Goal: Task Accomplishment & Management: Complete application form

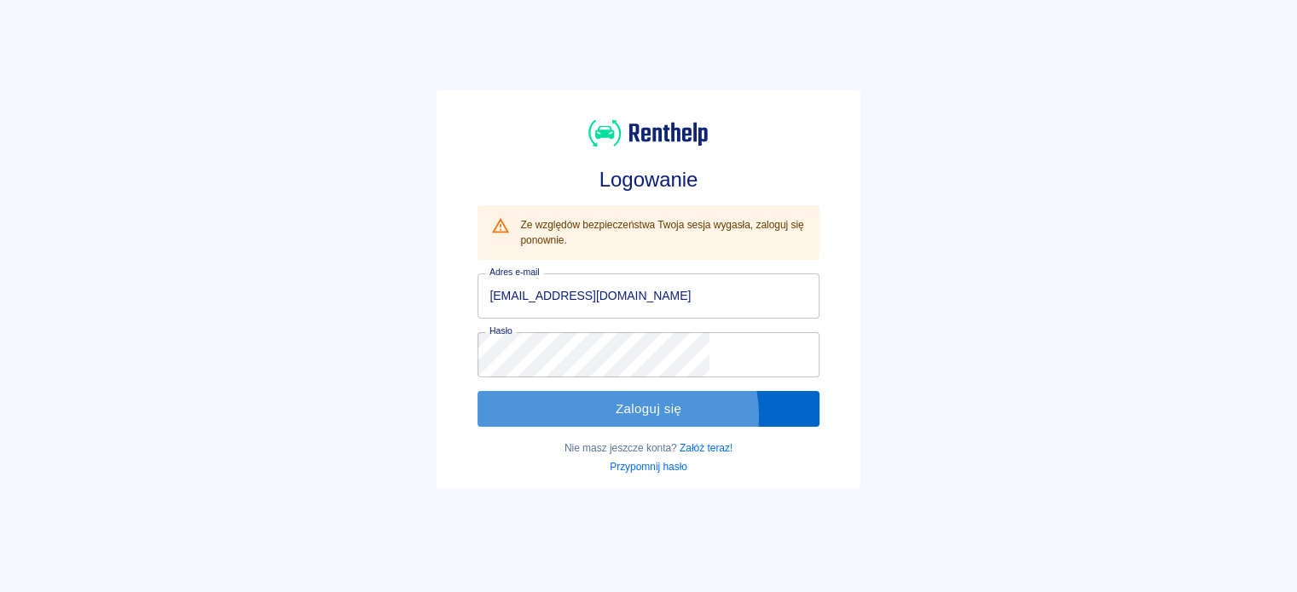
click at [668, 416] on button "Zaloguj się" at bounding box center [647, 409] width 341 height 36
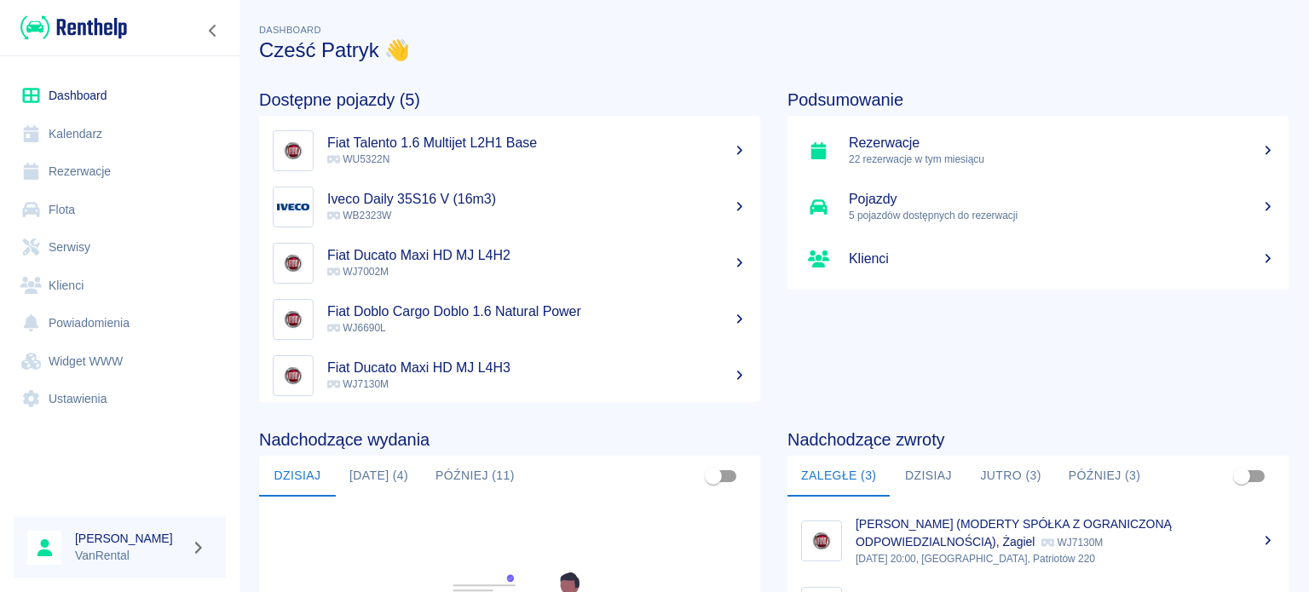
click at [165, 141] on link "Kalendarz" at bounding box center [120, 134] width 212 height 38
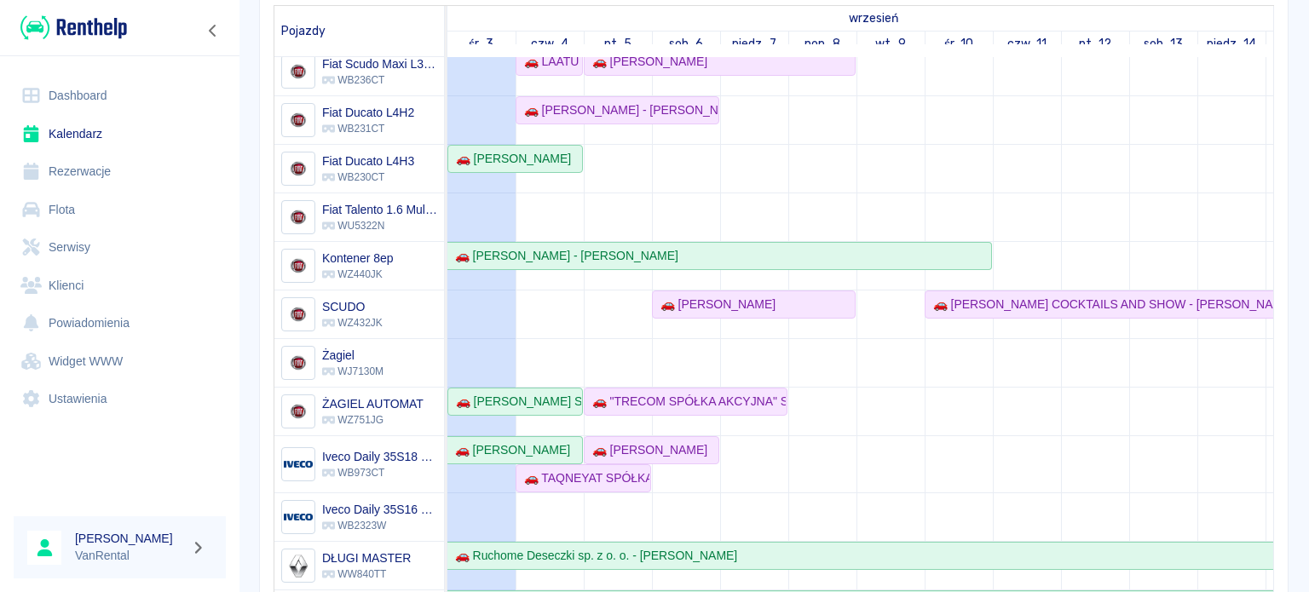
scroll to position [171, 0]
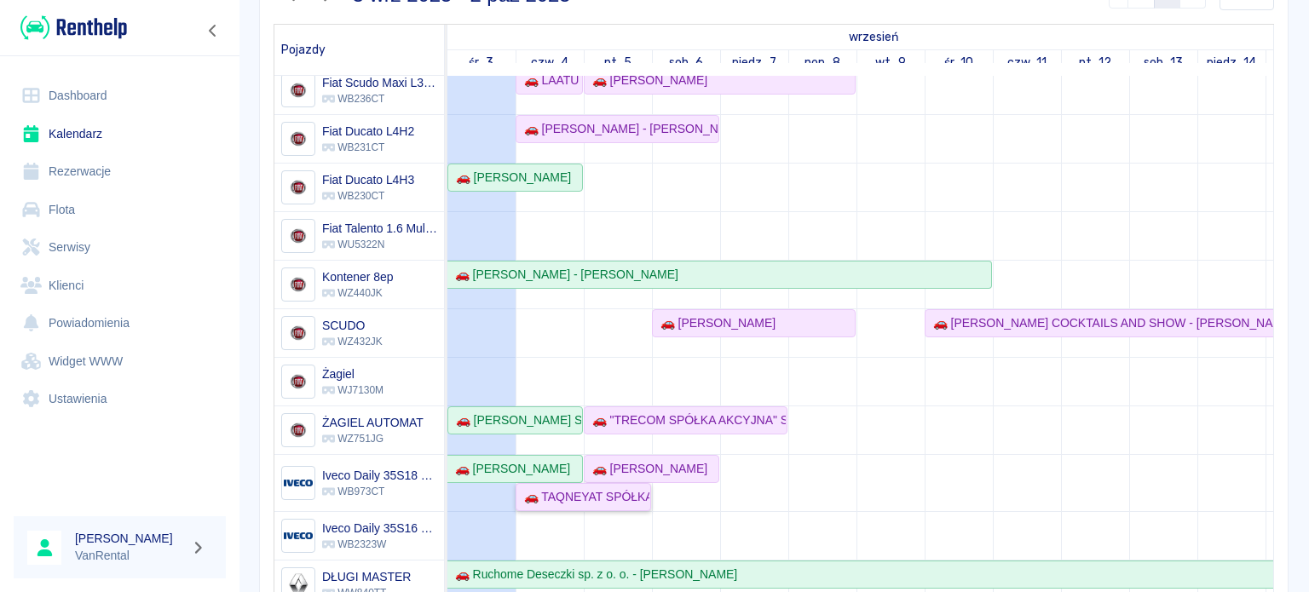
click at [598, 488] on div "🚗 TAQNEYAT SPÓŁKA Z OGRANICZONĄ ODPOWIEDZIALNOŚCIĄ - [PERSON_NAME]" at bounding box center [583, 497] width 132 height 18
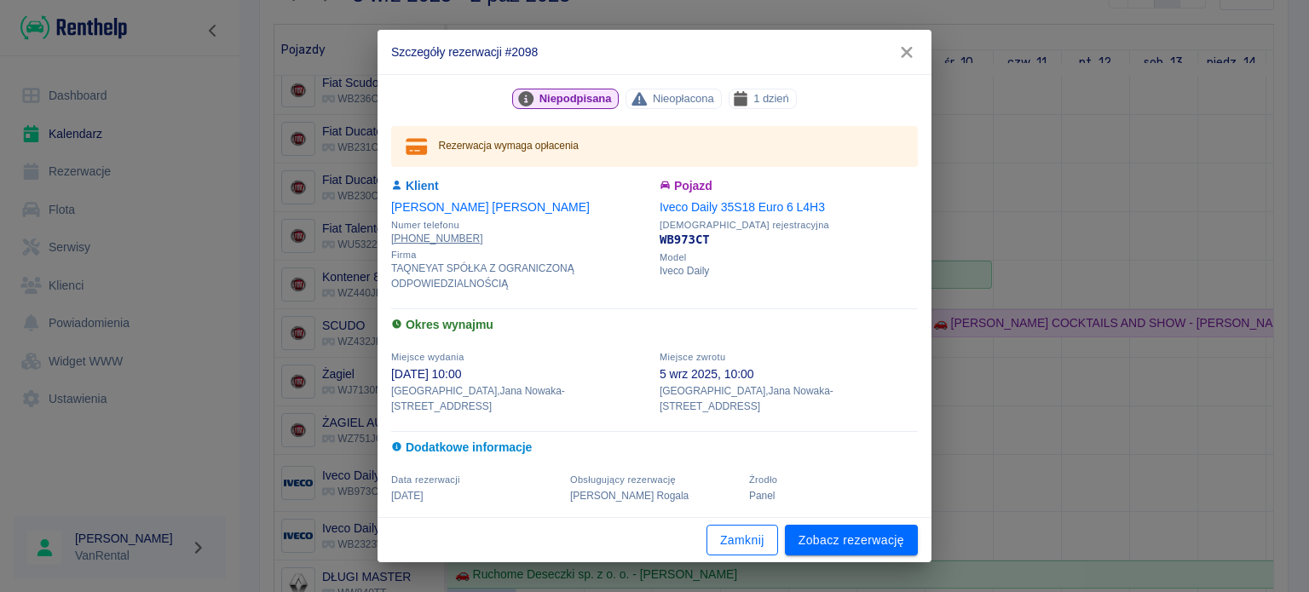
click at [737, 525] on button "Zamknij" at bounding box center [743, 541] width 72 height 32
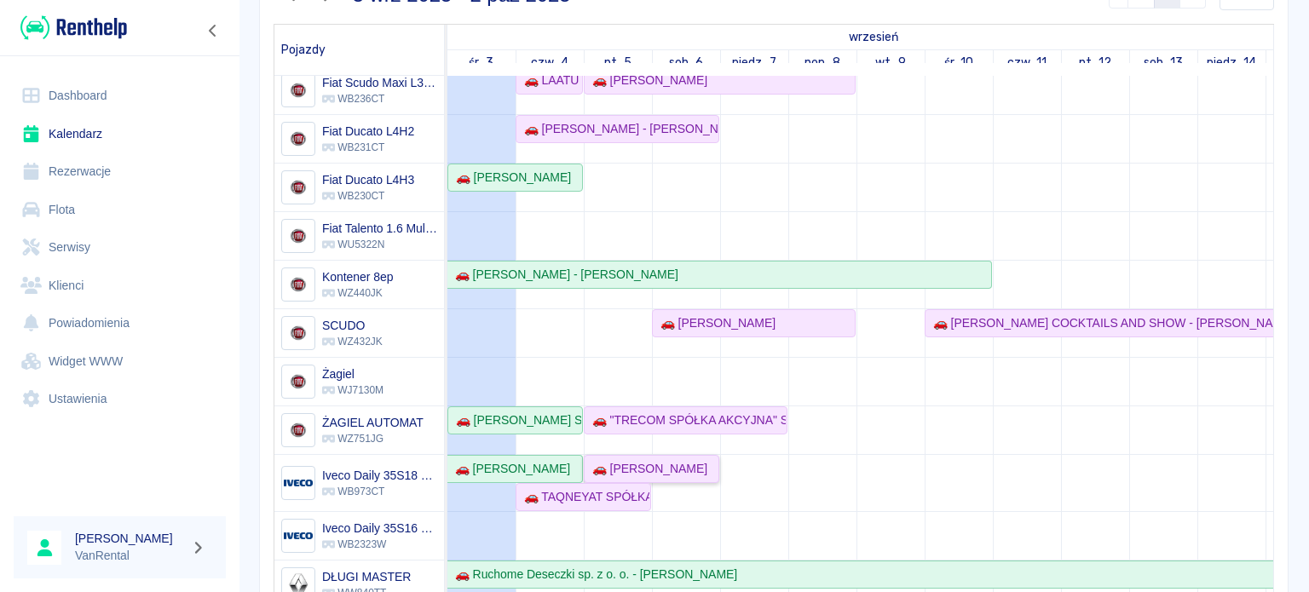
click at [632, 460] on div "🚗 [PERSON_NAME]" at bounding box center [647, 469] width 122 height 18
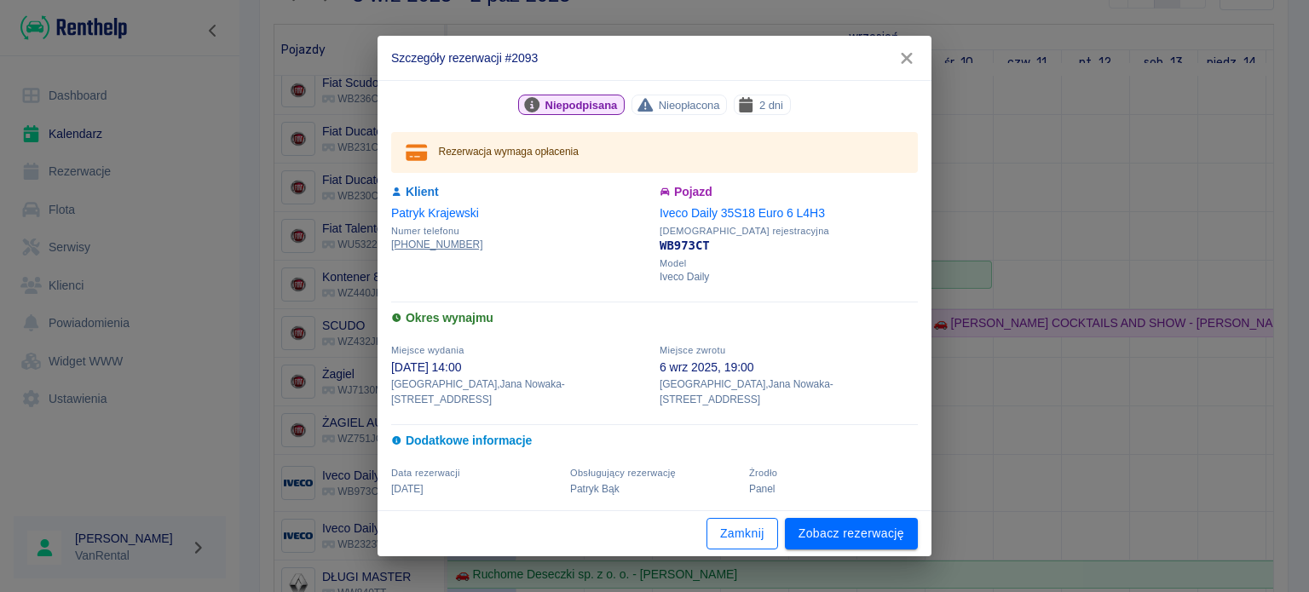
click at [737, 527] on button "Zamknij" at bounding box center [743, 534] width 72 height 32
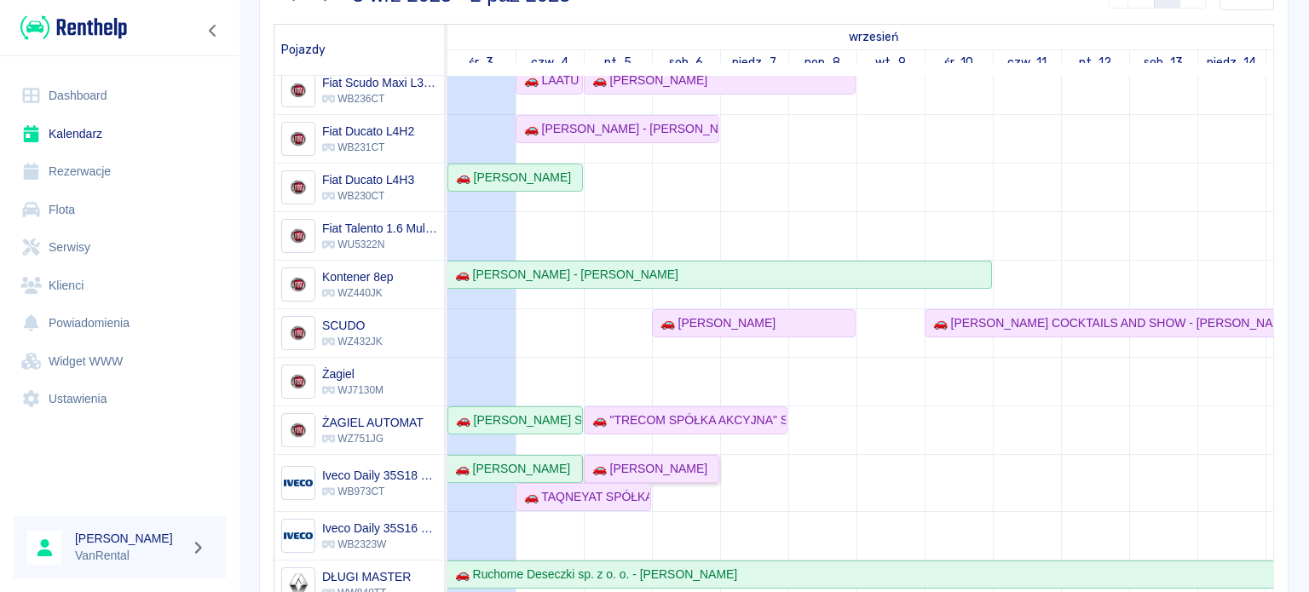
click at [662, 461] on div "🚗 [PERSON_NAME]" at bounding box center [647, 469] width 122 height 18
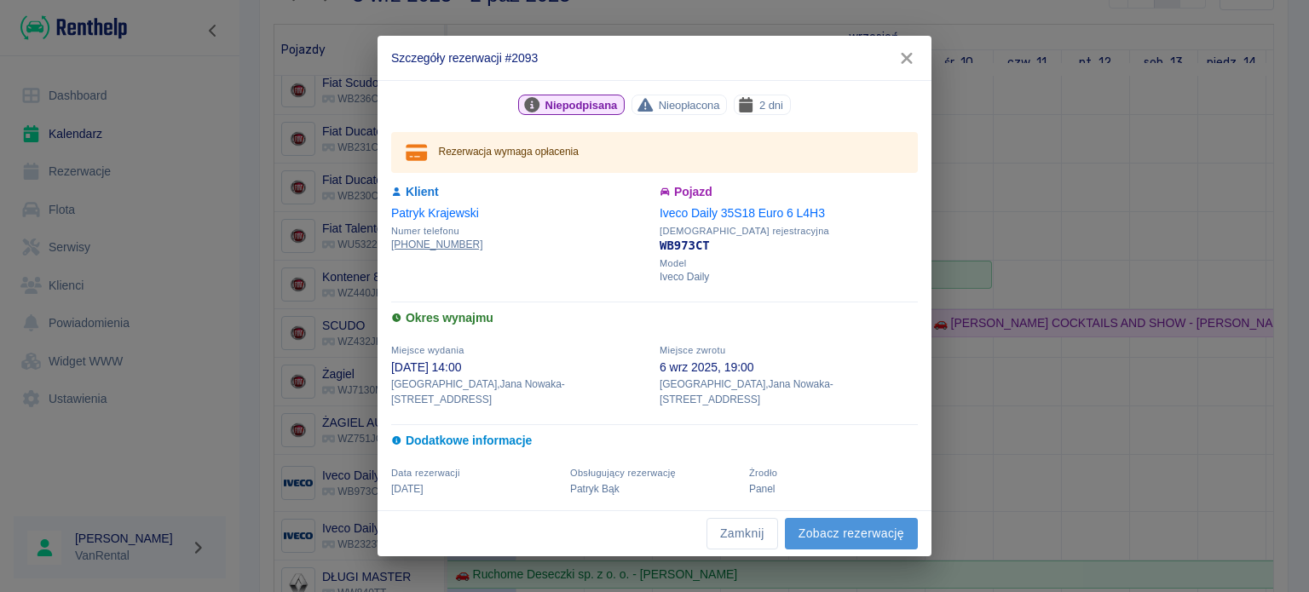
click at [862, 518] on link "Zobacz rezerwację" at bounding box center [851, 534] width 133 height 32
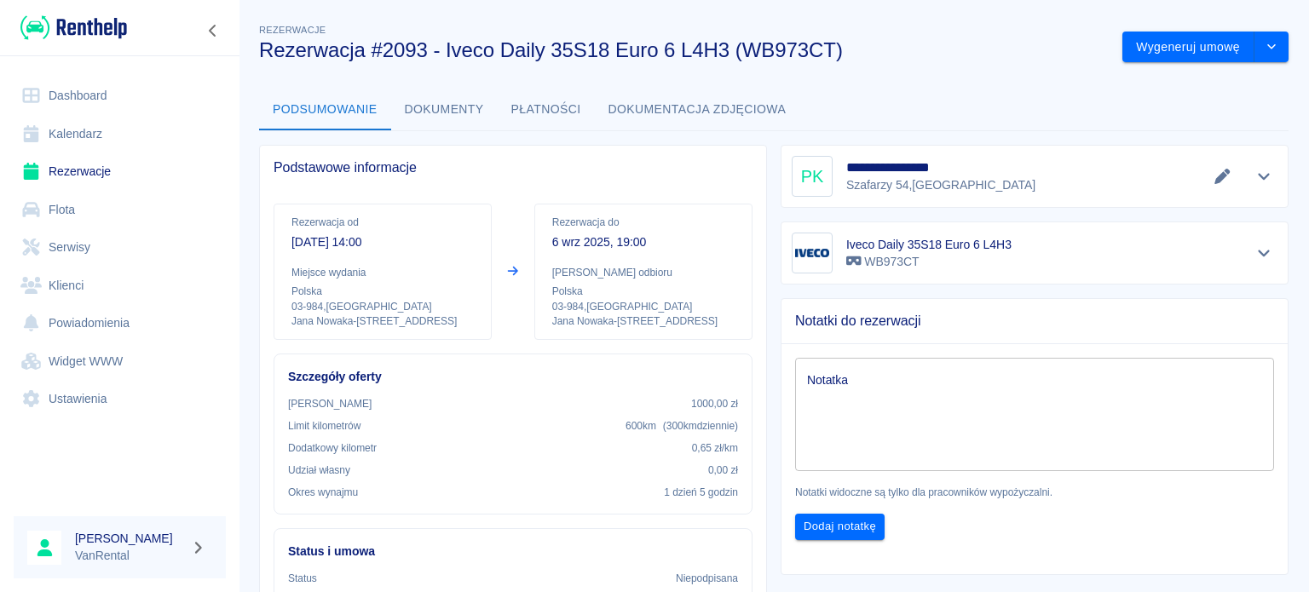
click at [1279, 49] on div "**********" at bounding box center [774, 553] width 1071 height 1092
click at [1271, 49] on button "drop-down" at bounding box center [1272, 48] width 34 height 32
click at [1177, 89] on li "Modyfikuj rezerwację" at bounding box center [1193, 83] width 138 height 28
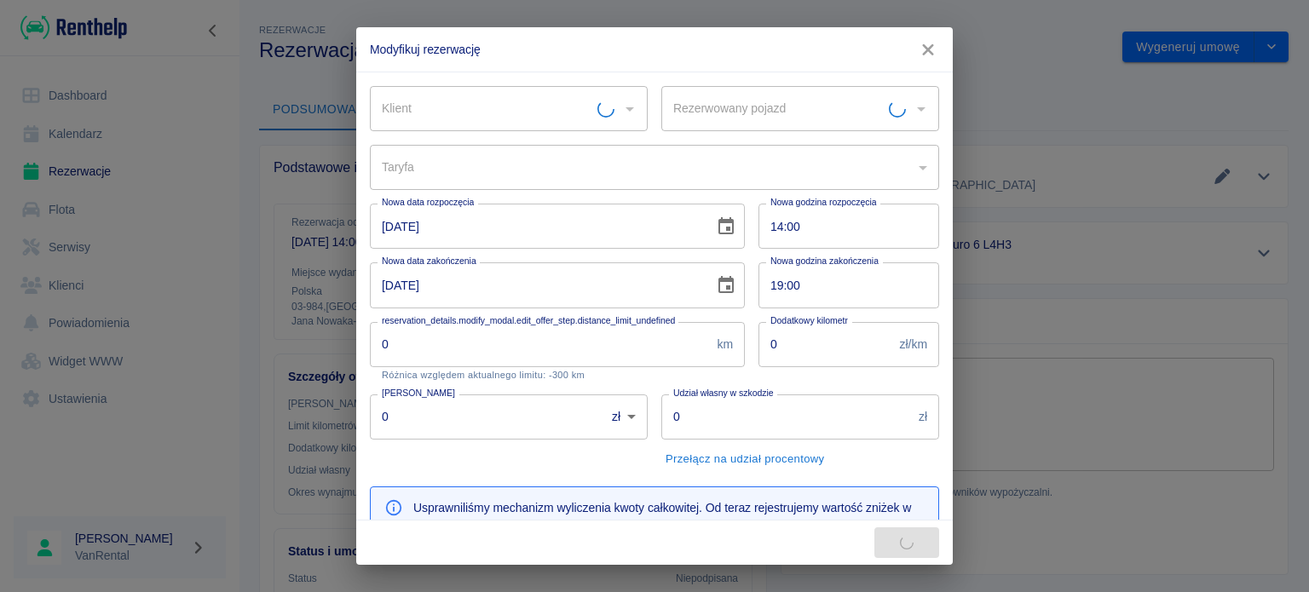
type input "Iveco Daily 35S18 Euro 6 L4H3 - WB973CT"
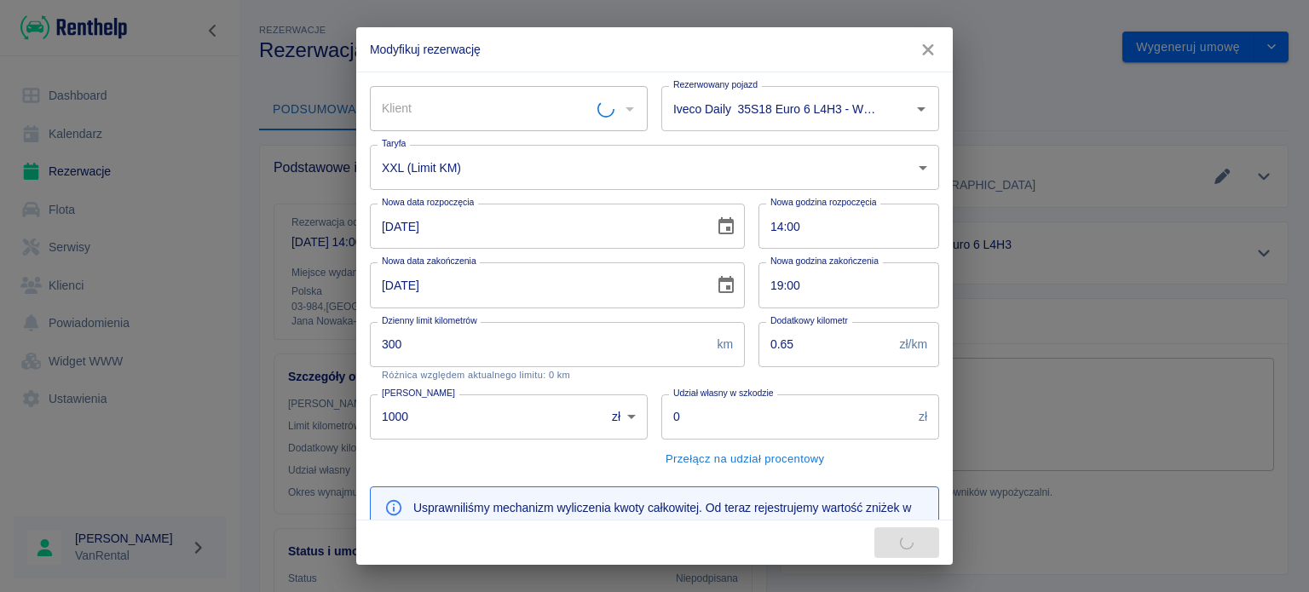
type input "300"
type input "0.65"
type input "1000"
type input "637.14"
click at [477, 114] on input "[PERSON_NAME]" at bounding box center [485, 109] width 215 height 30
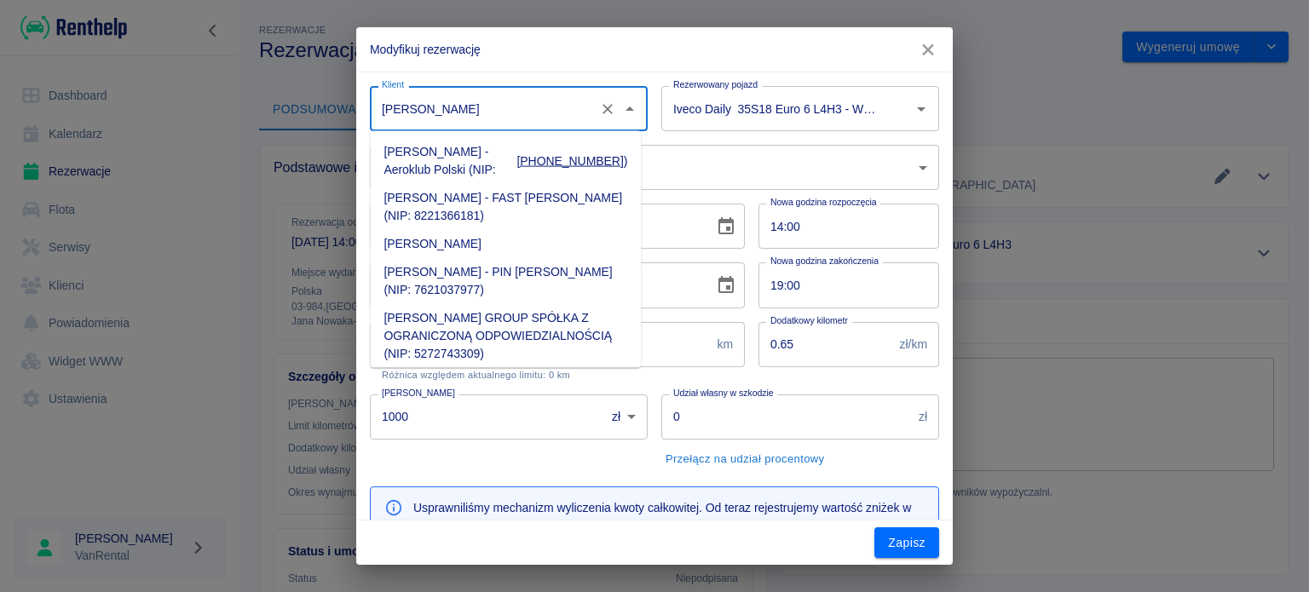
scroll to position [21670, 0]
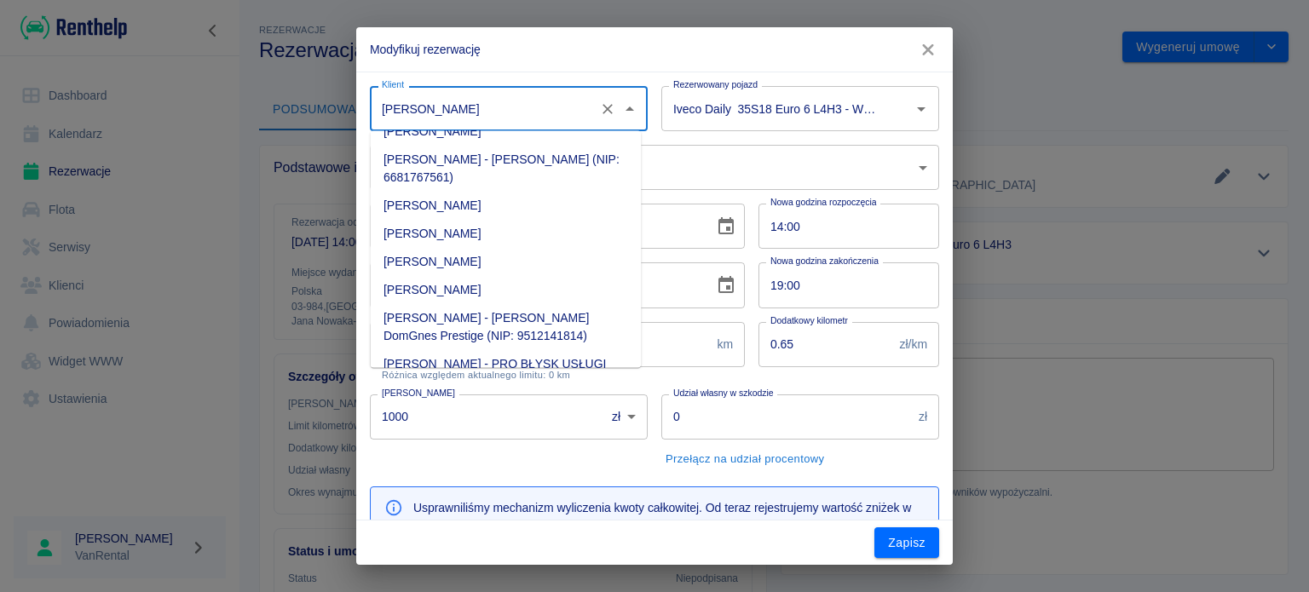
type input "2"
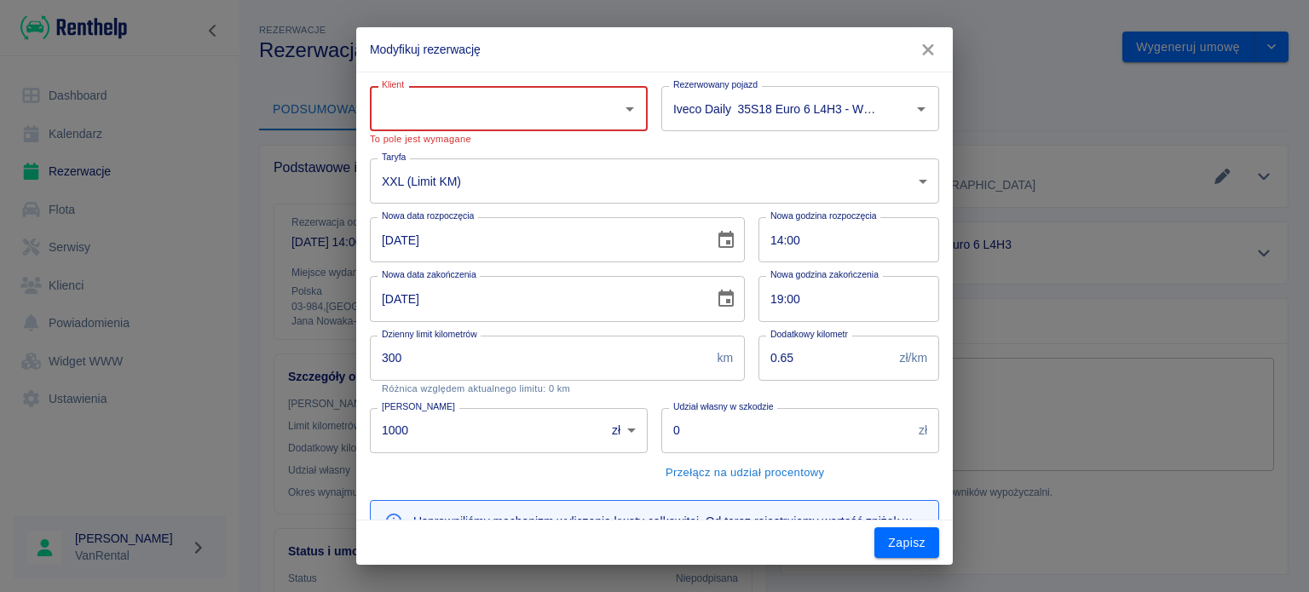
click at [926, 47] on icon "button" at bounding box center [928, 50] width 22 height 18
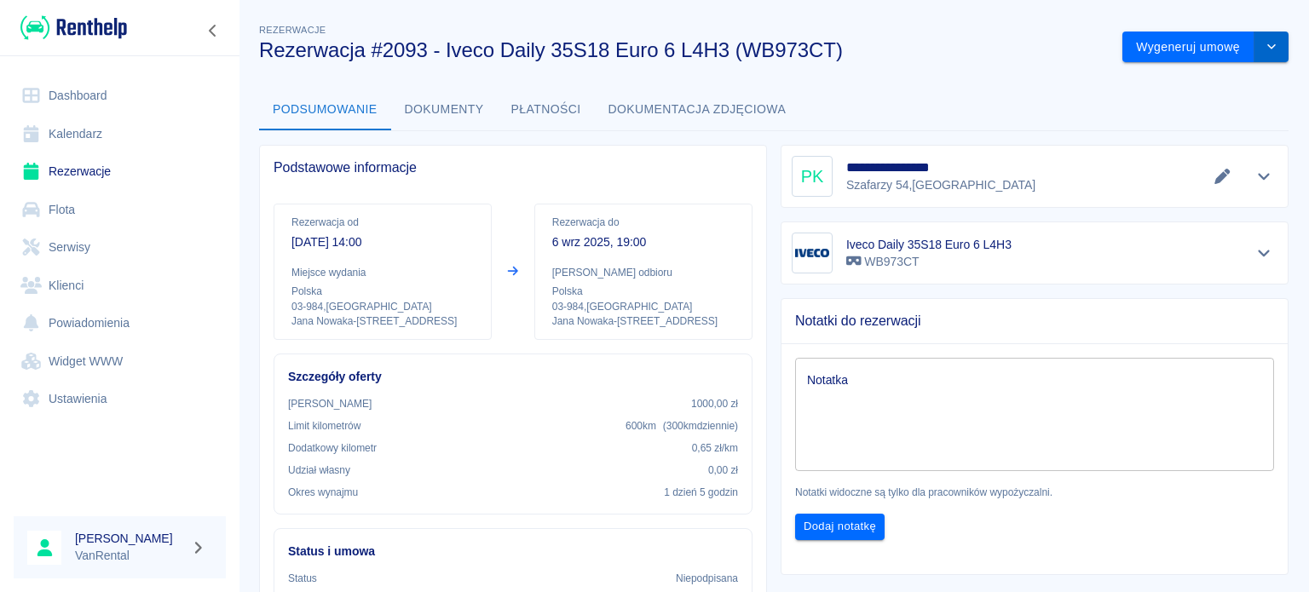
click at [1255, 52] on button "drop-down" at bounding box center [1272, 48] width 34 height 32
click at [1159, 71] on li "Modyfikuj rezerwację" at bounding box center [1193, 83] width 138 height 28
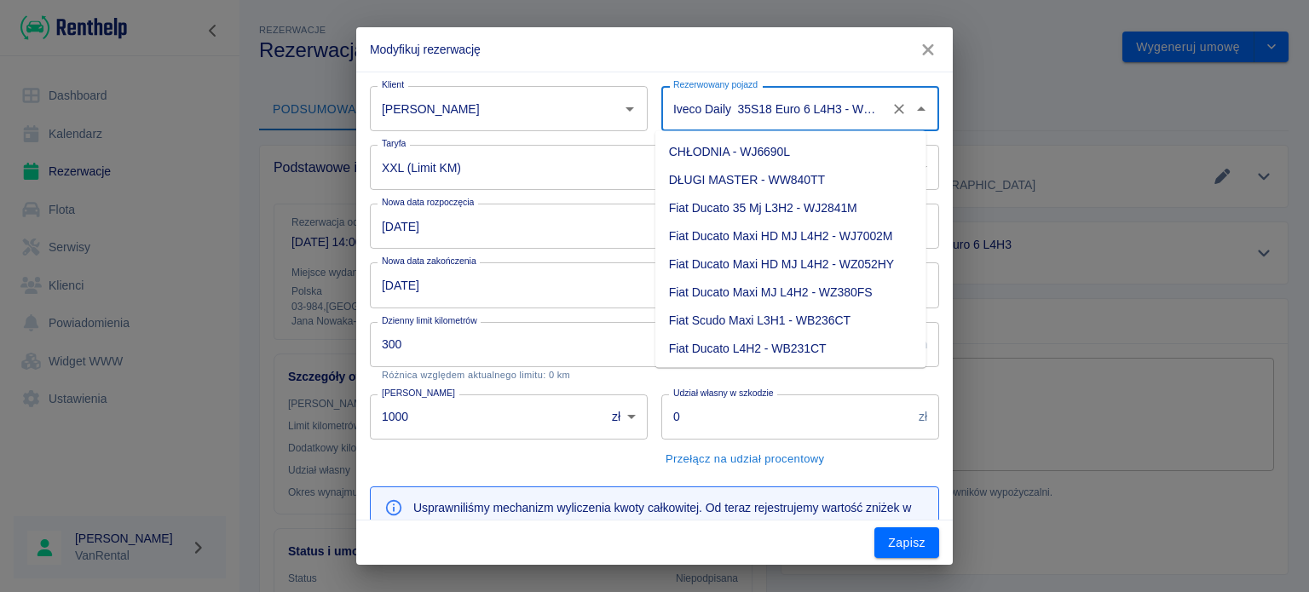
click at [709, 106] on input "Iveco Daily 35S18 Euro 6 L4H3 - WB973CT" at bounding box center [776, 109] width 215 height 30
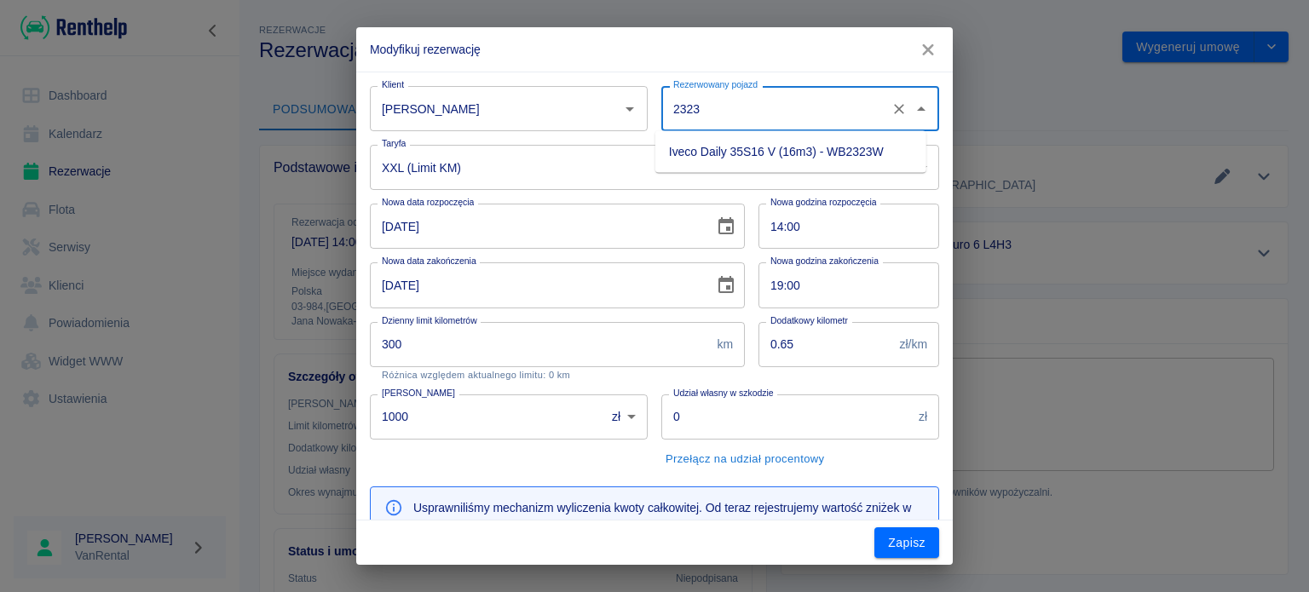
click at [720, 142] on li "Iveco Daily 35S16 V (16m3) - WB2323W" at bounding box center [791, 152] width 271 height 28
type input "Iveco Daily 35S16 V (16m3) - WB2323W"
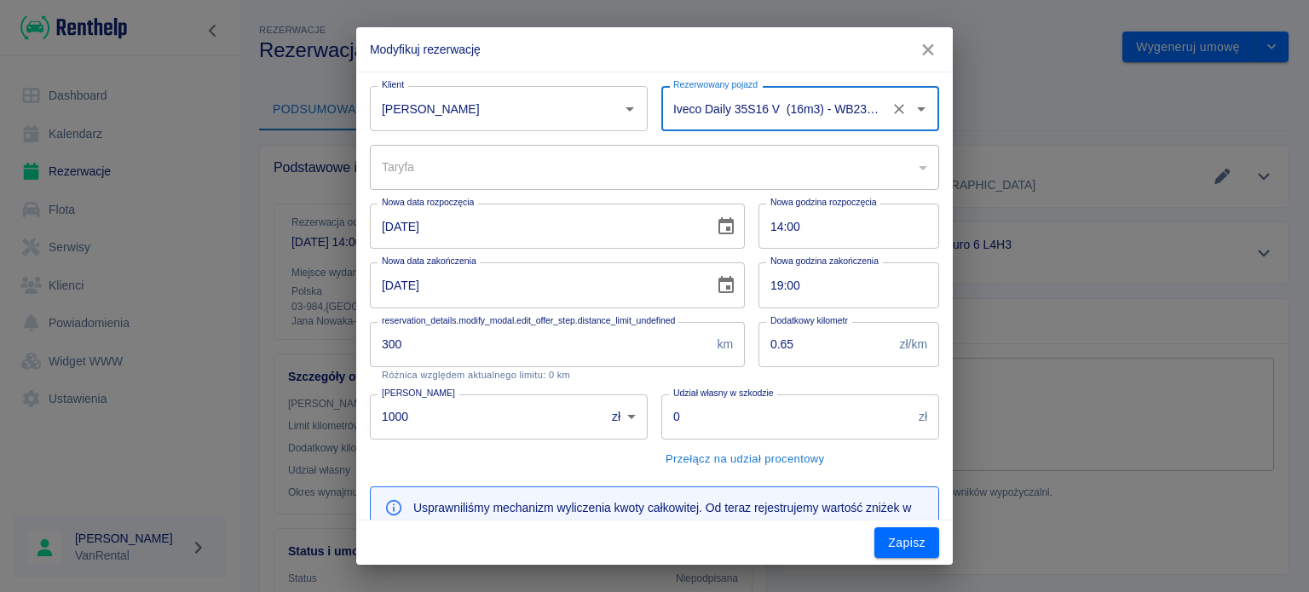
type input "50f5722b-8737-4c7f-9b92-dfda14aafdb7"
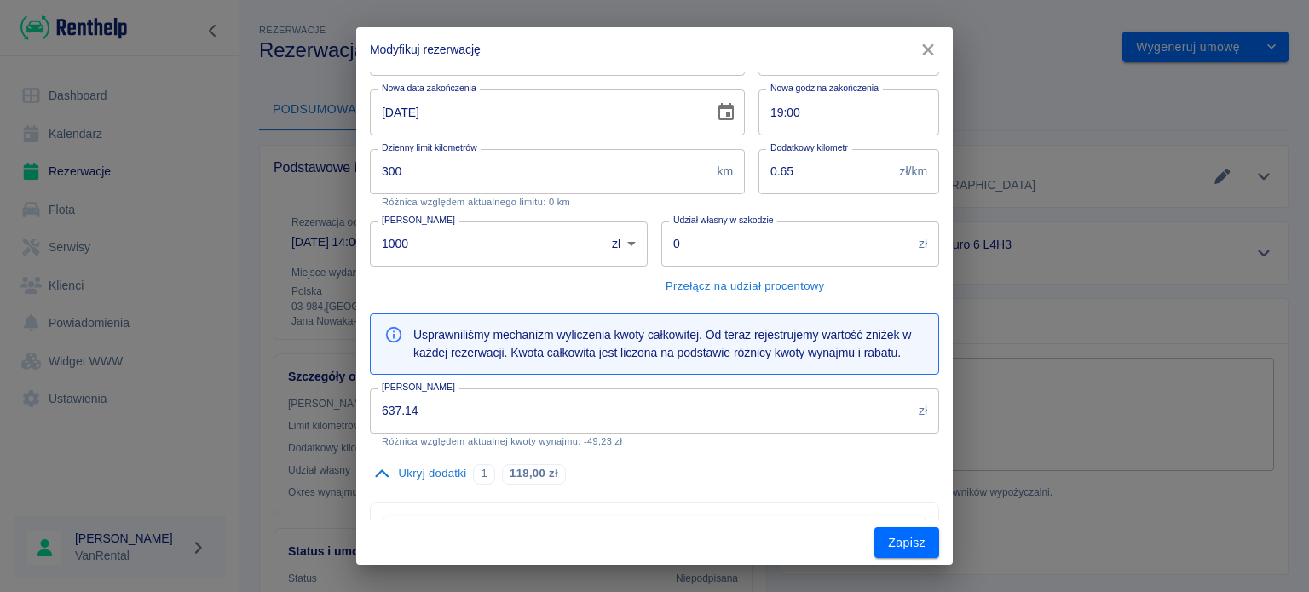
scroll to position [171, 0]
type input "Iveco Daily 35S16 V (16m3) - WB2323W"
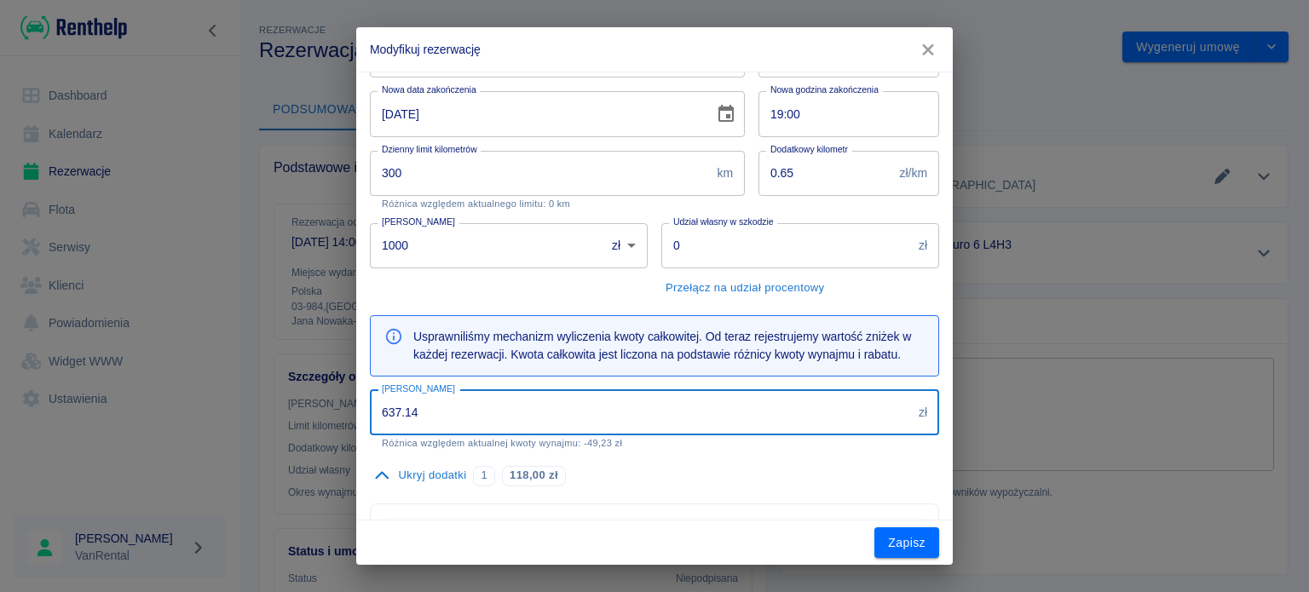
drag, startPoint x: 453, startPoint y: 407, endPoint x: 329, endPoint y: 402, distance: 123.7
click at [329, 402] on div "Modyfikuj rezerwację Klient [PERSON_NAME] Klient Rezerwowany pojazd Iveco Daily…" at bounding box center [654, 296] width 1309 height 592
type input "661.74"
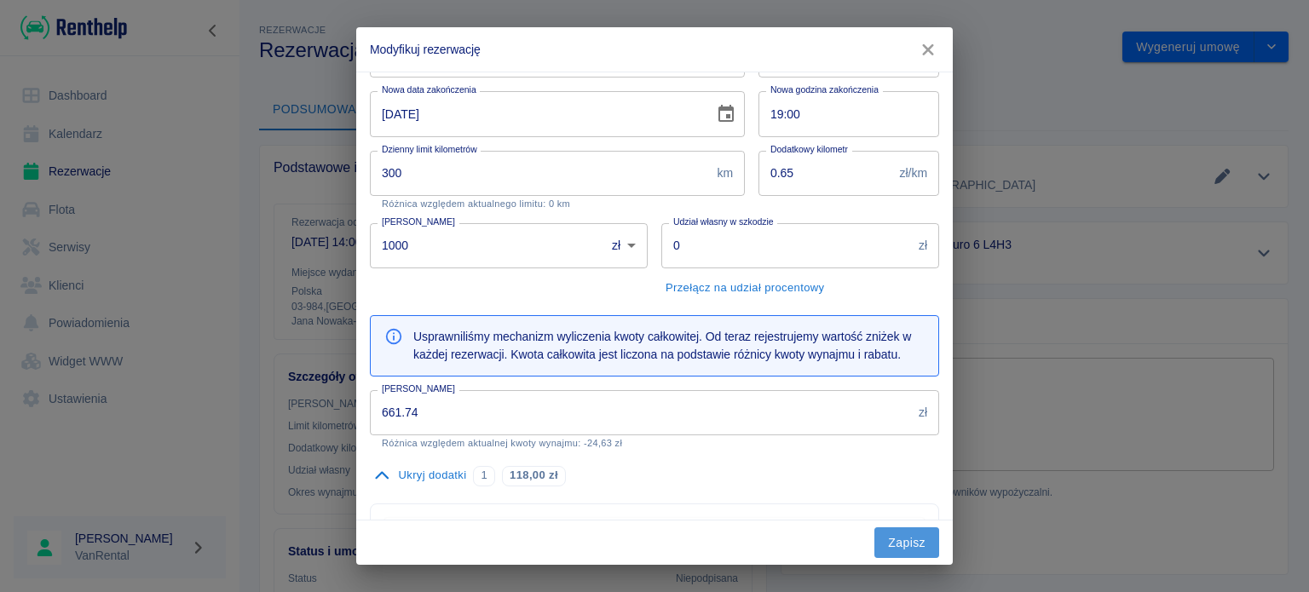
click at [895, 545] on button "Zapisz" at bounding box center [907, 544] width 65 height 32
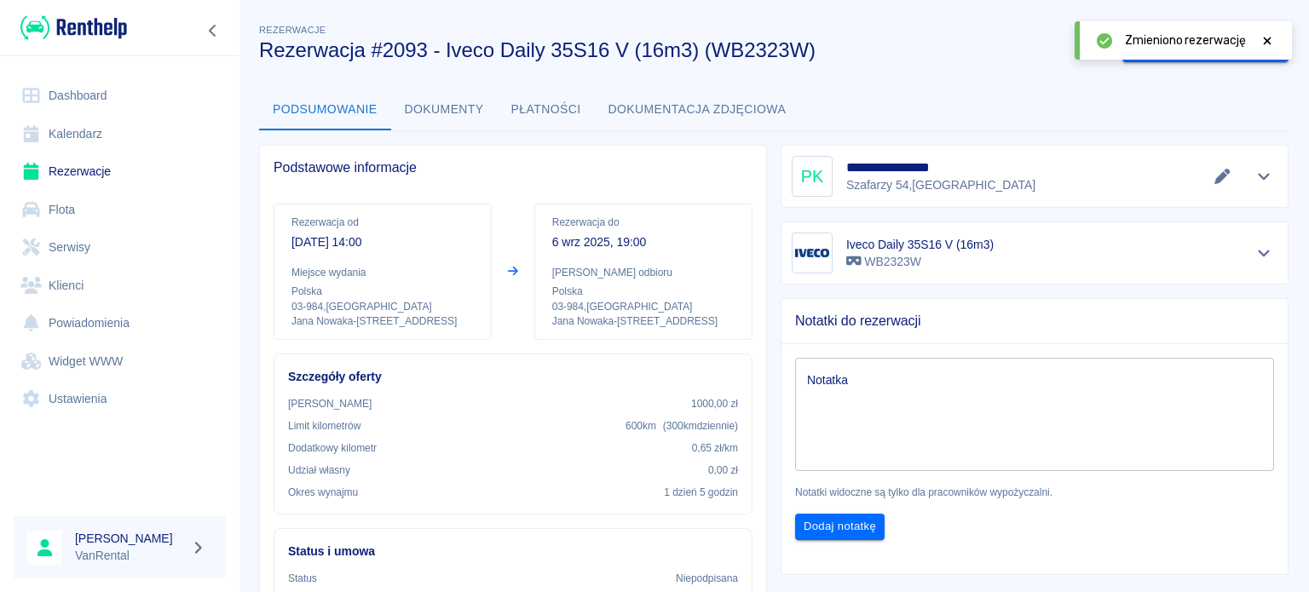
click at [122, 123] on link "Kalendarz" at bounding box center [120, 134] width 212 height 38
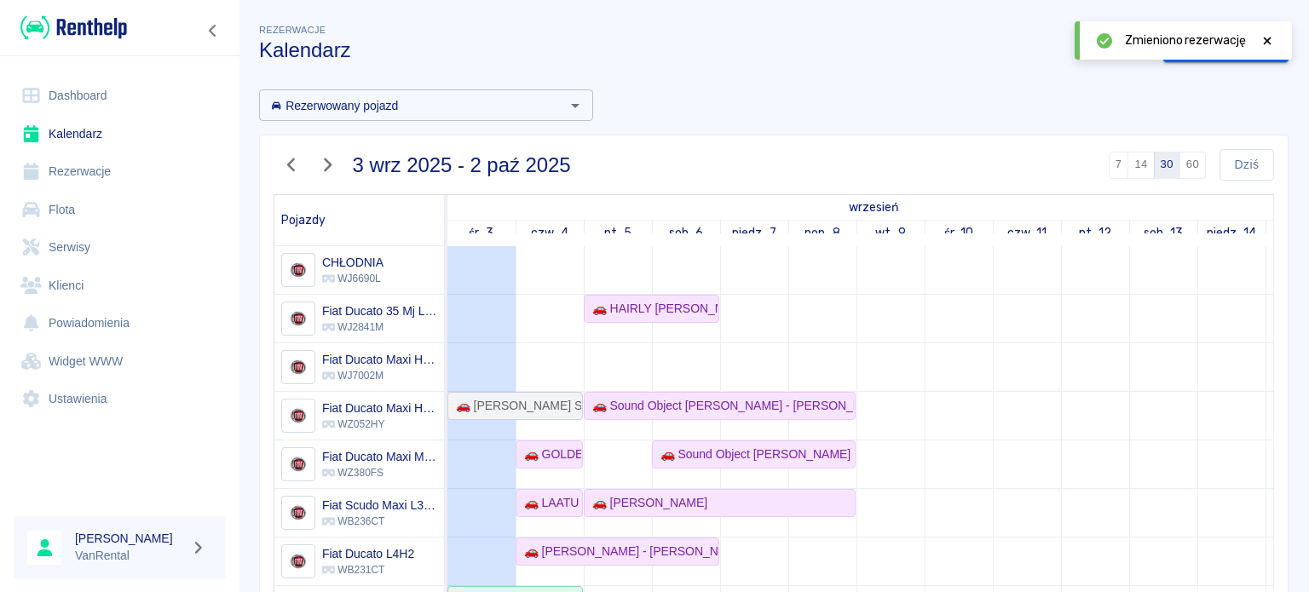
click at [1269, 41] on icon at bounding box center [1267, 41] width 15 height 12
click at [1223, 50] on link "Dodaj rezerwację" at bounding box center [1226, 48] width 125 height 32
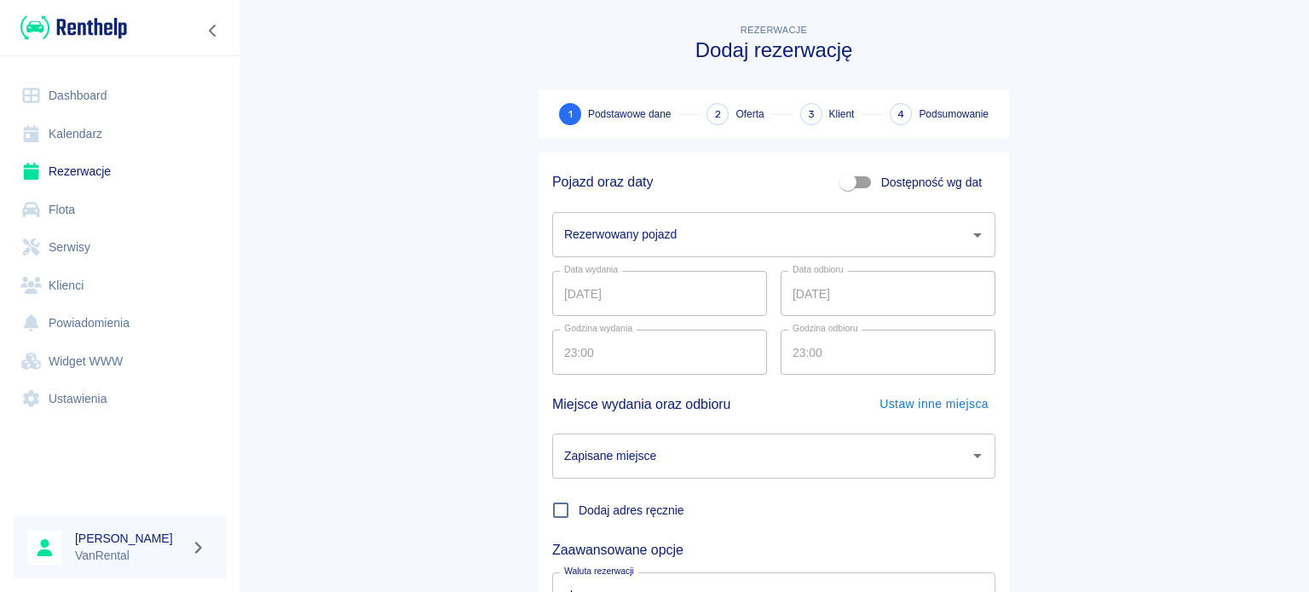
click at [621, 230] on input "Rezerwowany pojazd" at bounding box center [761, 235] width 402 height 30
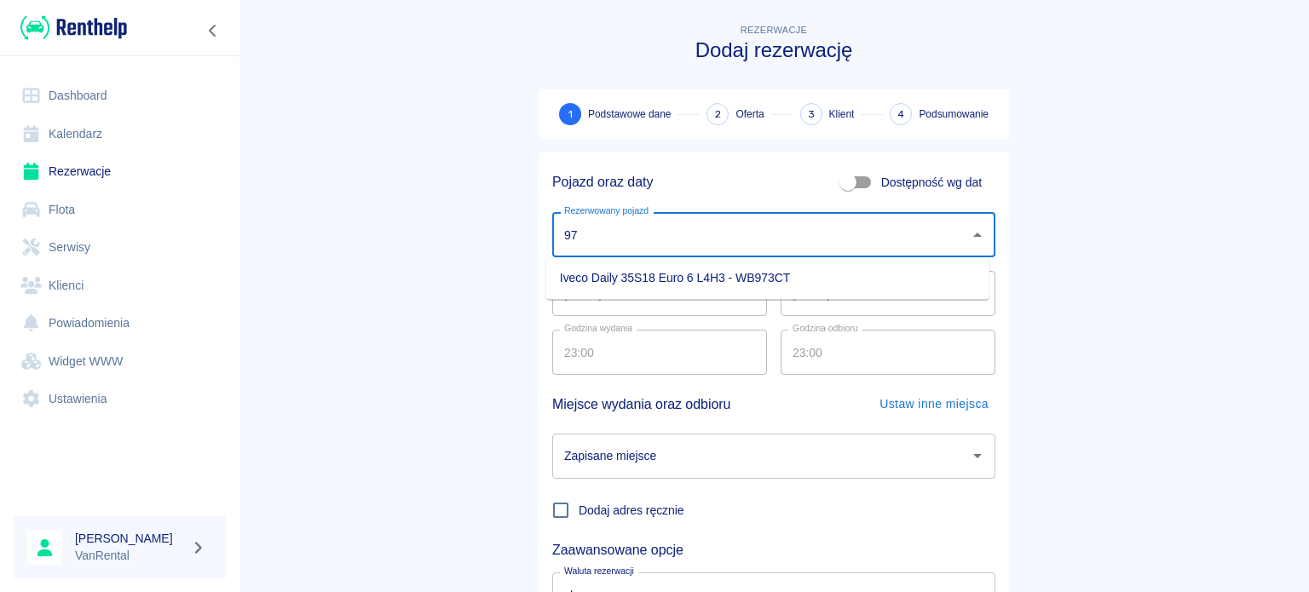
click at [675, 286] on li "Iveco Daily 35S18 Euro 6 L4H3 - WB973CT" at bounding box center [767, 278] width 443 height 28
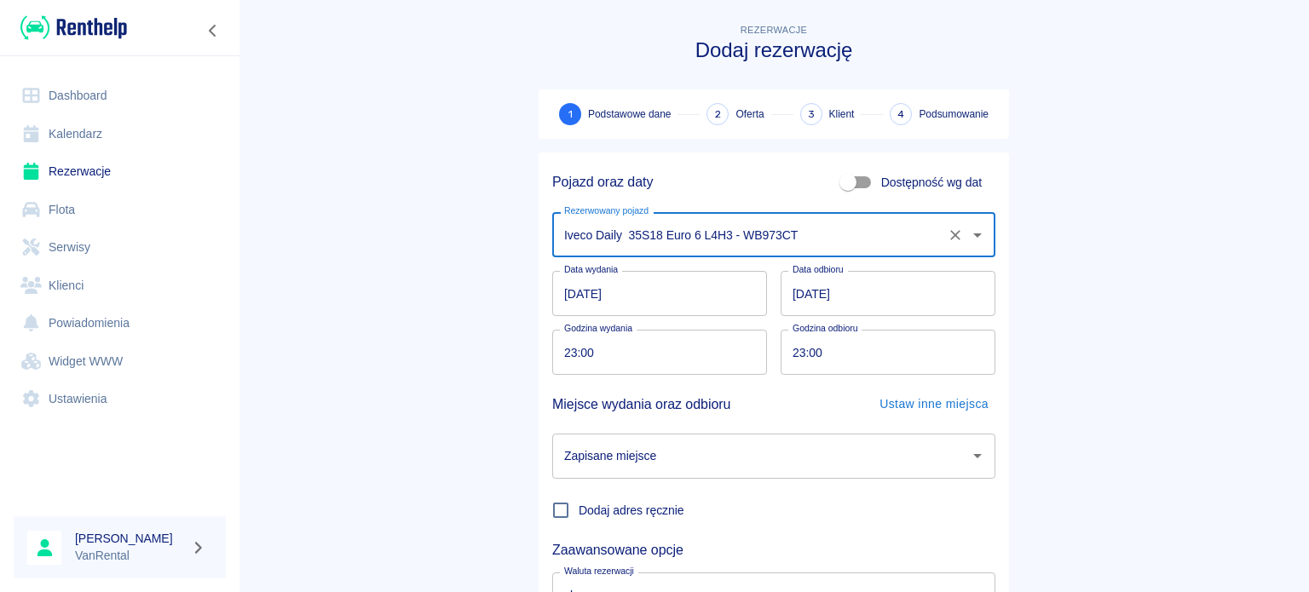
type input "Iveco Daily 35S18 Euro 6 L4H3 - WB973CT"
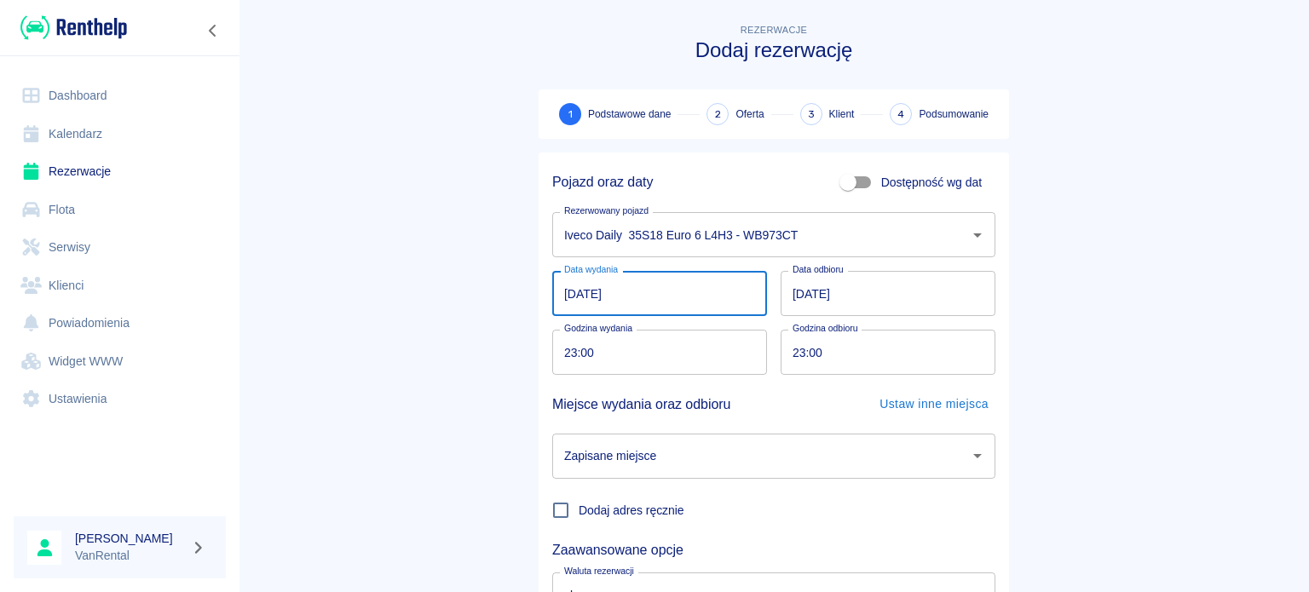
click at [564, 292] on input "[DATE]" at bounding box center [659, 293] width 215 height 45
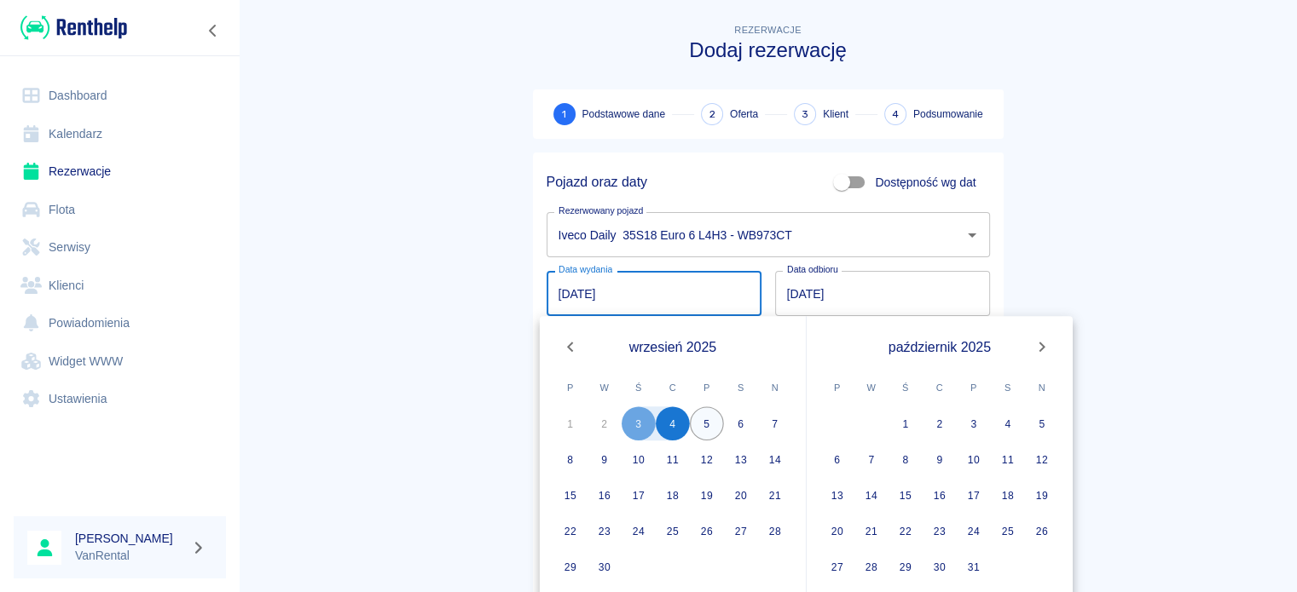
click at [704, 419] on button "5" at bounding box center [707, 424] width 34 height 34
type input "[DATE]"
type input "DD.MM.YYYY"
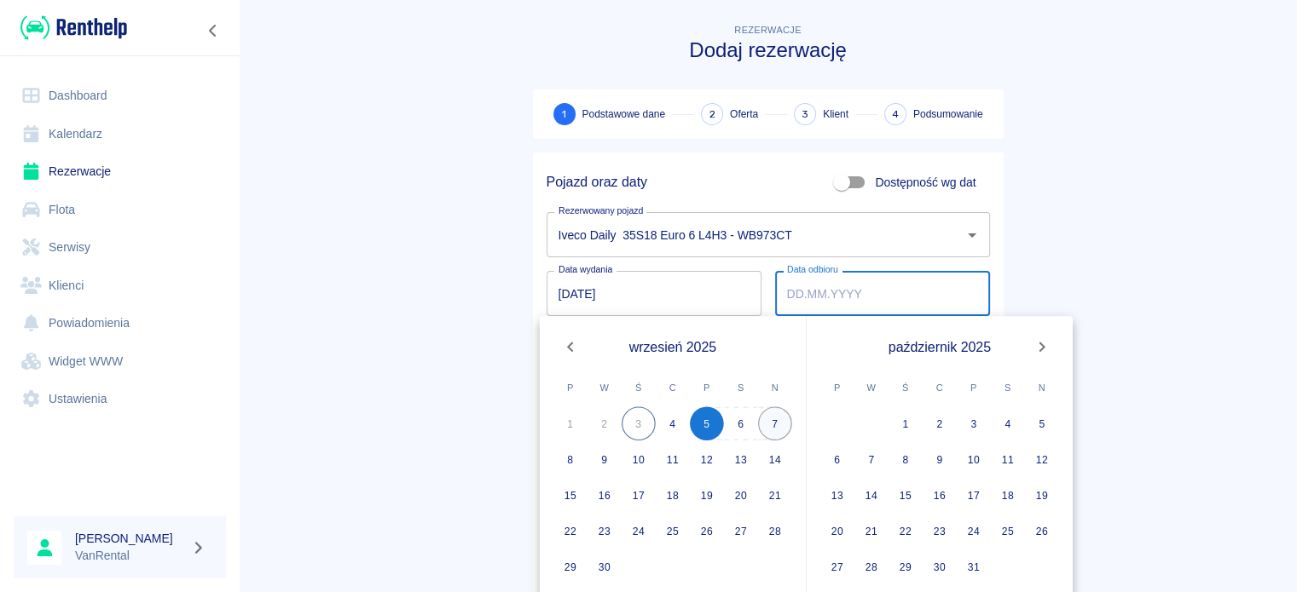
click at [762, 420] on button "7" at bounding box center [775, 424] width 34 height 34
type input "[DATE]"
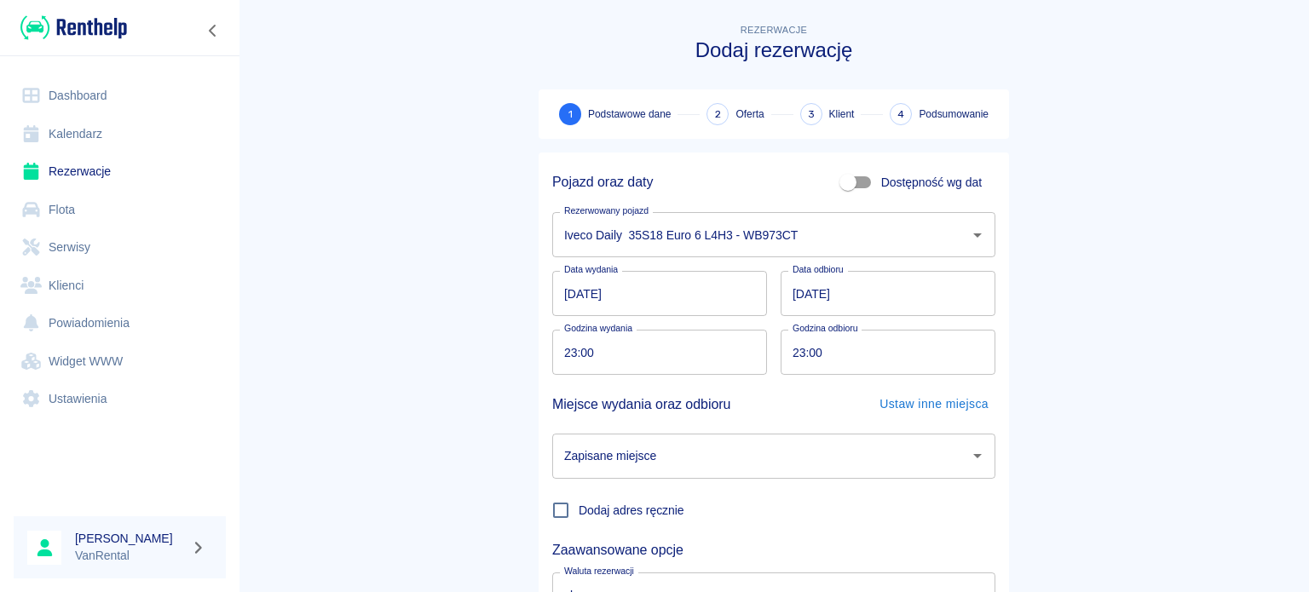
click at [564, 346] on input "23:00" at bounding box center [653, 352] width 203 height 45
type input "10:01"
click at [789, 354] on input "23:00" at bounding box center [882, 352] width 203 height 45
click at [788, 357] on input "20:00" at bounding box center [882, 352] width 203 height 45
type input "20:00"
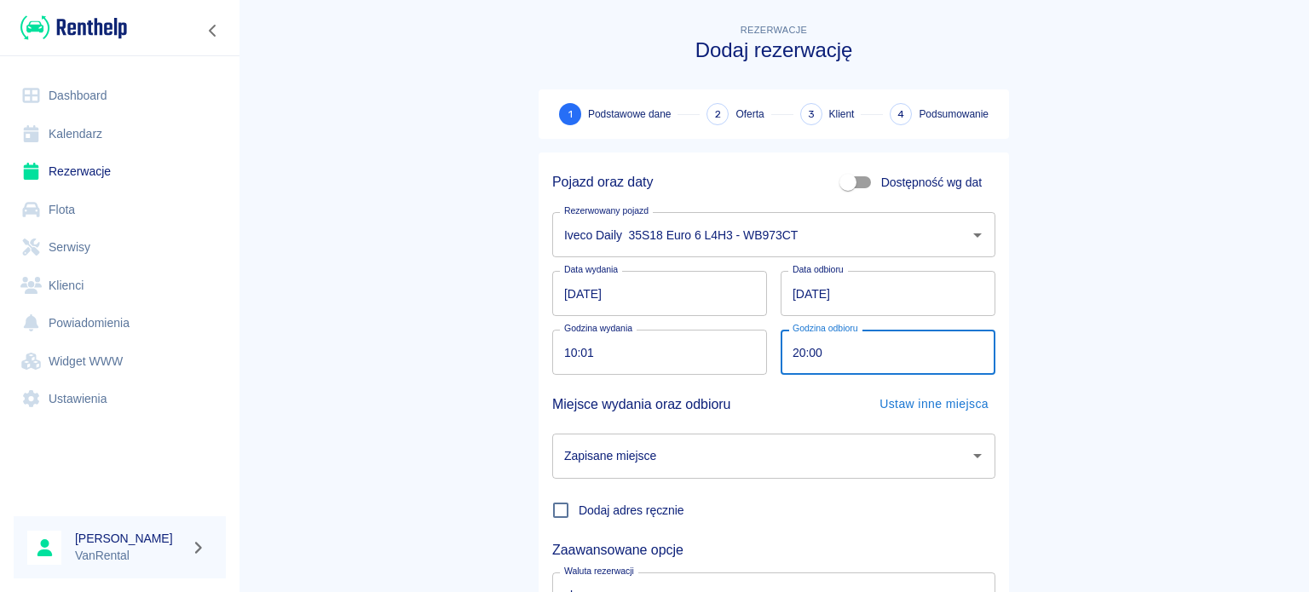
click at [783, 286] on input "[DATE]" at bounding box center [888, 293] width 215 height 45
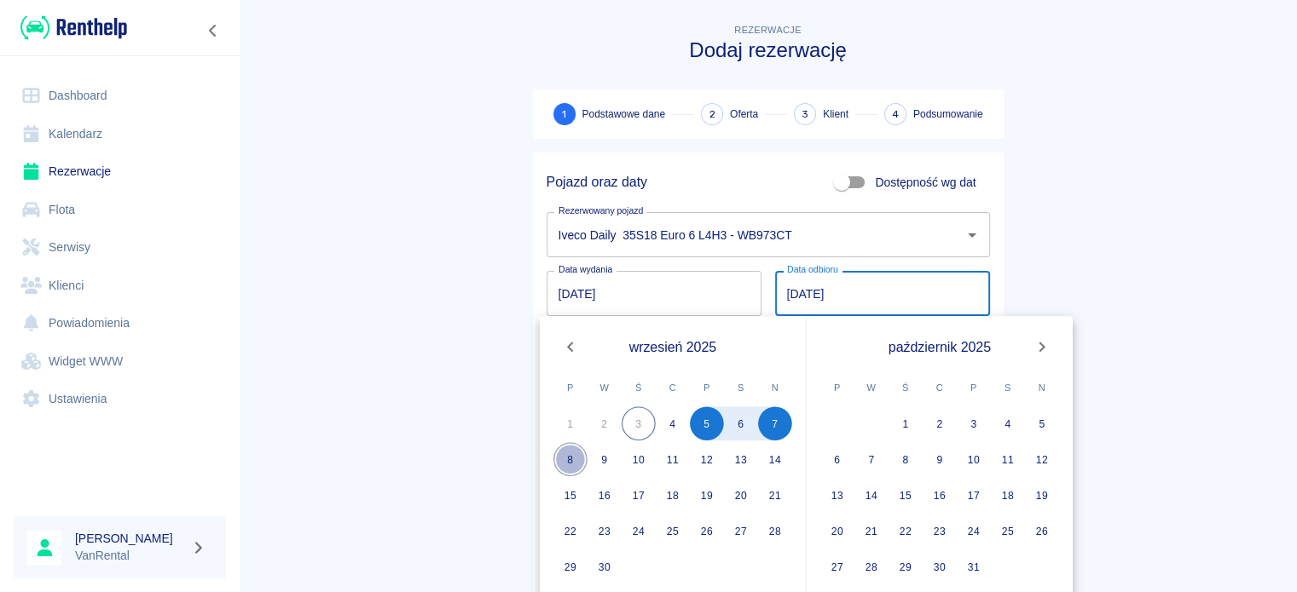
click at [586, 460] on button "8" at bounding box center [570, 459] width 34 height 34
type input "[DATE]"
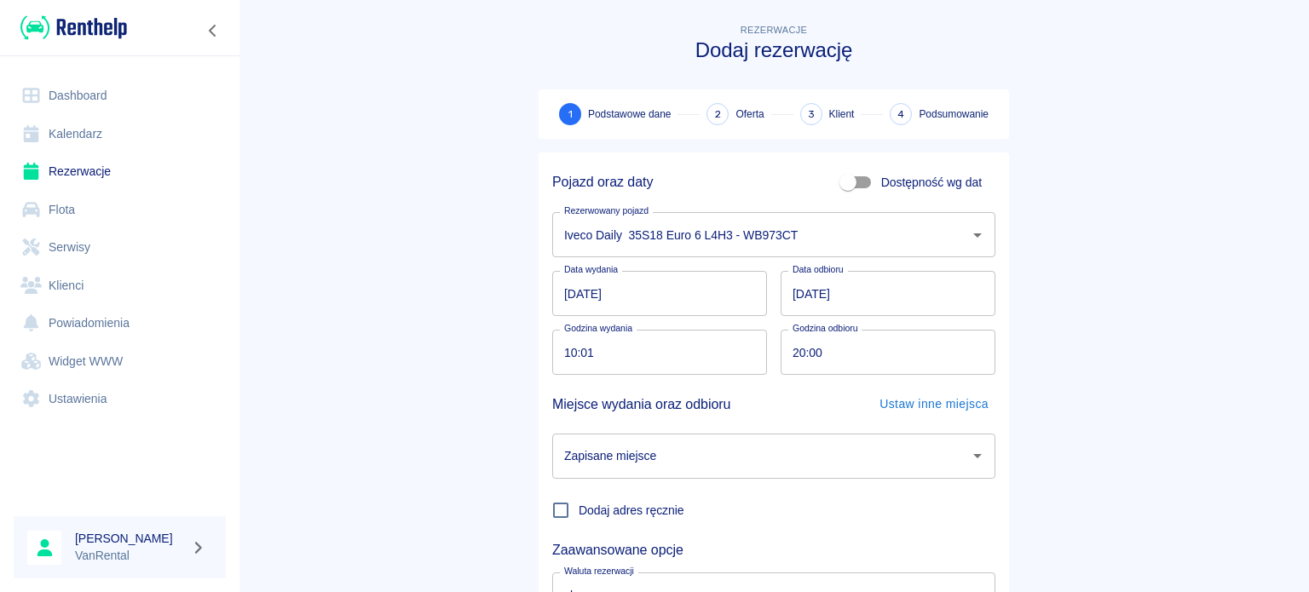
click at [798, 357] on input "20:00" at bounding box center [882, 352] width 203 height 45
type input "10:00"
click at [795, 442] on input "Zapisane miejsce" at bounding box center [761, 457] width 402 height 30
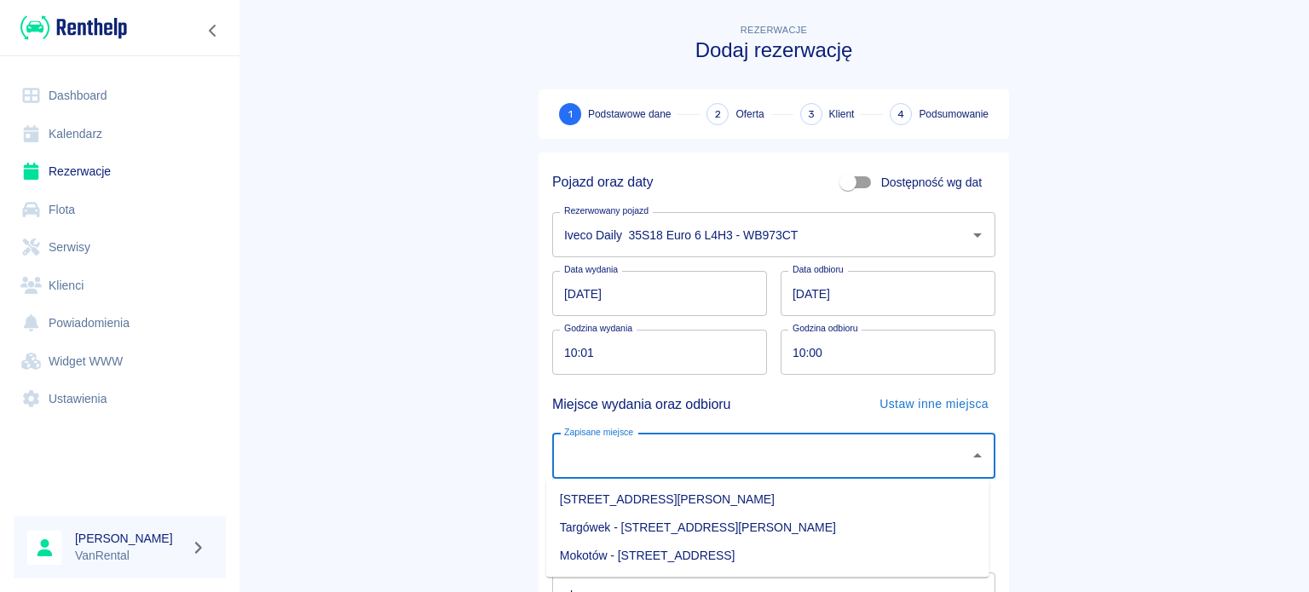
click at [1055, 421] on main "Rezerwacje Dodaj rezerwację 1 Podstawowe dane 2 Oferta 3 Klient 4 Podsumowanie …" at bounding box center [774, 355] width 1071 height 670
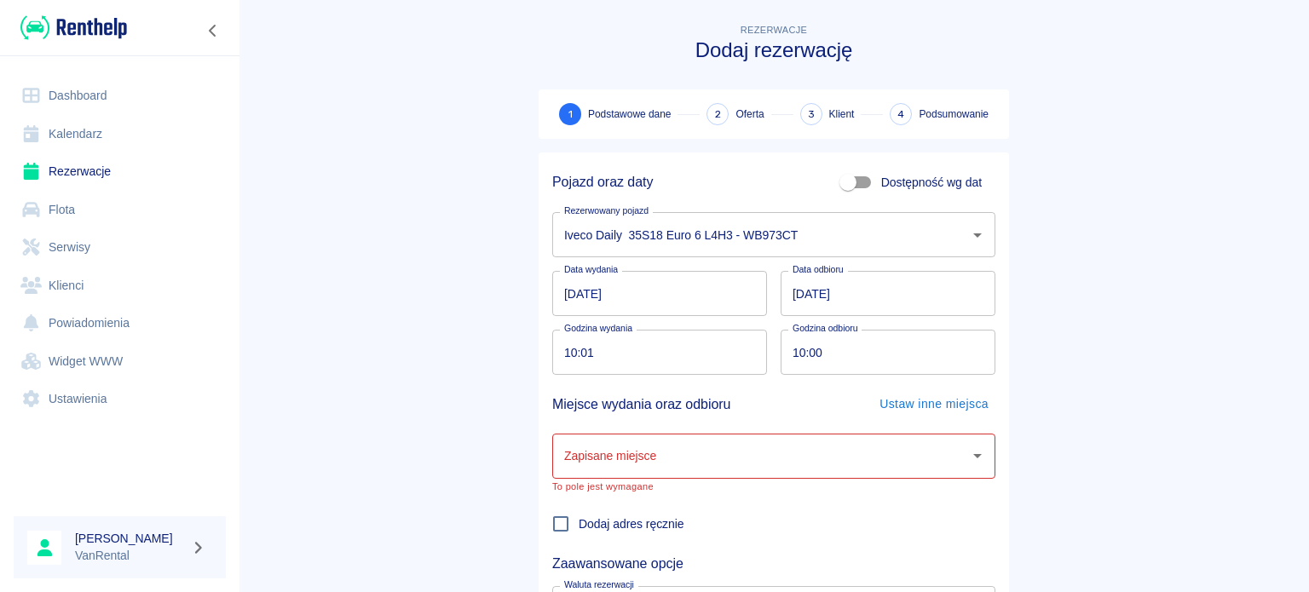
click at [606, 517] on span "Dodaj adres ręcznie" at bounding box center [632, 525] width 106 height 18
click at [579, 517] on input "Dodaj adres ręcznie" at bounding box center [561, 524] width 36 height 36
checkbox input "true"
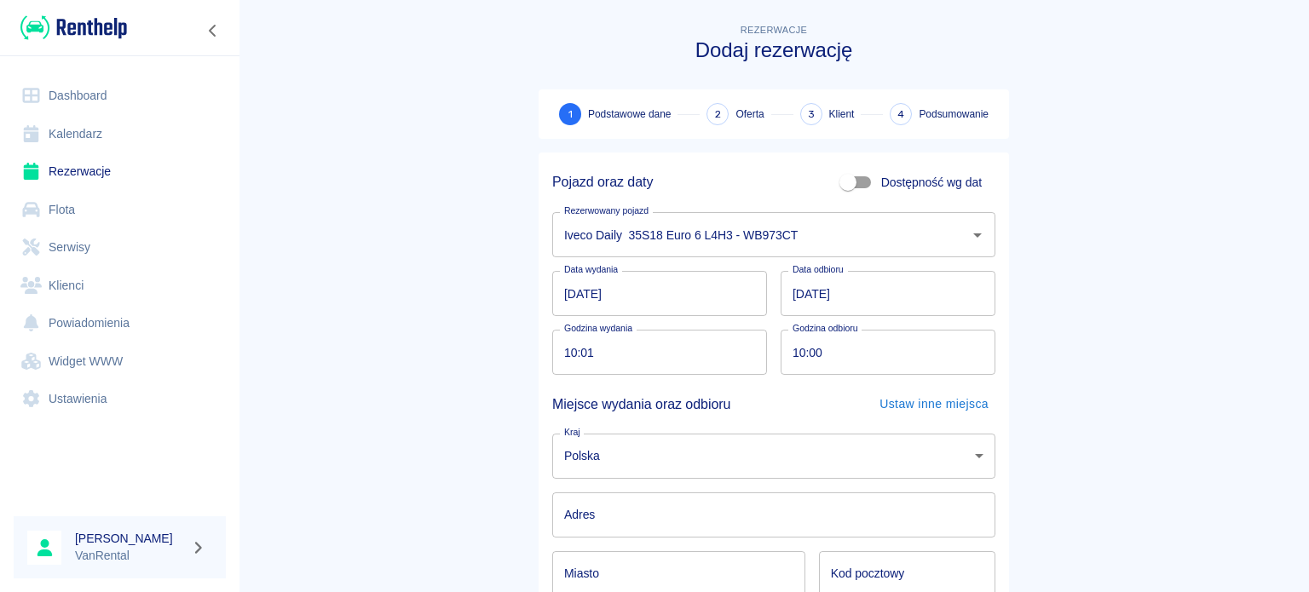
click at [632, 504] on input "Adres" at bounding box center [773, 515] width 443 height 45
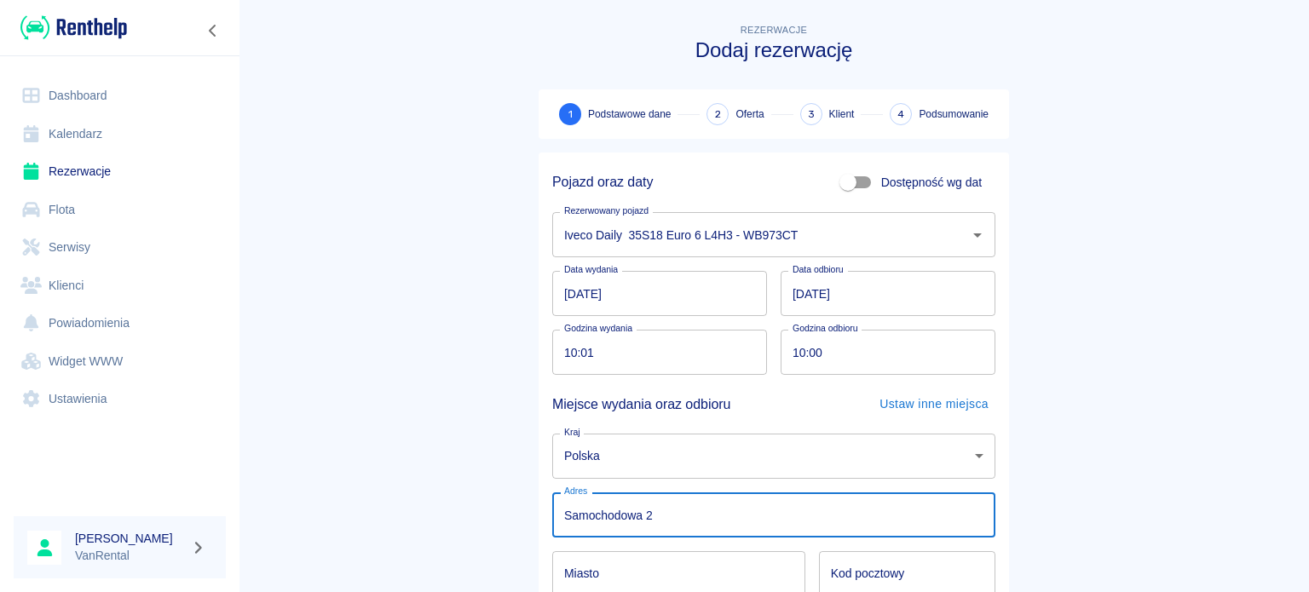
type input "Samochodowa 2/4"
click at [685, 575] on input "Miasto" at bounding box center [678, 574] width 253 height 45
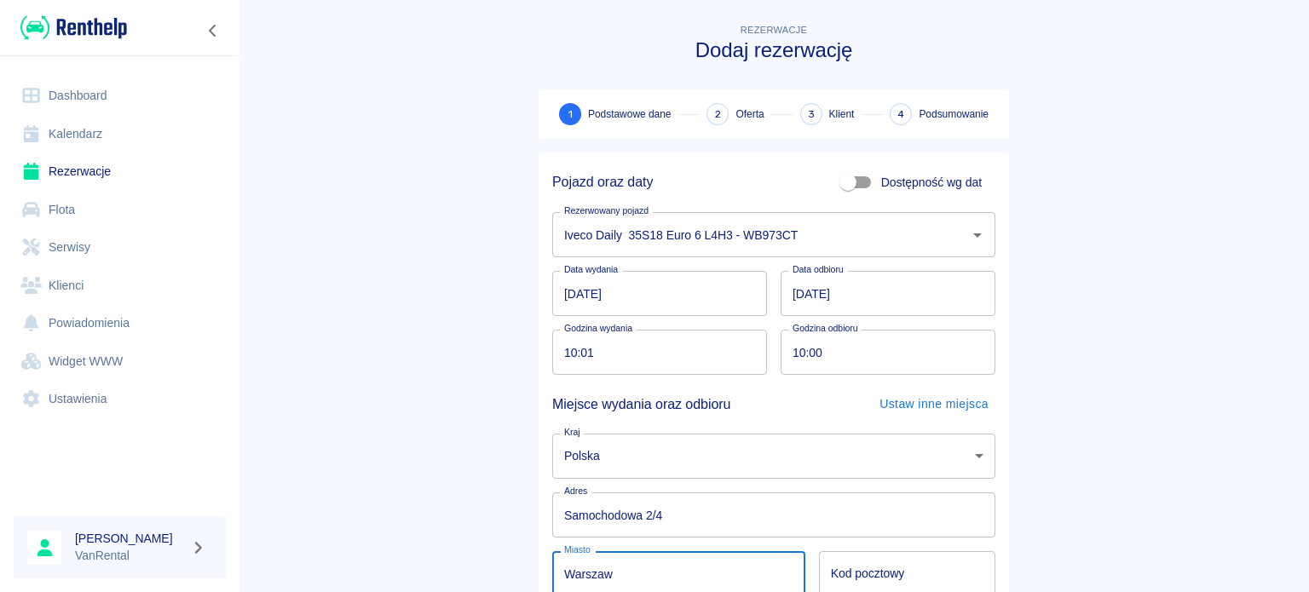
click at [910, 581] on input "Kod pocztowy" at bounding box center [907, 574] width 176 height 45
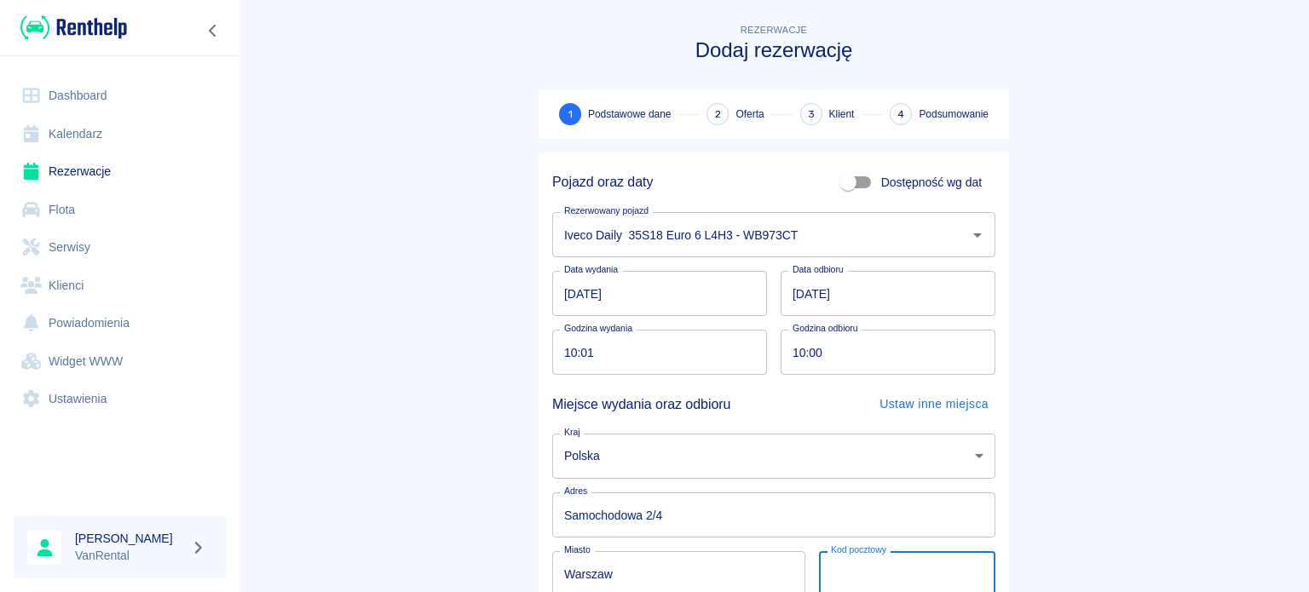
click at [733, 571] on input "Warszaw" at bounding box center [678, 574] width 253 height 45
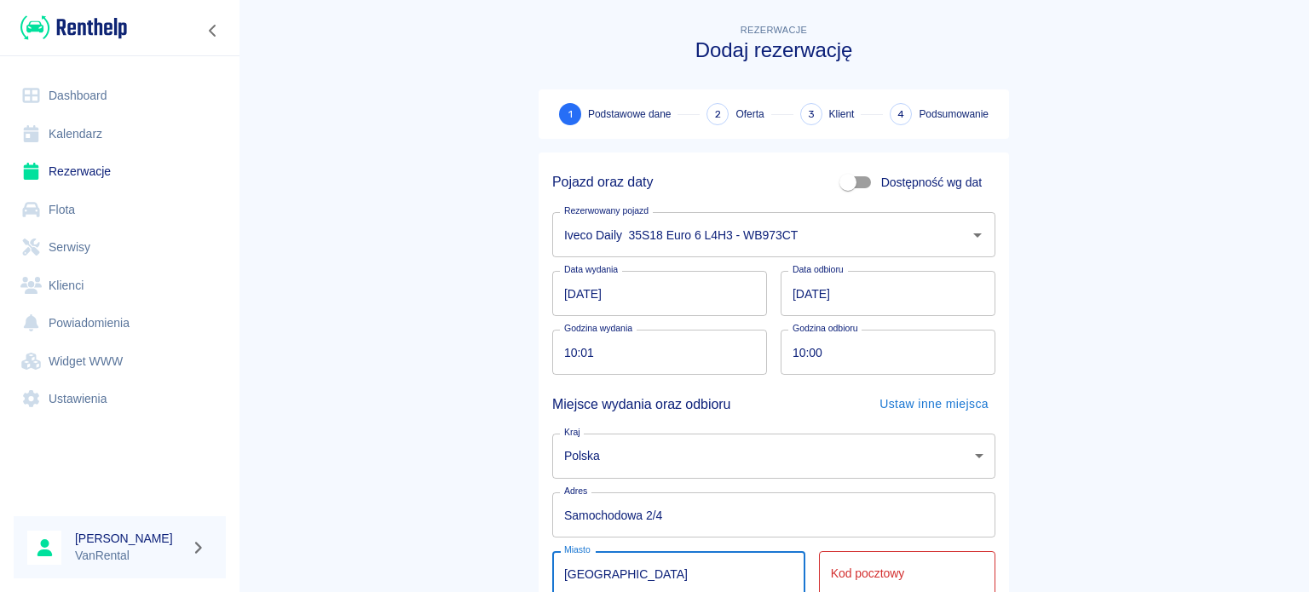
type input "[GEOGRAPHIC_DATA]"
click at [838, 568] on div "Kod pocztowy Kod pocztowy To pole jest wymagane" at bounding box center [907, 581] width 176 height 59
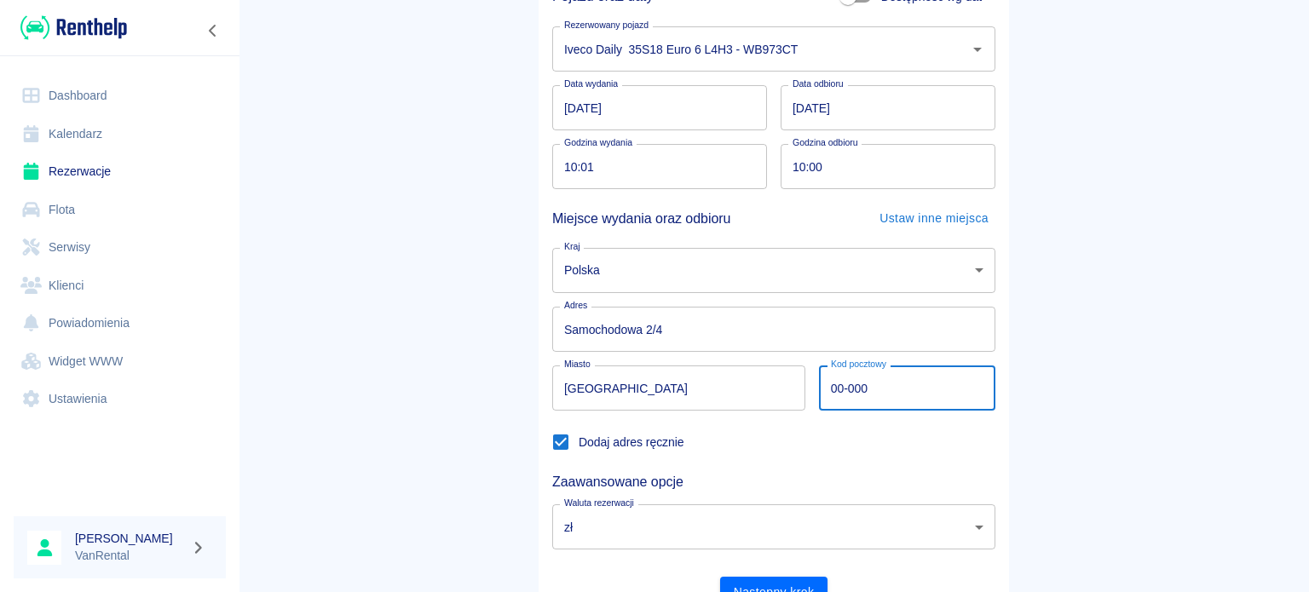
scroll to position [256, 0]
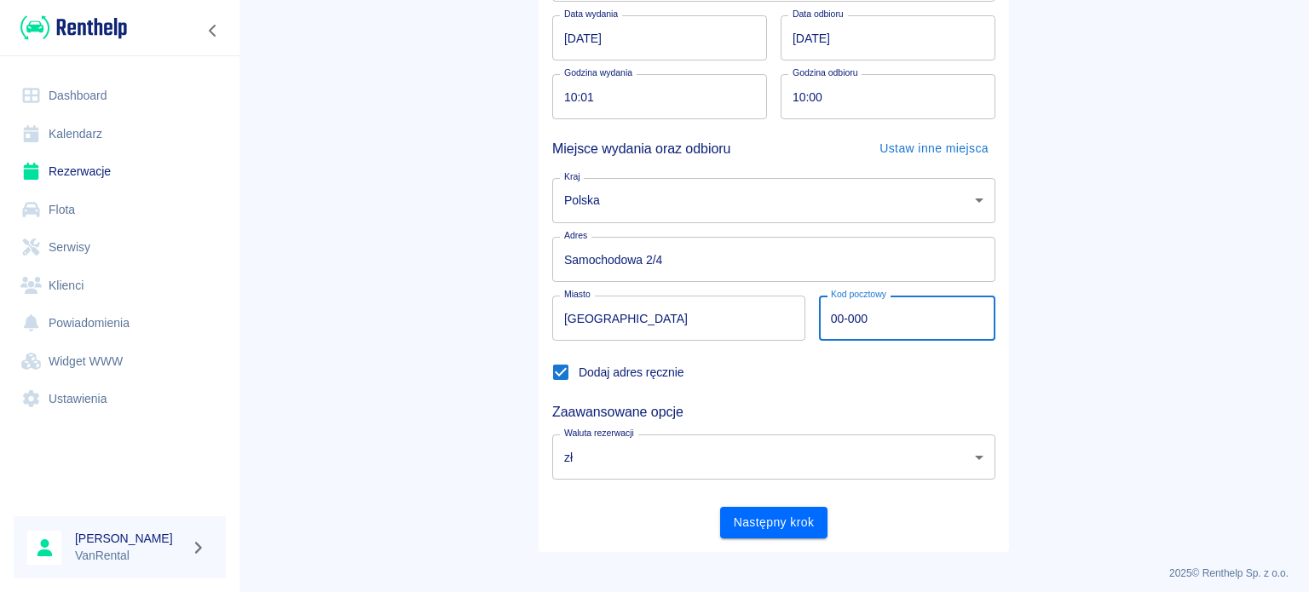
type input "00-000"
click at [799, 513] on button "Następny krok" at bounding box center [774, 523] width 108 height 32
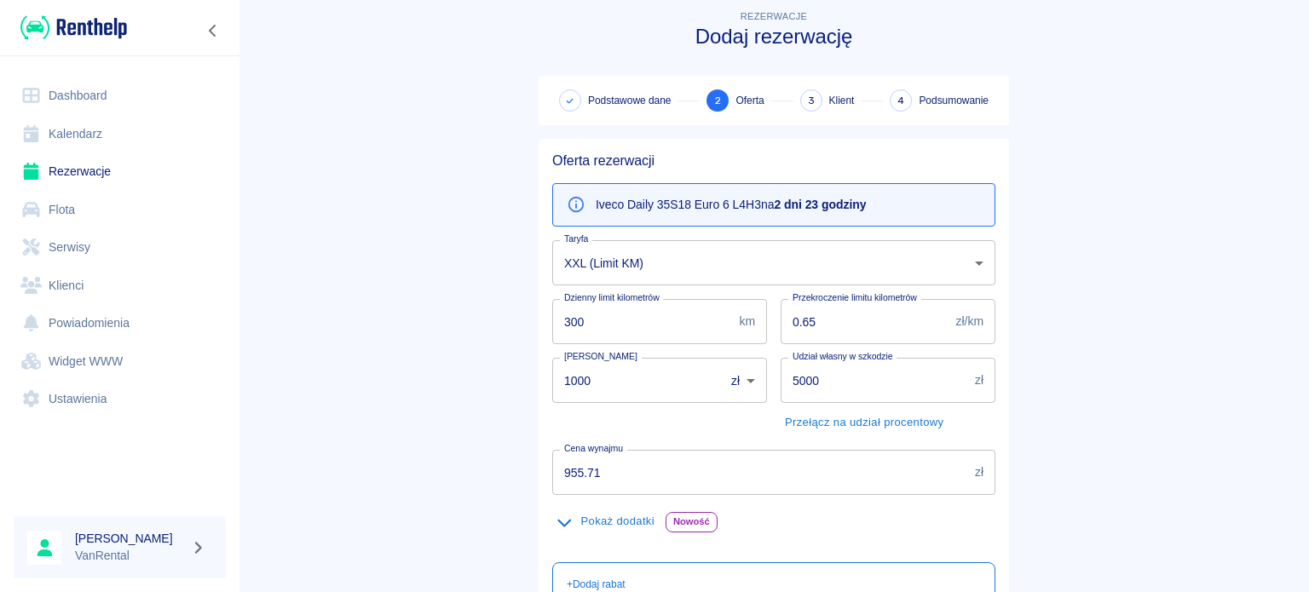
scroll to position [0, 0]
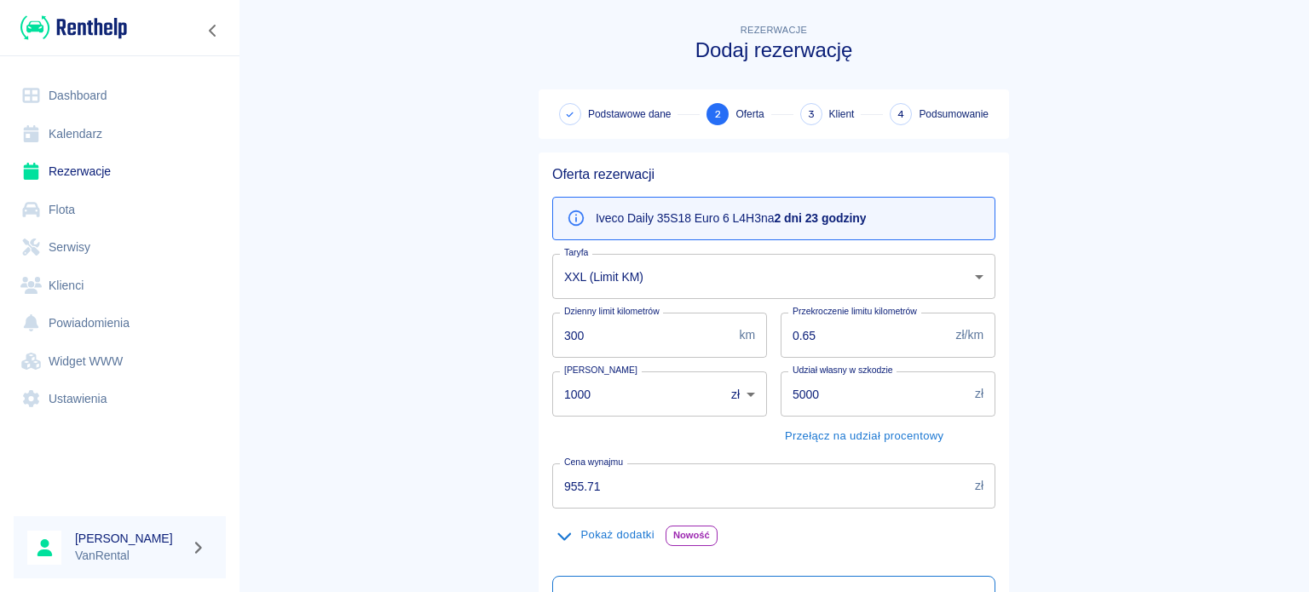
click at [708, 263] on body "Używamy plików Cookies, by zapewnić Ci najlepsze możliwe doświadczenie. Aby dow…" at bounding box center [654, 296] width 1309 height 592
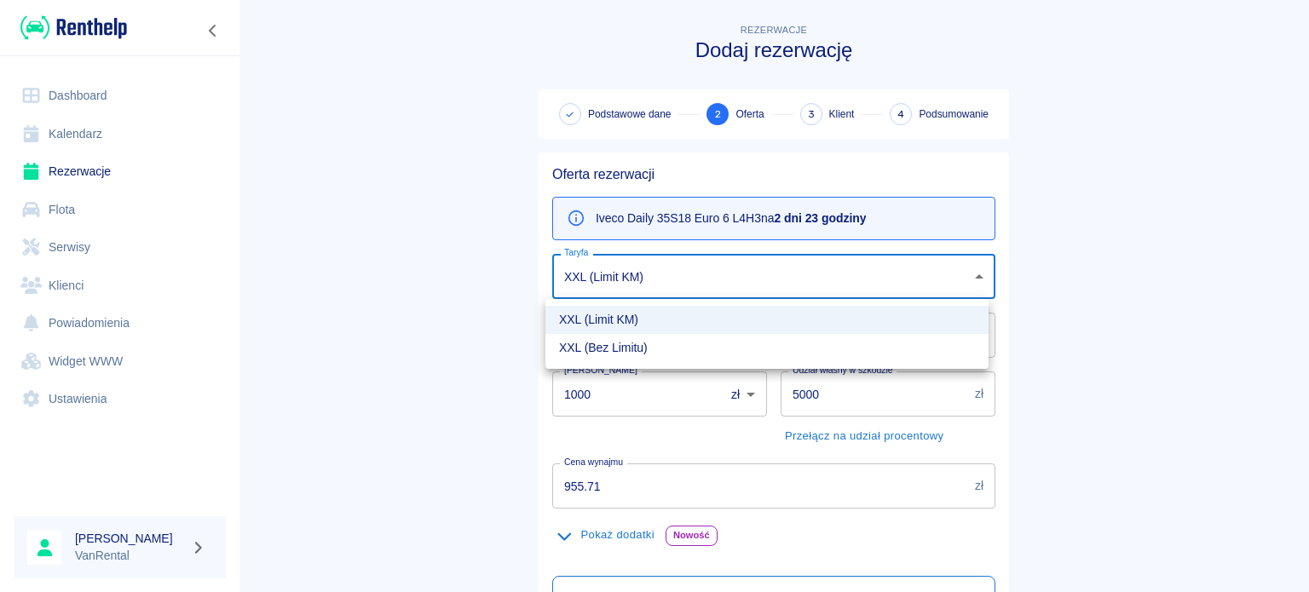
click at [346, 326] on div at bounding box center [654, 296] width 1309 height 592
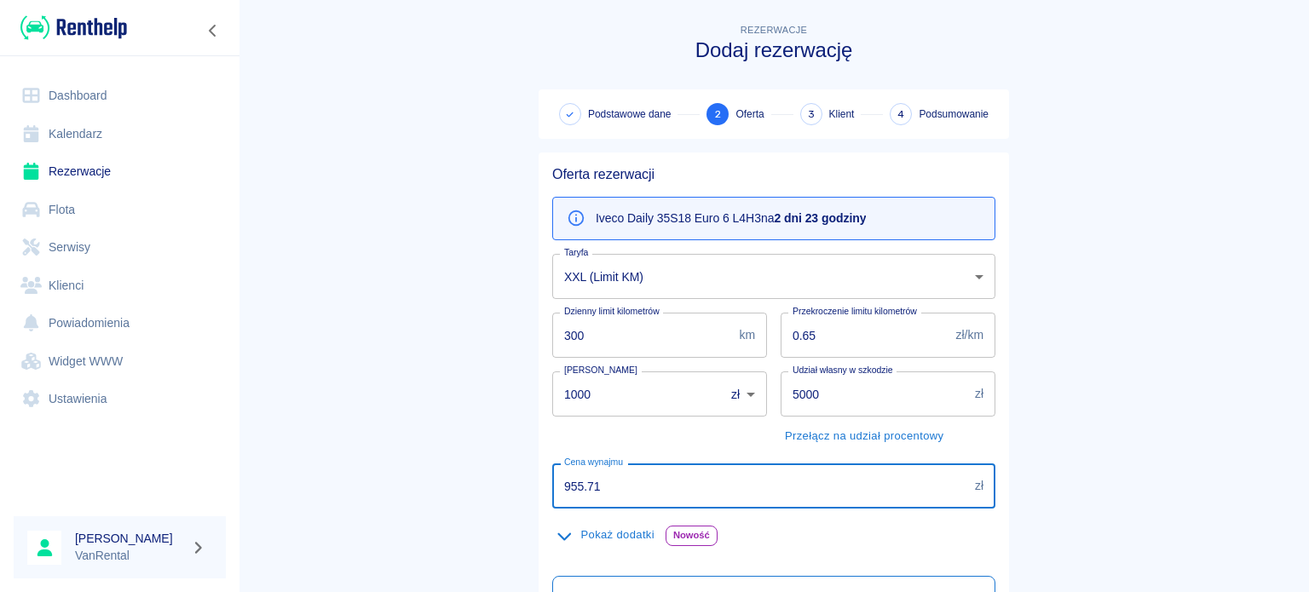
drag, startPoint x: 641, startPoint y: 477, endPoint x: 431, endPoint y: 453, distance: 211.2
click at [431, 453] on main "Rezerwacje Dodaj rezerwację Podstawowe dane 2 Oferta 3 Klient 4 Podsumowanie Of…" at bounding box center [774, 443] width 1071 height 846
click at [616, 487] on input "955.71" at bounding box center [760, 486] width 416 height 45
type input "1029.51"
click at [1132, 347] on main "Rezerwacje Dodaj rezerwację Podstawowe dane 2 Oferta 3 Klient 4 Podsumowanie Of…" at bounding box center [774, 443] width 1071 height 846
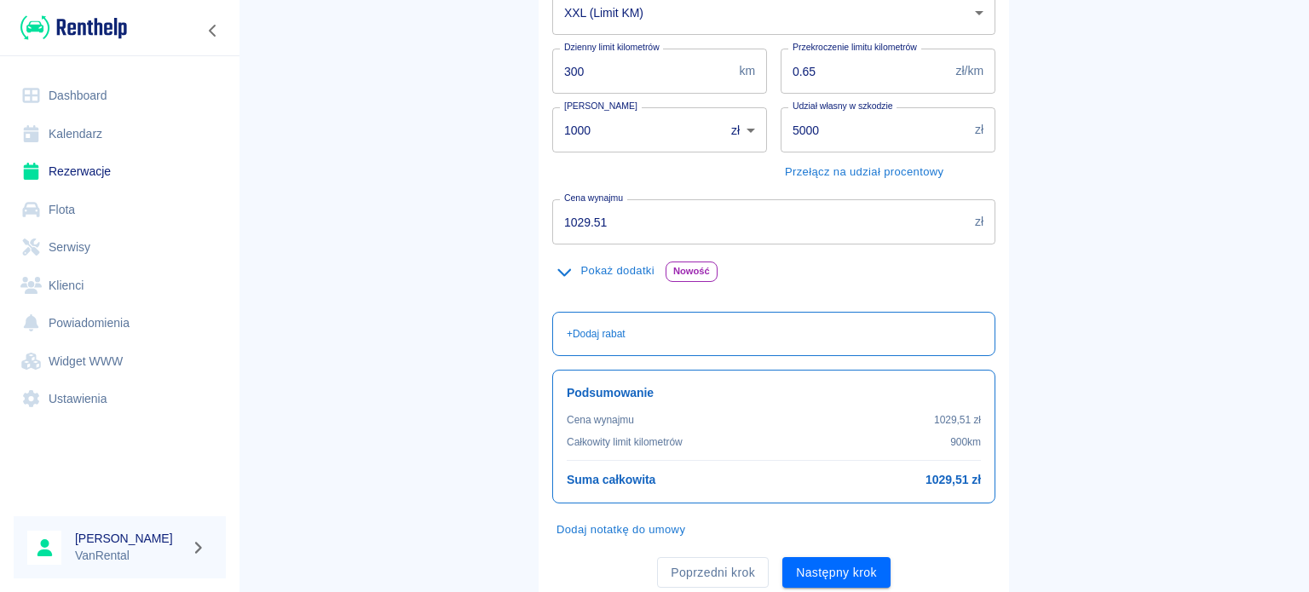
scroll to position [268, 0]
click at [841, 562] on button "Następny krok" at bounding box center [837, 570] width 108 height 32
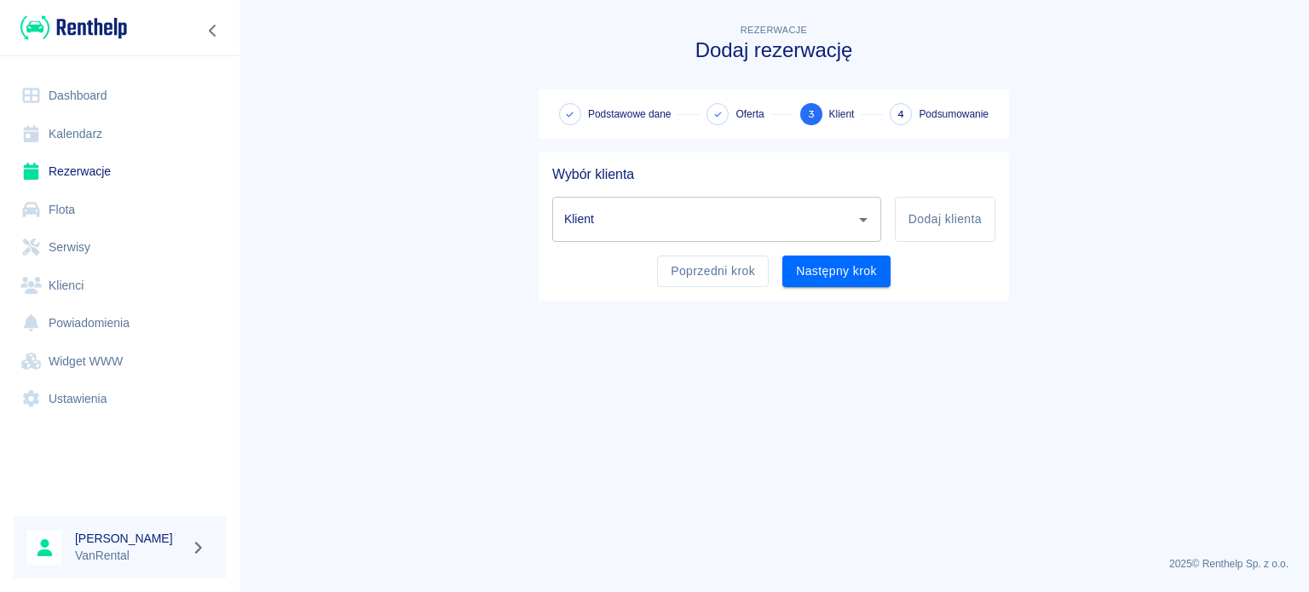
scroll to position [0, 0]
click at [779, 231] on input "Klient" at bounding box center [704, 220] width 288 height 30
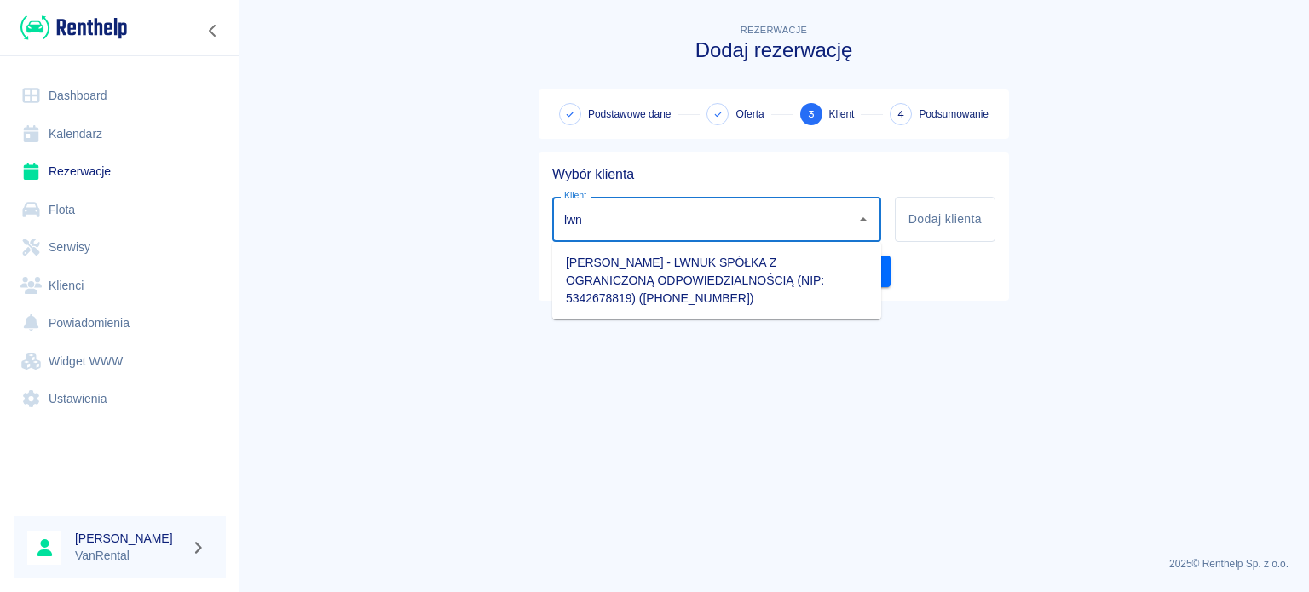
click at [766, 269] on li "[PERSON_NAME] - LWNUK SPÓŁKA Z OGRANICZONĄ ODPOWIEDZIALNOŚCIĄ (NIP: 5342678819)…" at bounding box center [716, 281] width 329 height 64
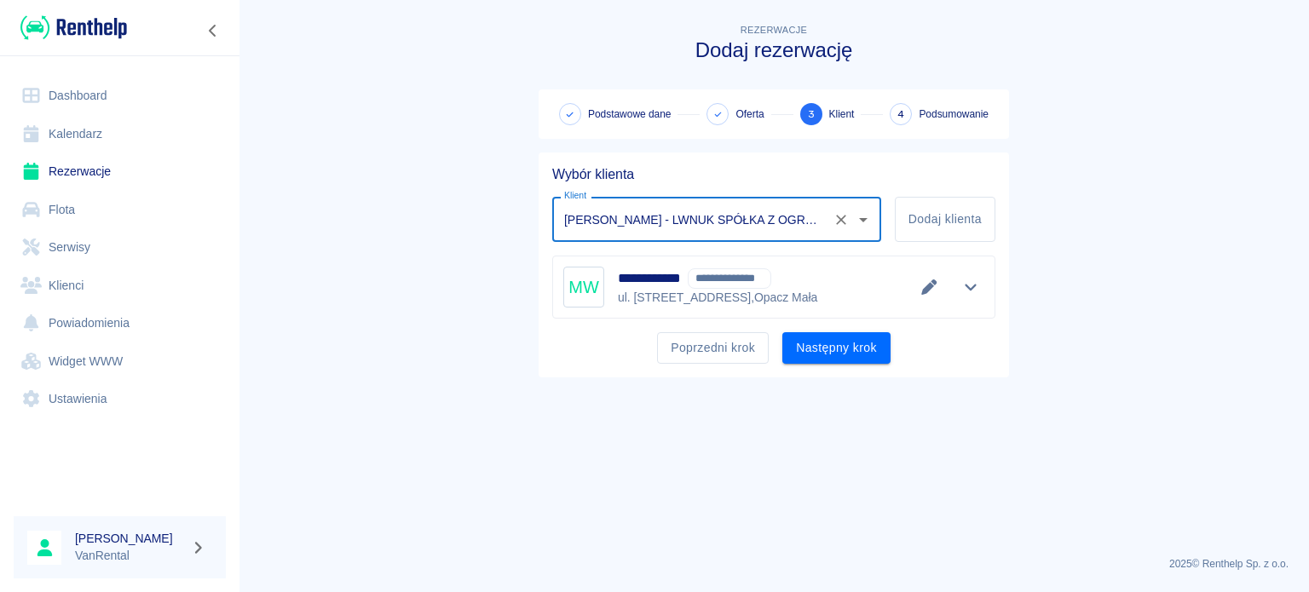
type input "[PERSON_NAME] - LWNUK SPÓŁKA Z OGRANICZONĄ ODPOWIEDZIALNOŚCIĄ (NIP: 5342678819)…"
click at [837, 338] on button "Następny krok" at bounding box center [837, 348] width 108 height 32
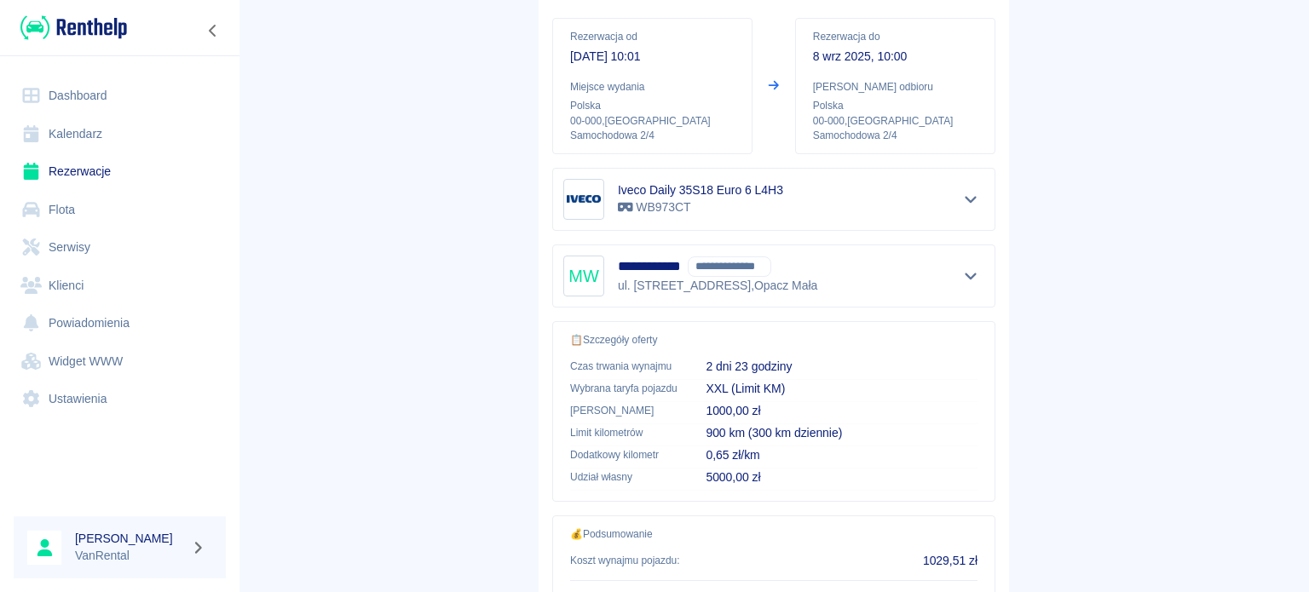
scroll to position [324, 0]
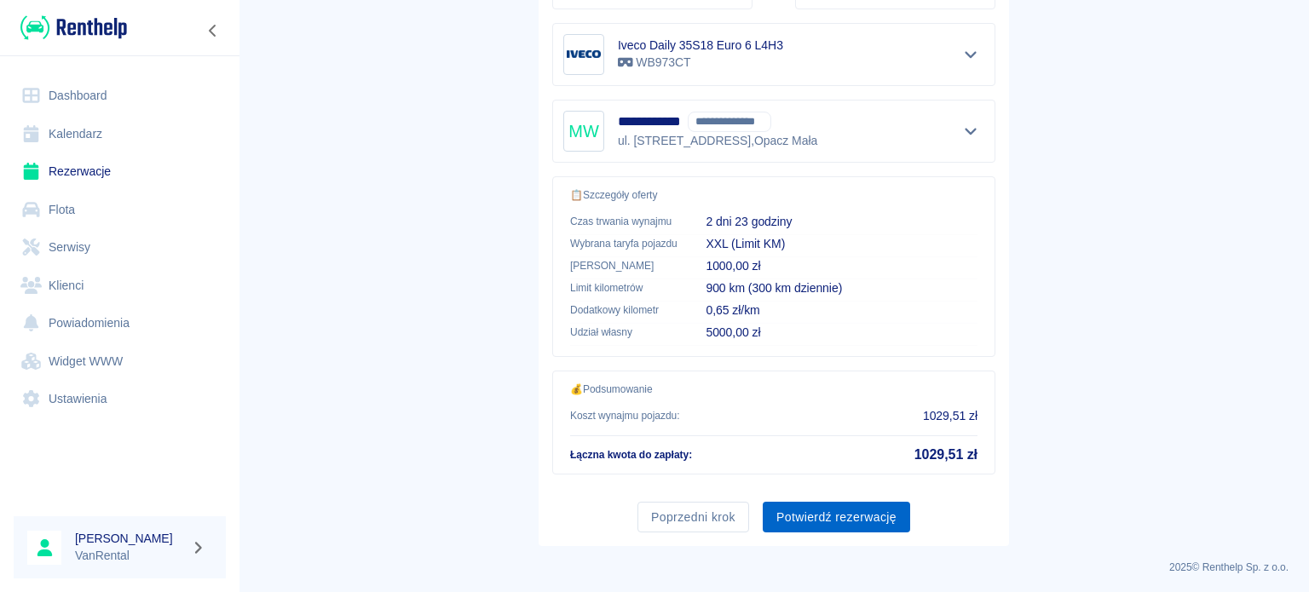
click at [812, 512] on button "Potwierdź rezerwację" at bounding box center [836, 518] width 147 height 32
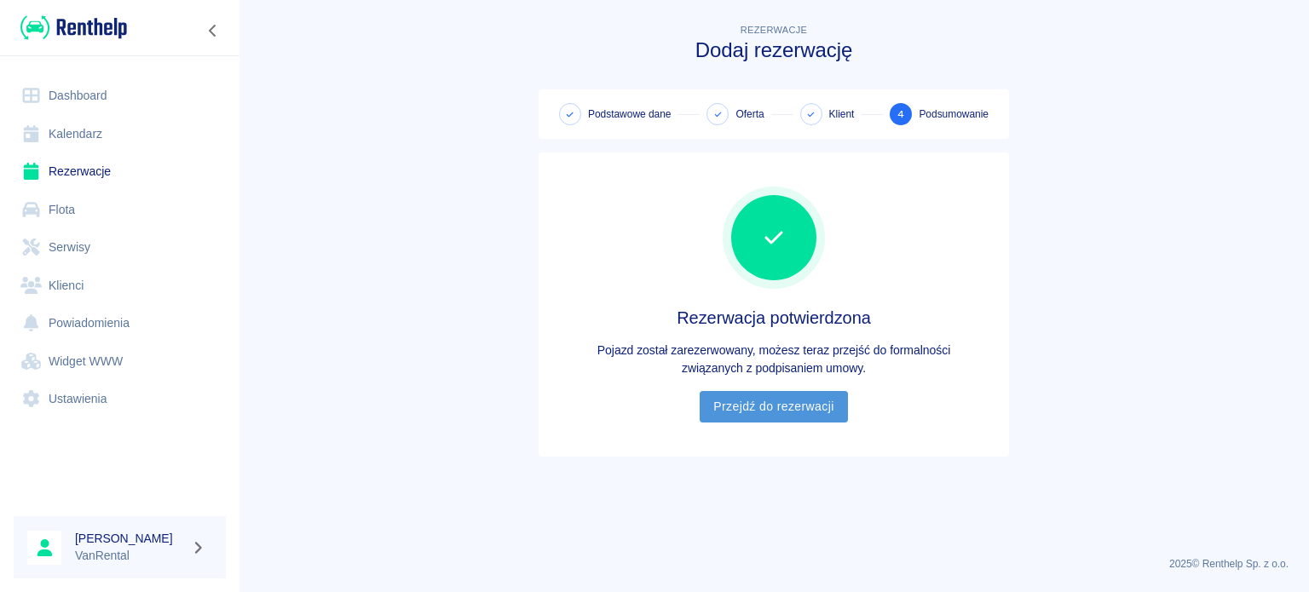
click at [774, 400] on link "Przejdź do rezerwacji" at bounding box center [773, 407] width 147 height 32
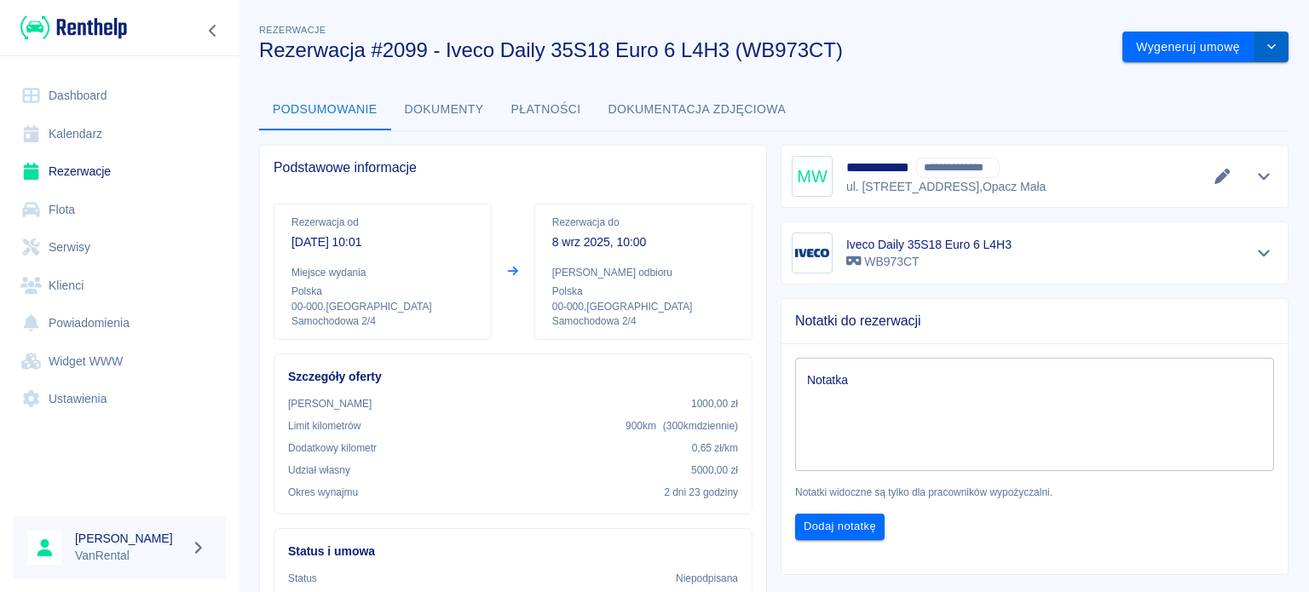
click at [1255, 41] on button "drop-down" at bounding box center [1272, 48] width 34 height 32
click at [1204, 81] on li "Modyfikuj rezerwację" at bounding box center [1193, 83] width 138 height 28
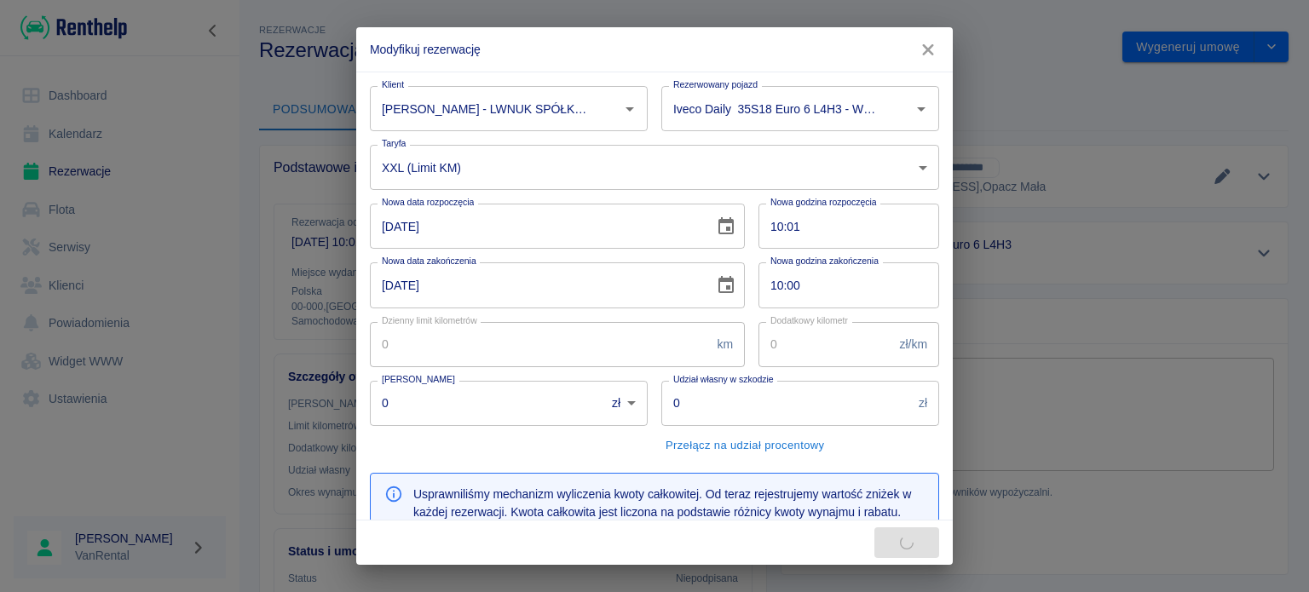
type input "300"
type input "0.65"
type input "1000"
type input "5000"
type input "955.71"
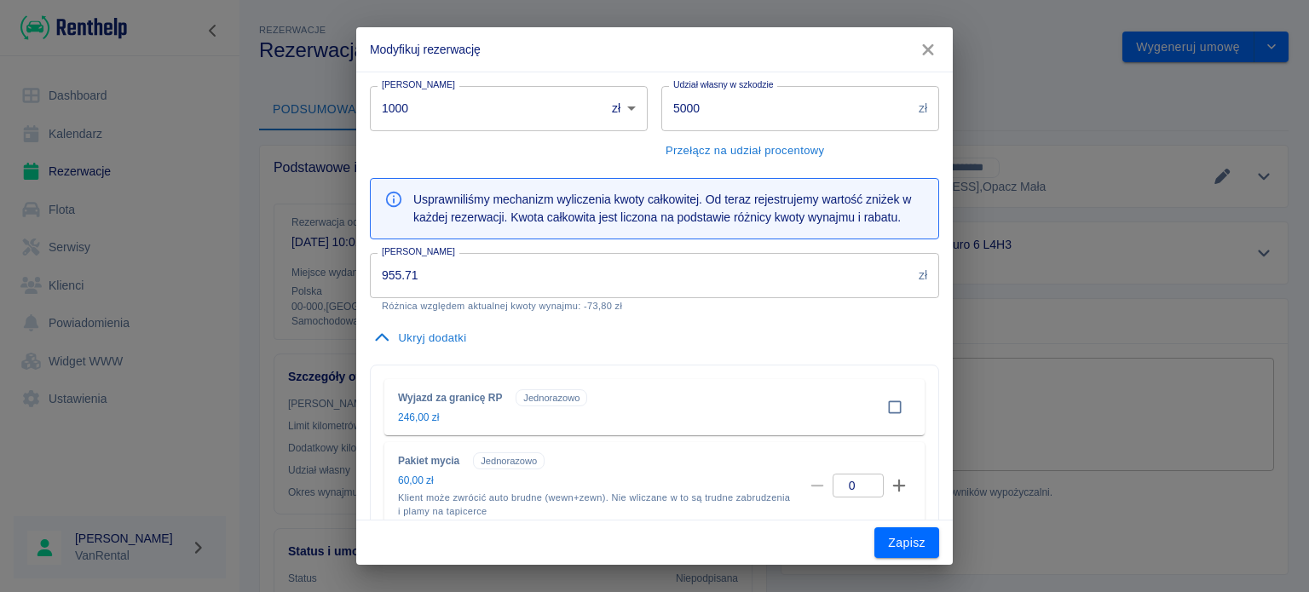
scroll to position [256, 0]
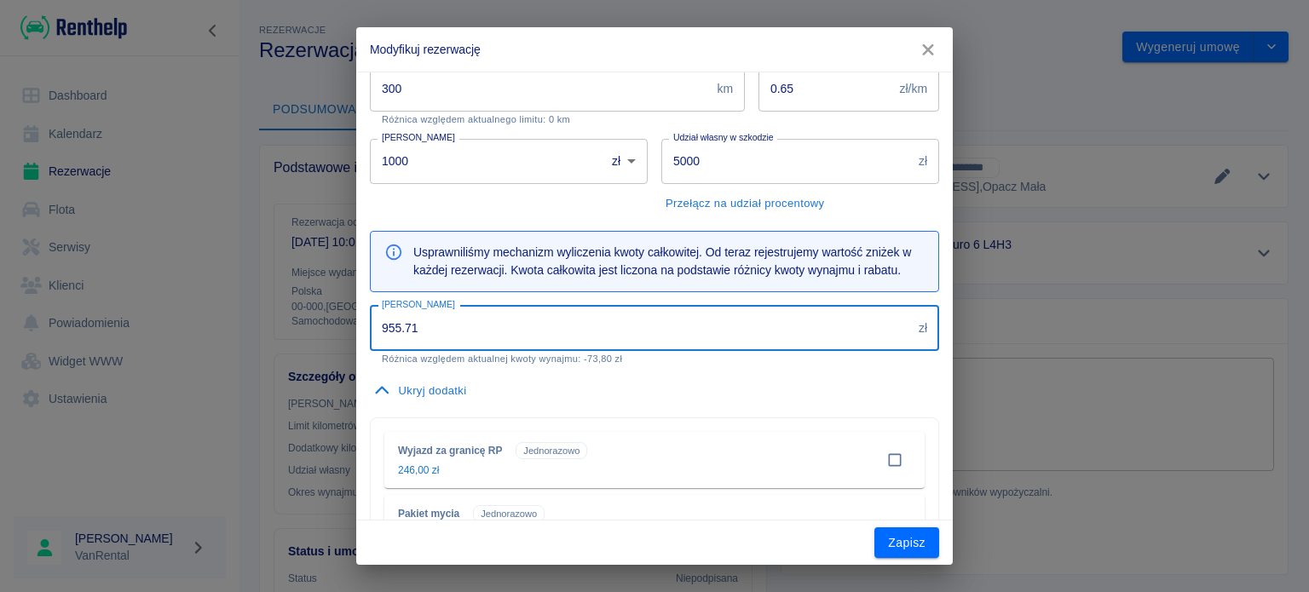
drag, startPoint x: 460, startPoint y: 327, endPoint x: 337, endPoint y: 327, distance: 122.8
click at [337, 327] on div "Modyfikuj rezerwację Klient [PERSON_NAME] - LWNUK SPÓŁKA Z OGRANICZONĄ ODPOWIED…" at bounding box center [654, 296] width 1309 height 592
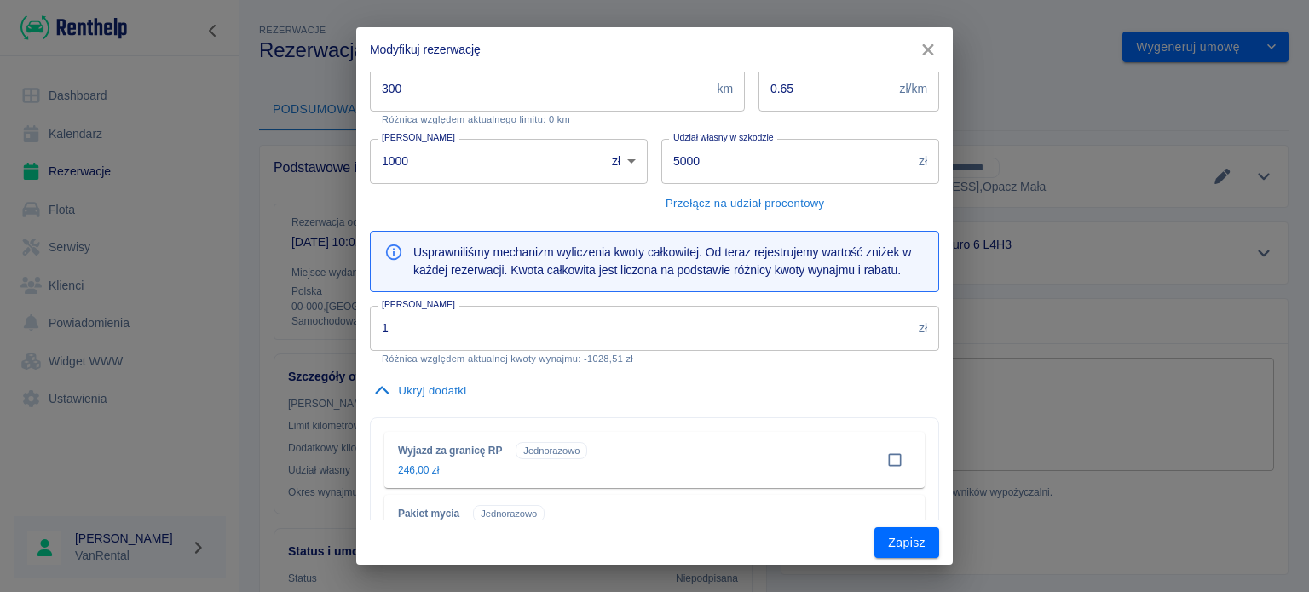
click at [419, 335] on input "1" at bounding box center [641, 328] width 542 height 45
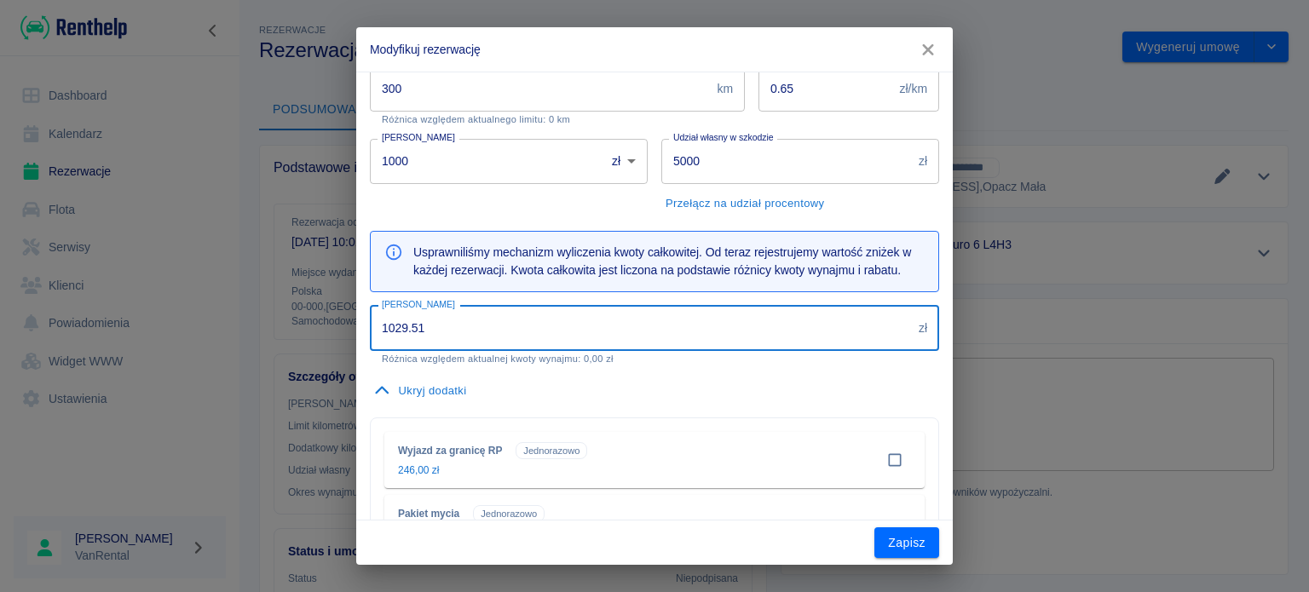
type input "1029.51"
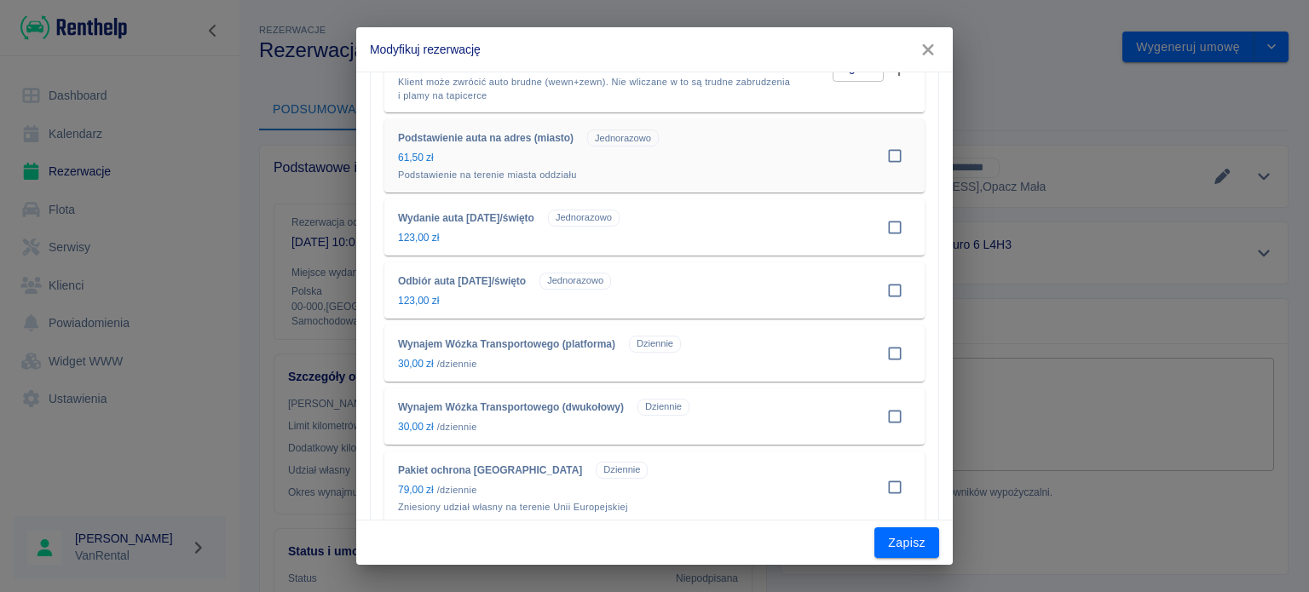
click at [887, 149] on input "checkbox" at bounding box center [895, 156] width 32 height 32
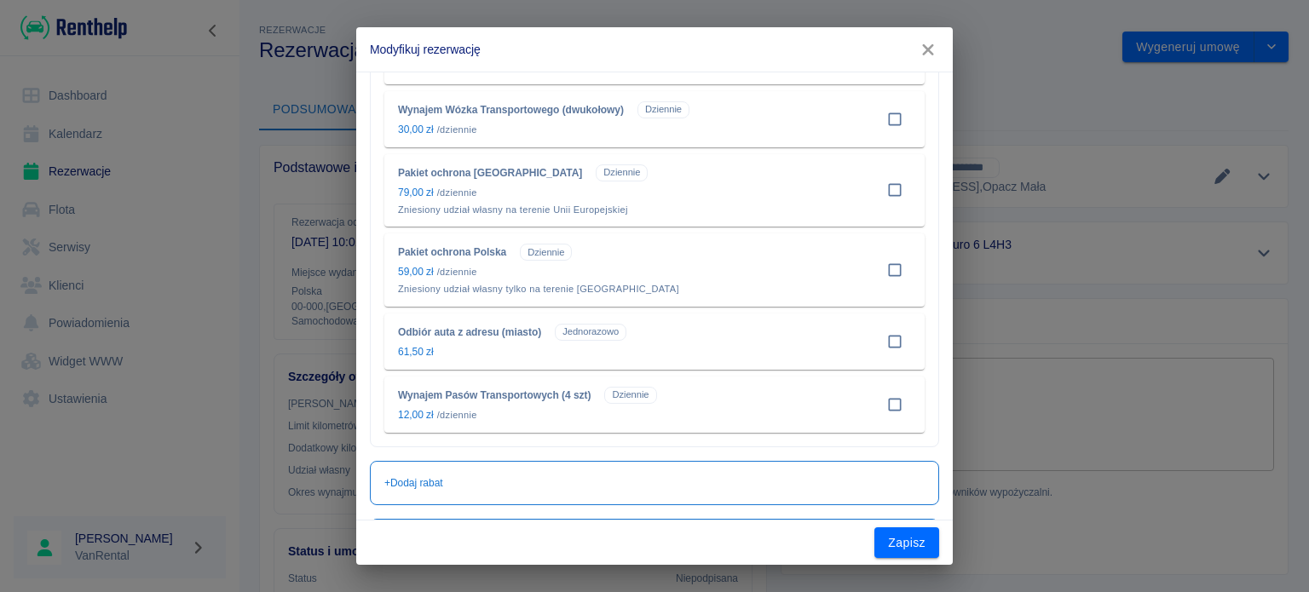
scroll to position [1031, 0]
click at [889, 338] on input "checkbox" at bounding box center [895, 339] width 32 height 32
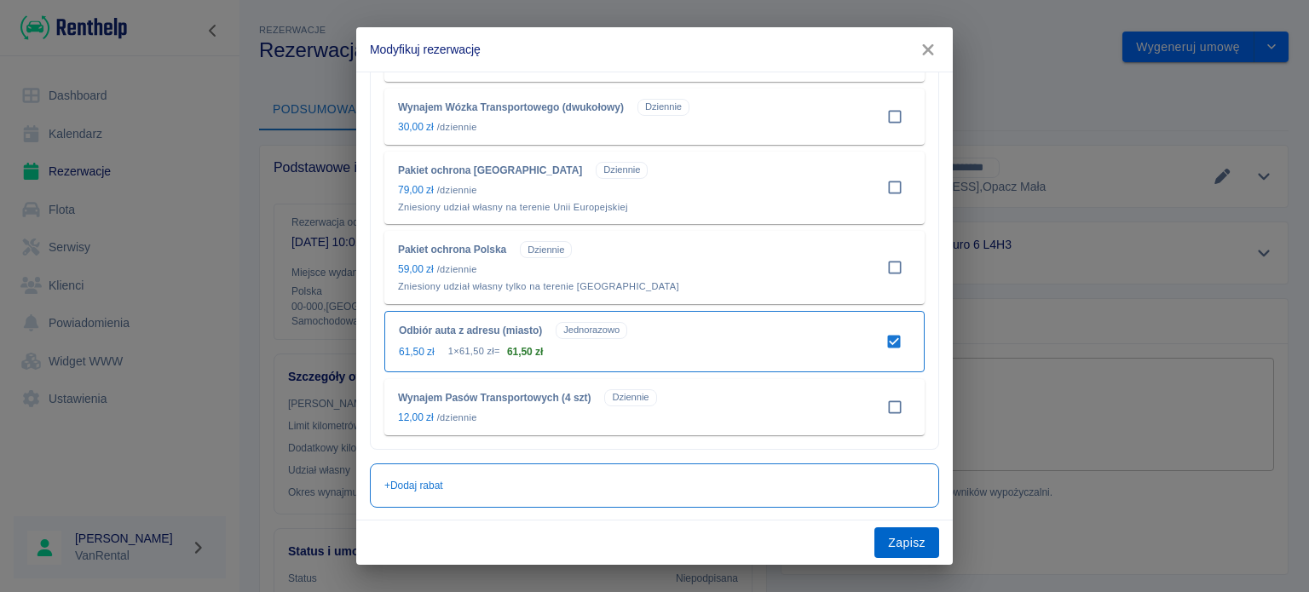
click at [912, 535] on button "Zapisz" at bounding box center [907, 544] width 65 height 32
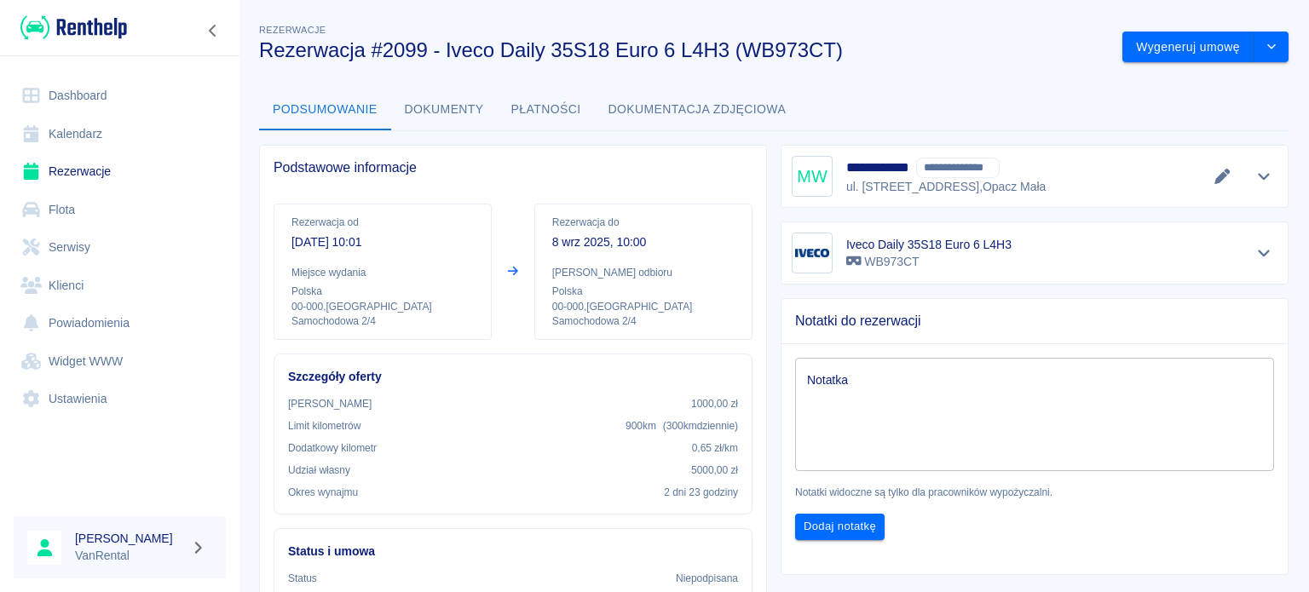
click at [147, 146] on link "Kalendarz" at bounding box center [120, 134] width 212 height 38
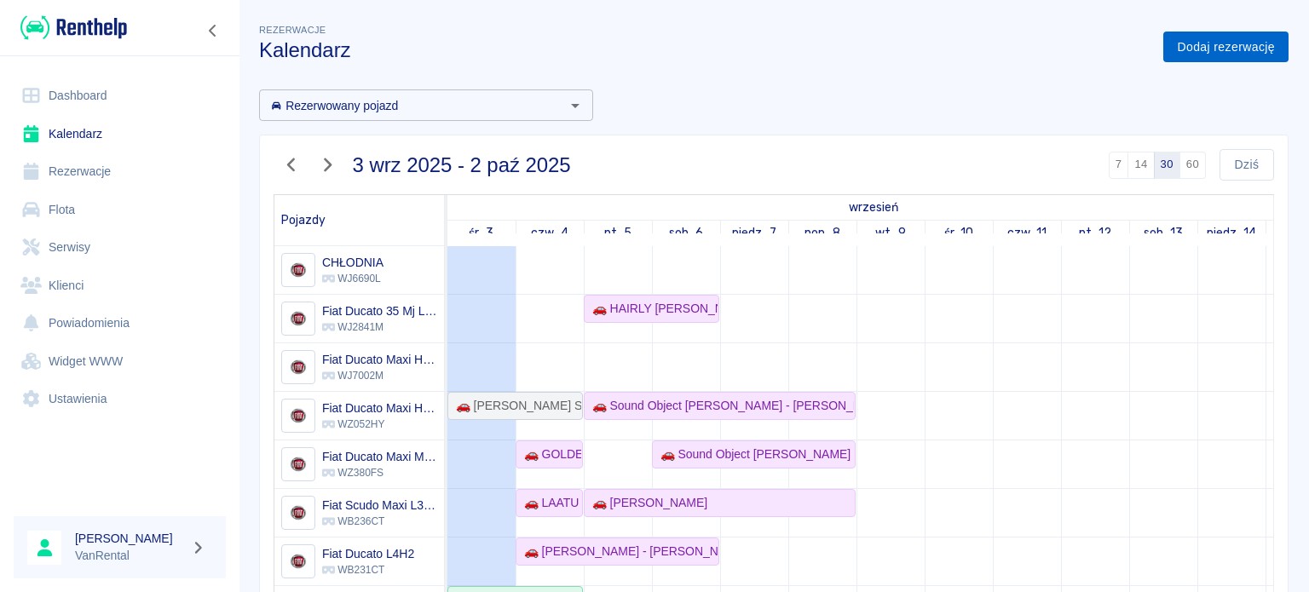
click at [1231, 35] on link "Dodaj rezerwację" at bounding box center [1226, 48] width 125 height 32
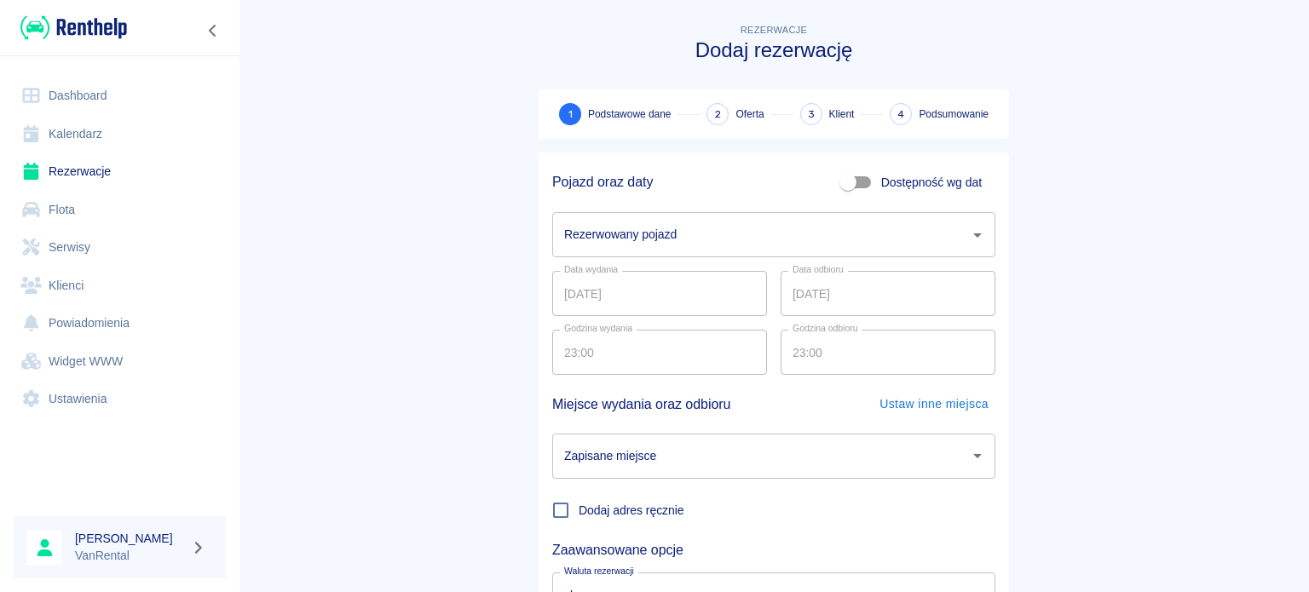
click at [605, 238] on input "Rezerwowany pojazd" at bounding box center [761, 235] width 402 height 30
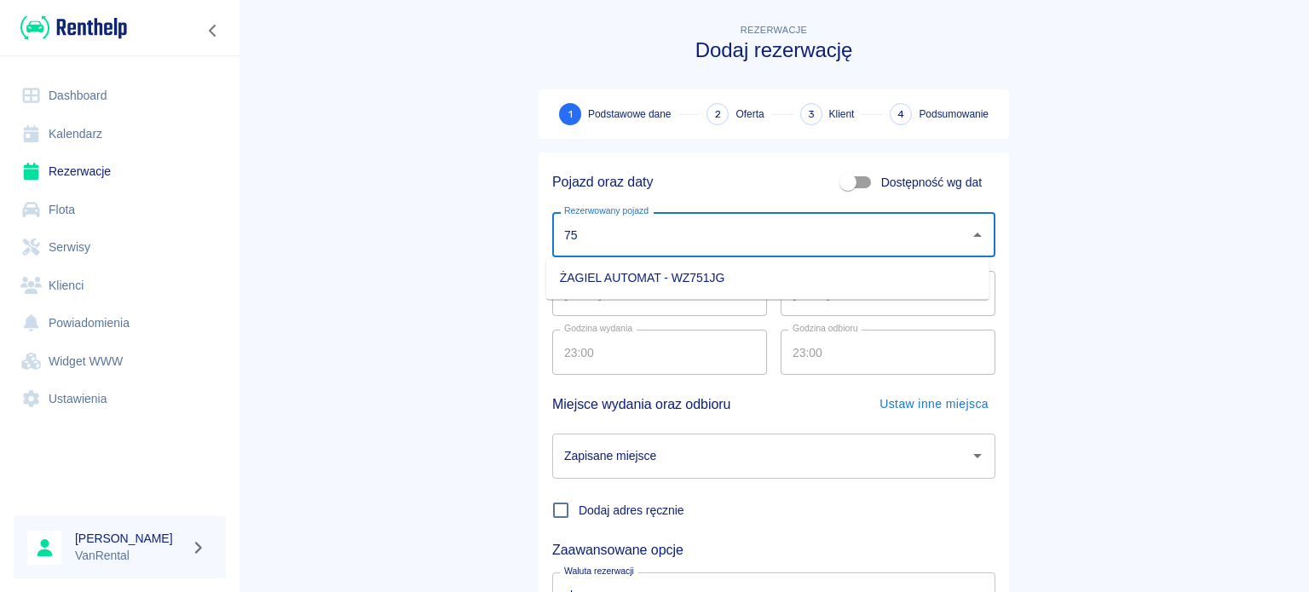
click at [604, 282] on li "ŻAGIEL AUTOMAT - WZ751JG" at bounding box center [767, 278] width 443 height 28
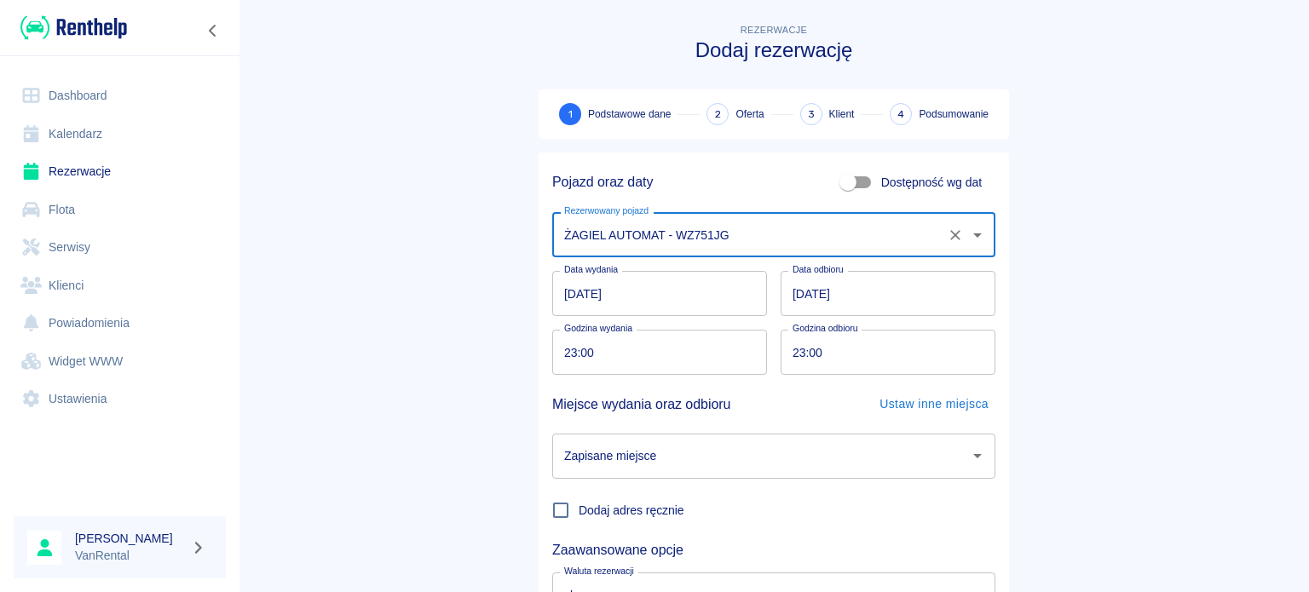
type input "ŻAGIEL AUTOMAT - WZ751JG"
click at [556, 304] on input "[DATE]" at bounding box center [659, 293] width 215 height 45
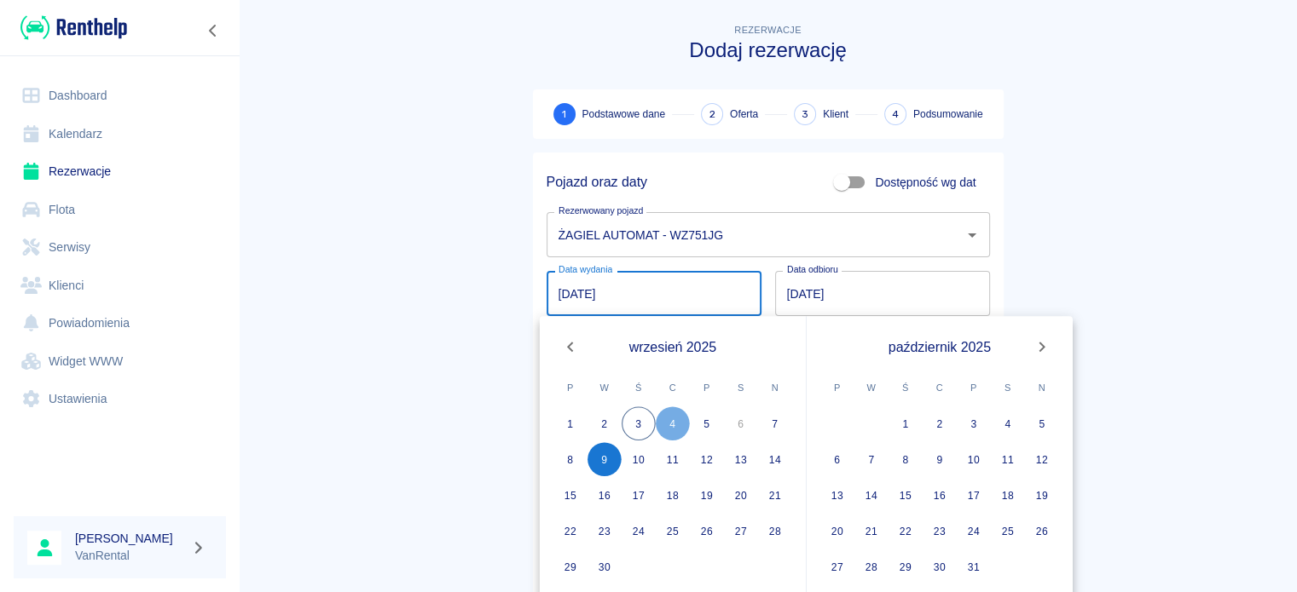
type input "[DATE]"
click at [775, 297] on input "[DATE]" at bounding box center [882, 293] width 215 height 45
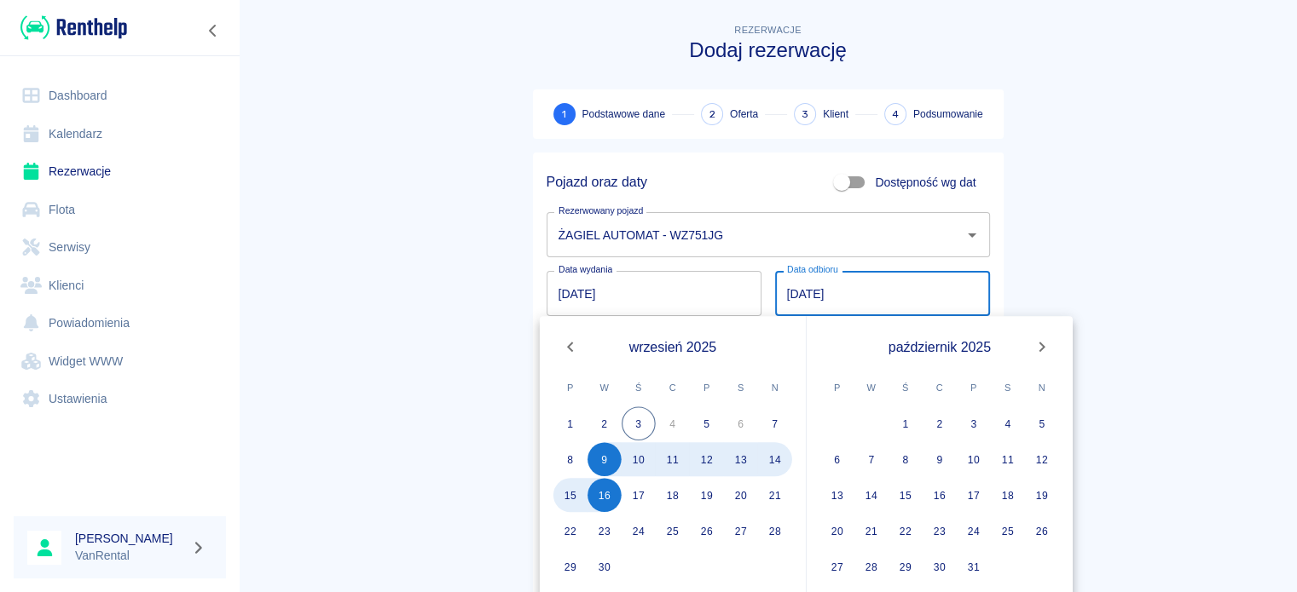
type input "[DATE]"
click at [431, 251] on main "Rezerwacje Dodaj rezerwację 1 Podstawowe dane 2 Oferta 3 Klient 4 Podsumowanie …" at bounding box center [768, 355] width 1058 height 670
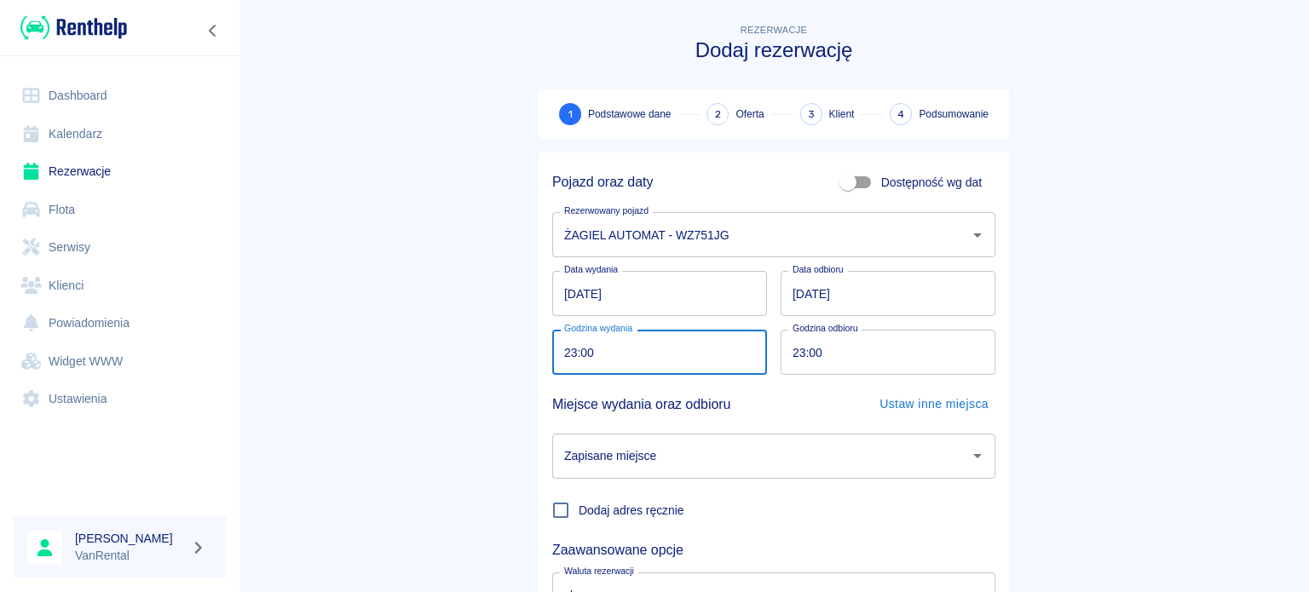
click at [563, 350] on input "23:00" at bounding box center [653, 352] width 203 height 45
type input "11:00"
click at [794, 359] on input "23:00" at bounding box center [882, 352] width 203 height 45
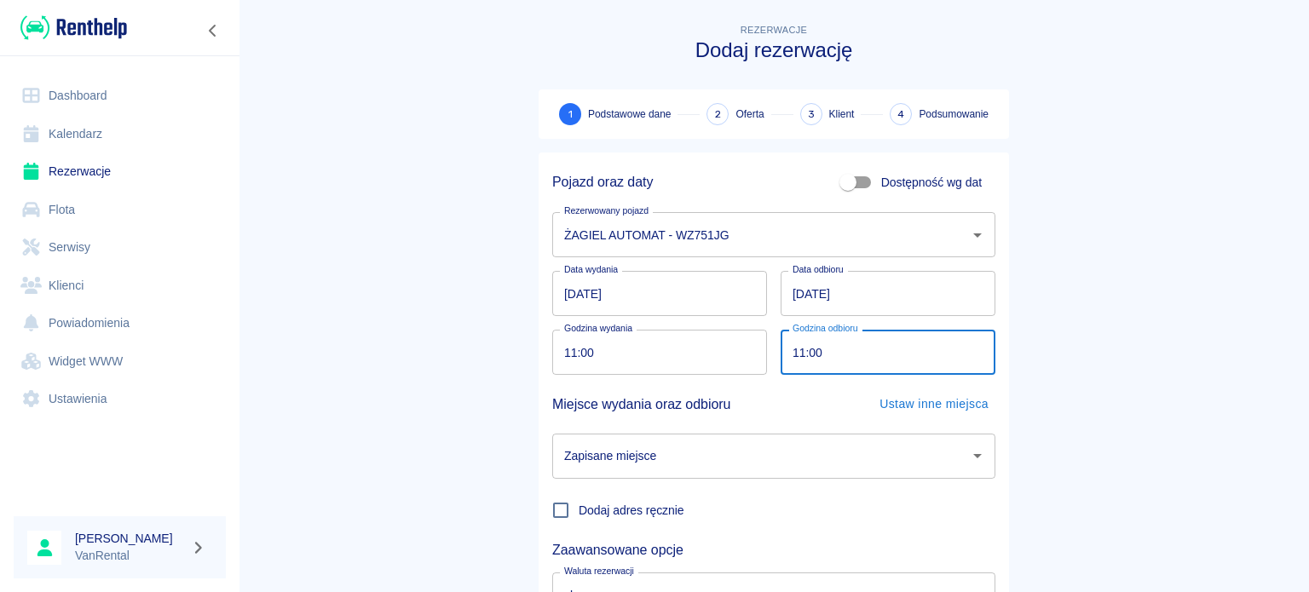
type input "11:00"
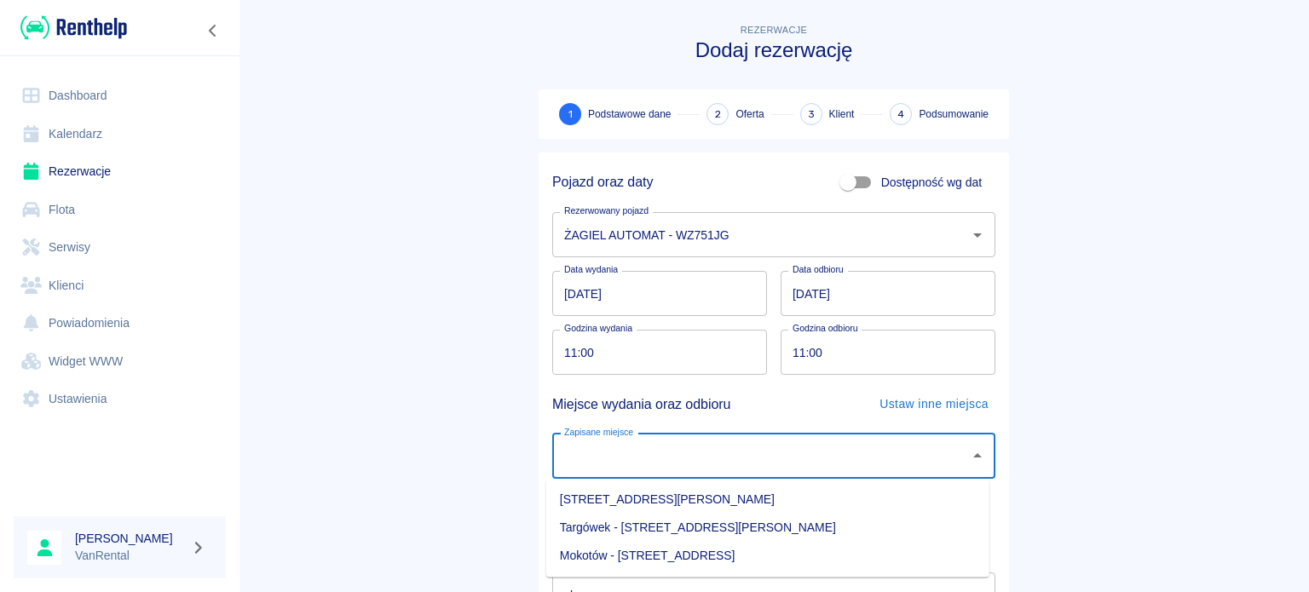
click at [611, 449] on div "Zapisane miejsce Zapisane miejsce" at bounding box center [773, 456] width 443 height 45
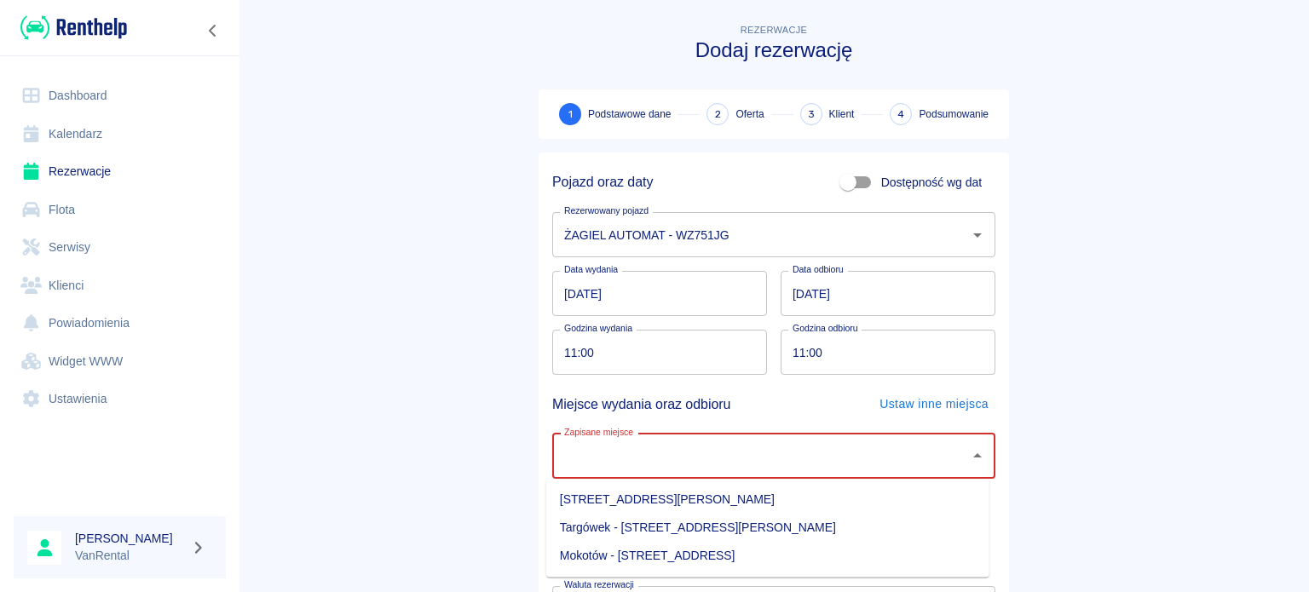
click at [723, 463] on input "Zapisane miejsce" at bounding box center [761, 457] width 402 height 30
click at [702, 528] on li "Targówek - [STREET_ADDRESS][PERSON_NAME]" at bounding box center [767, 528] width 443 height 28
type input "Targówek - [STREET_ADDRESS][PERSON_NAME]"
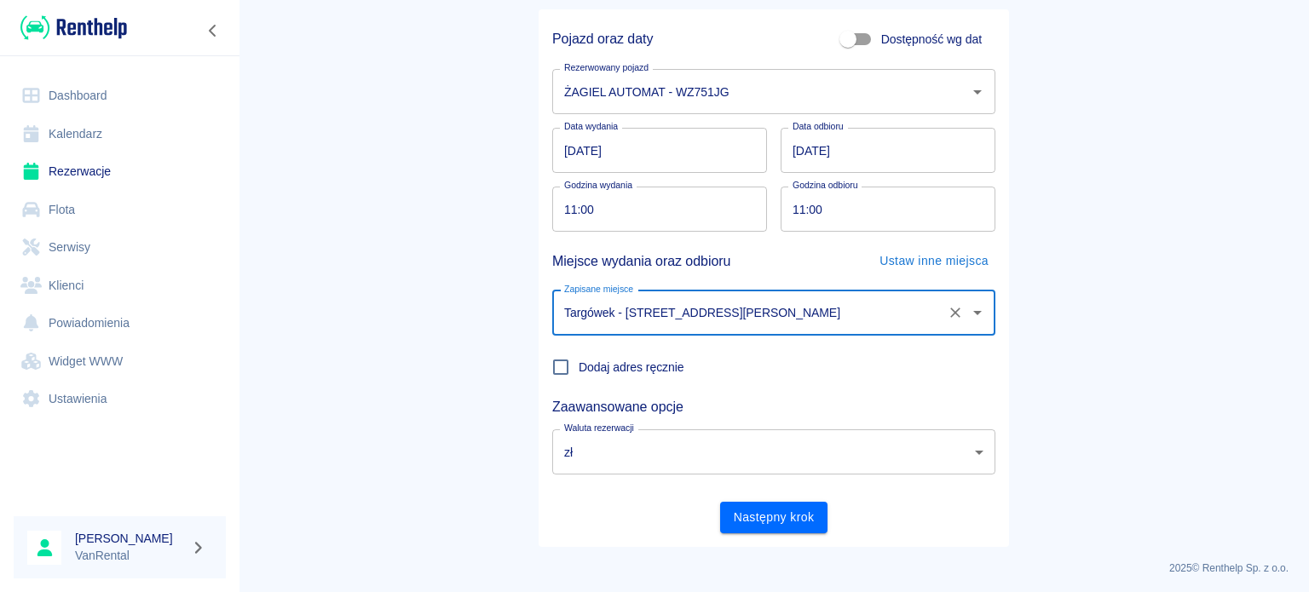
scroll to position [147, 0]
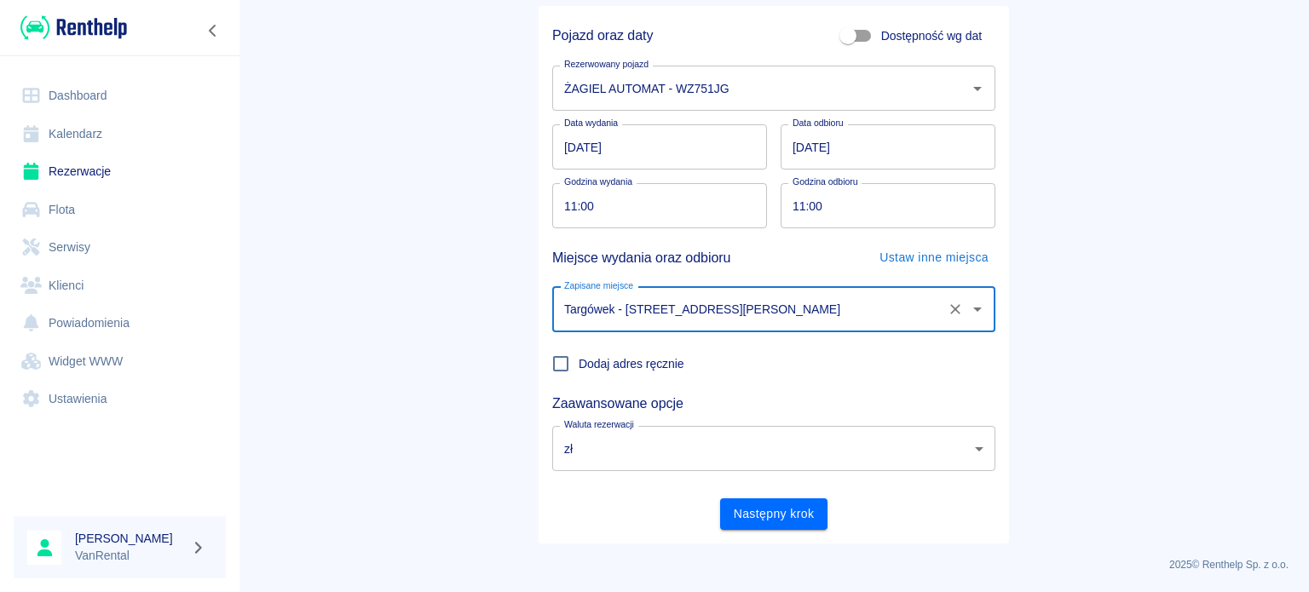
drag, startPoint x: 740, startPoint y: 489, endPoint x: 743, endPoint y: 505, distance: 15.7
click at [740, 490] on div "Następny krok" at bounding box center [767, 507] width 457 height 45
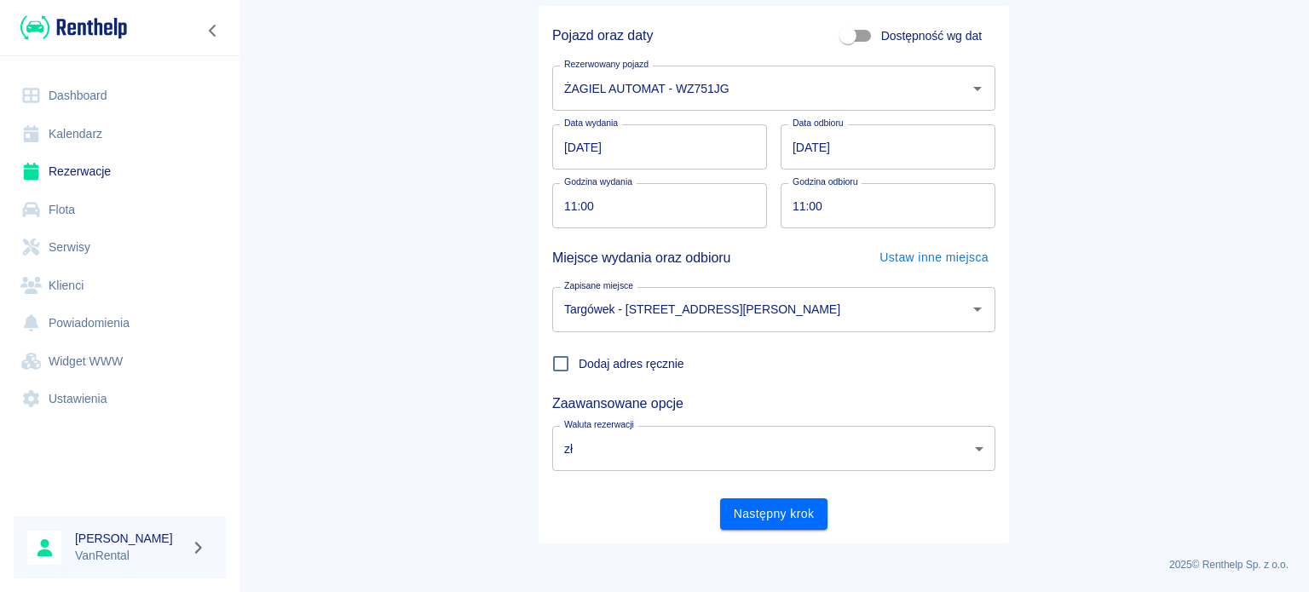
click at [744, 505] on button "Następny krok" at bounding box center [774, 515] width 108 height 32
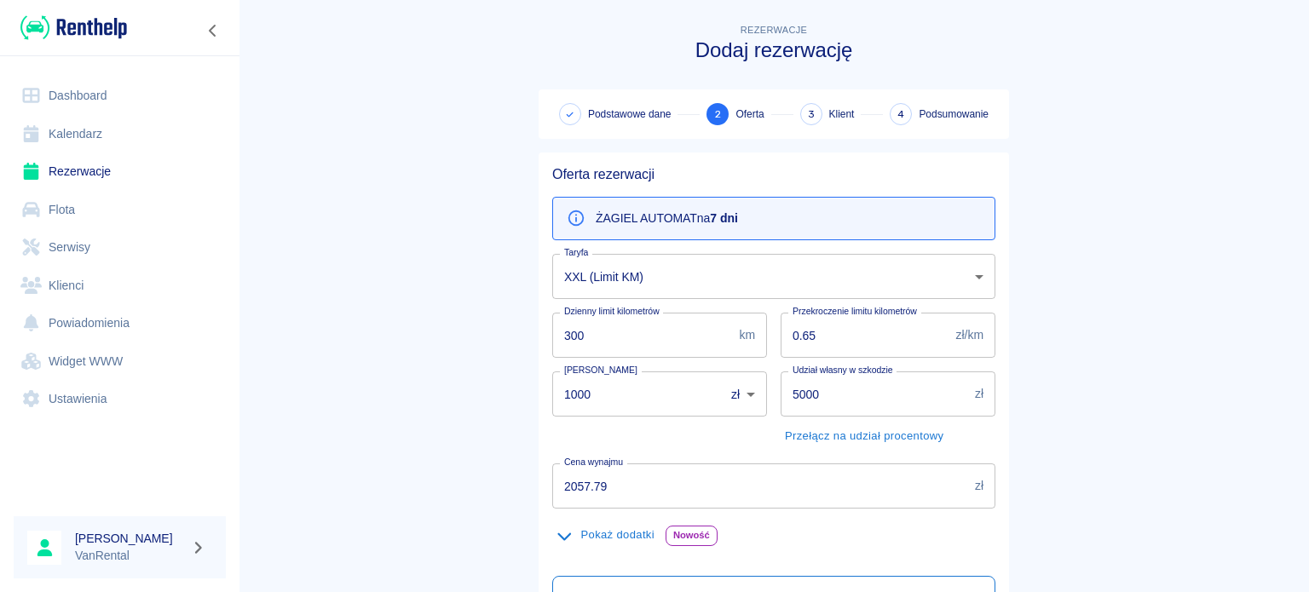
click at [608, 282] on body "Używamy plików Cookies, by zapewnić Ci najlepsze możliwe doświadczenie. Aby dow…" at bounding box center [654, 296] width 1309 height 592
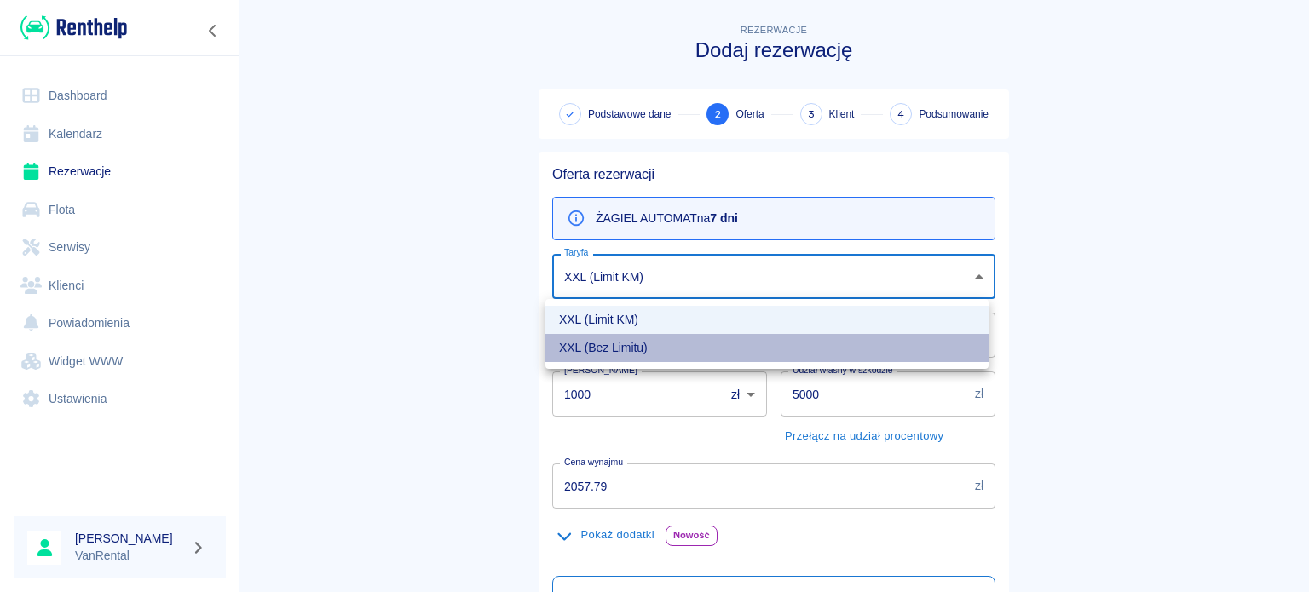
click at [608, 344] on li "XXL (Bez Limitu)" at bounding box center [767, 348] width 443 height 28
type input "b89d7af4-689c-4968-bdc4-1a39d67d7a11"
type input "0"
type input "2488.29"
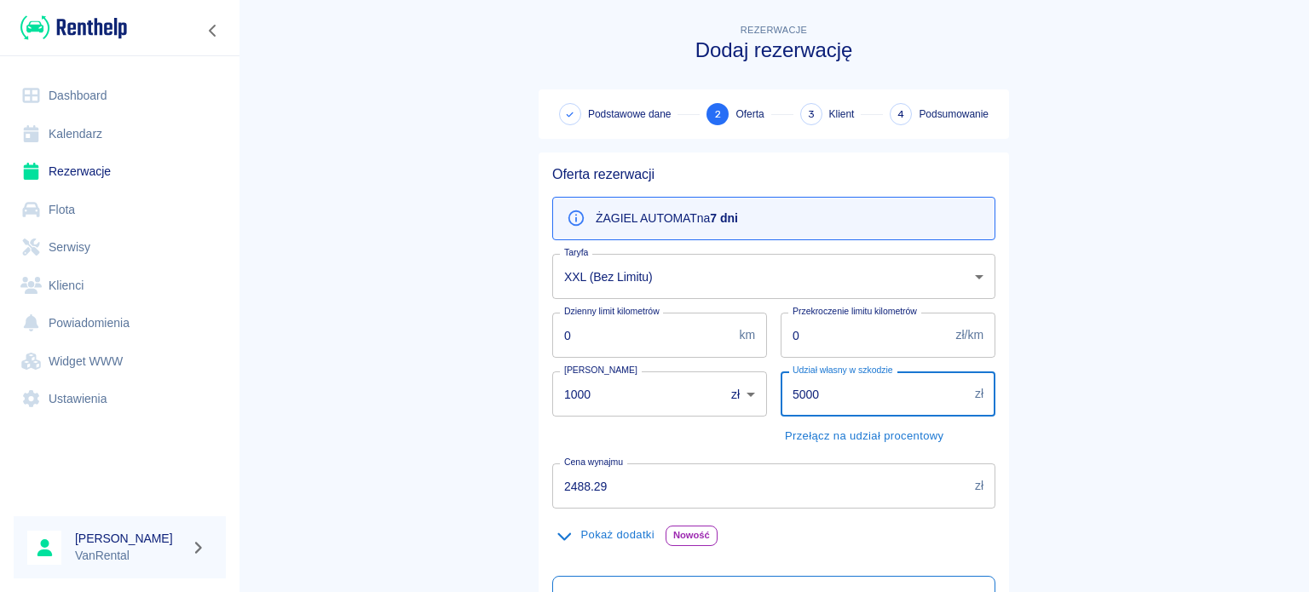
drag, startPoint x: 856, startPoint y: 394, endPoint x: 676, endPoint y: 396, distance: 179.9
click at [673, 395] on div "Oferta rezerwacji ŻAGIEL AUTOMAT na 7 dni Taryfa XXL (Bez Limitu) b89d7af4-689c…" at bounding box center [767, 492] width 457 height 678
type input "0"
click at [343, 352] on main "Rezerwacje Dodaj rezerwację Podstawowe dane 2 Oferta 3 Klient 4 Podsumowanie Of…" at bounding box center [774, 432] width 1071 height 824
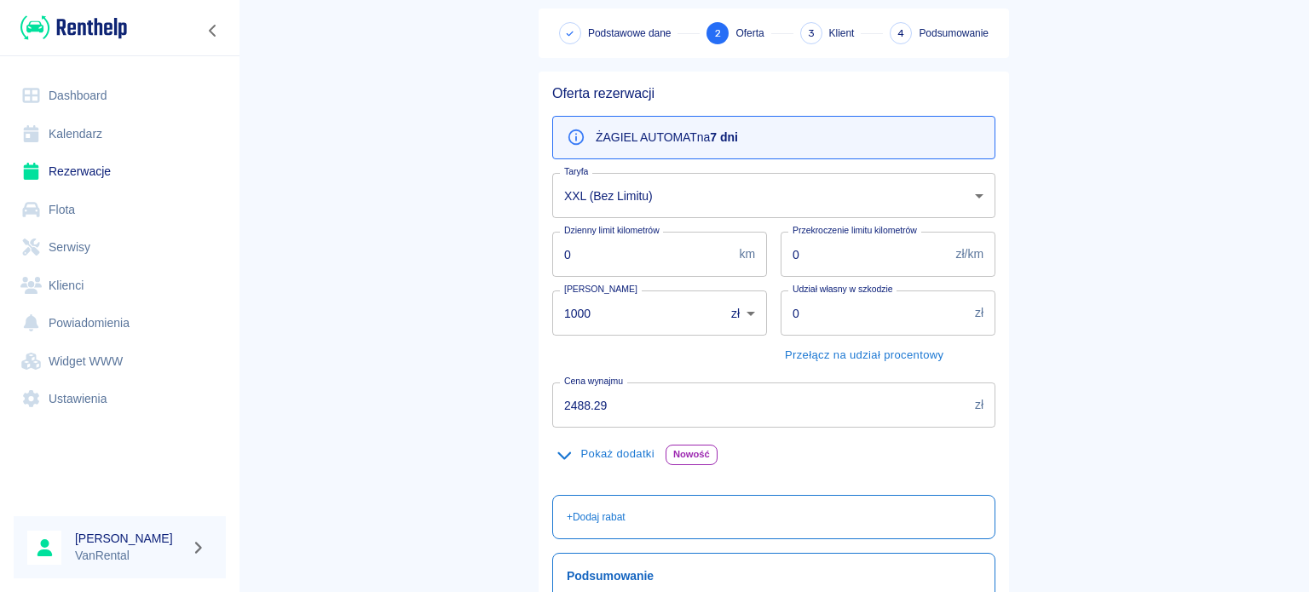
scroll to position [85, 0]
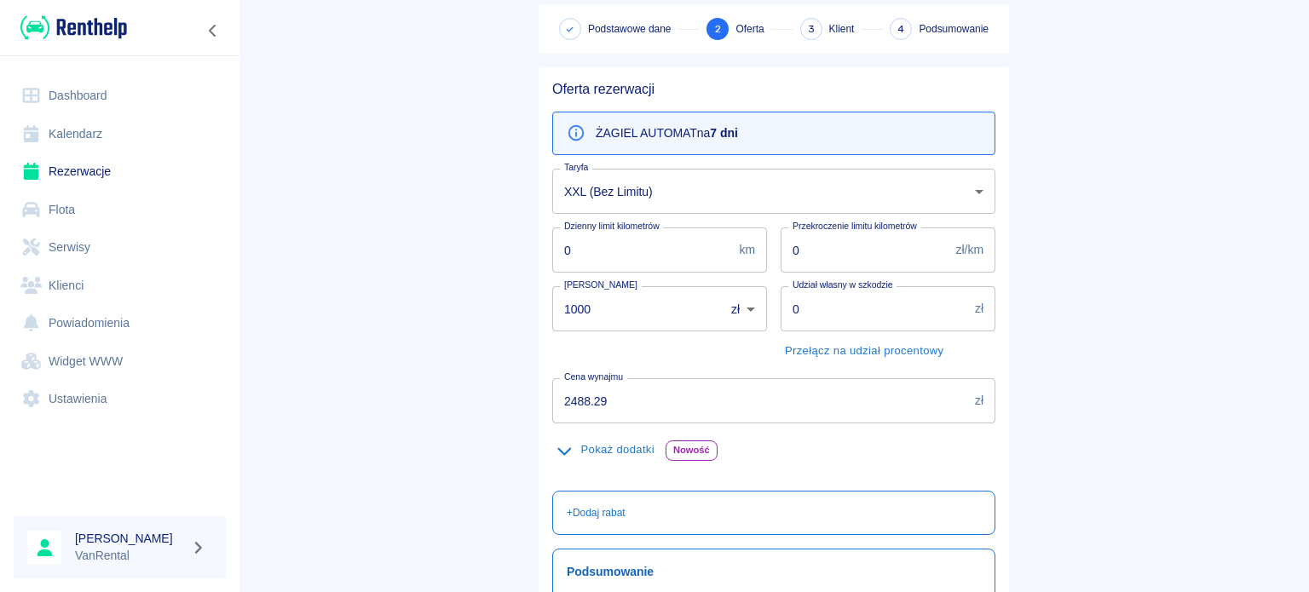
drag, startPoint x: 565, startPoint y: 402, endPoint x: 451, endPoint y: 402, distance: 114.2
click at [448, 400] on main "Rezerwacje Dodaj rezerwację Podstawowe dane 2 Oferta 3 Klient 4 Podsumowanie Of…" at bounding box center [774, 347] width 1071 height 824
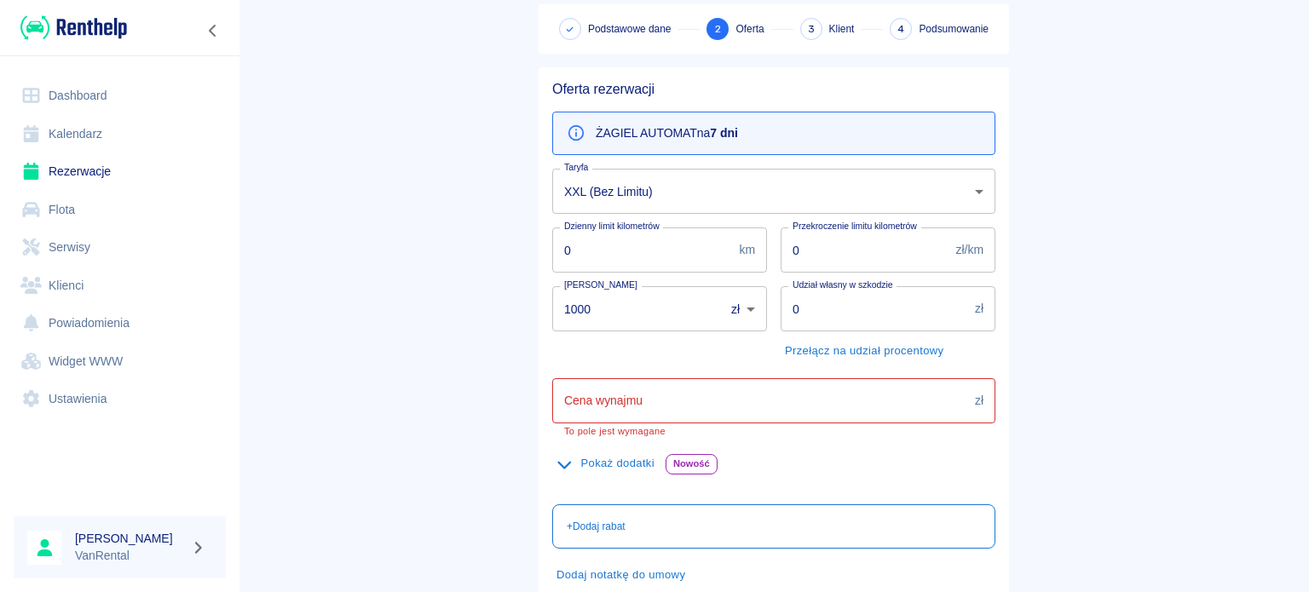
click at [784, 402] on input "Cena wynajmu" at bounding box center [760, 401] width 416 height 45
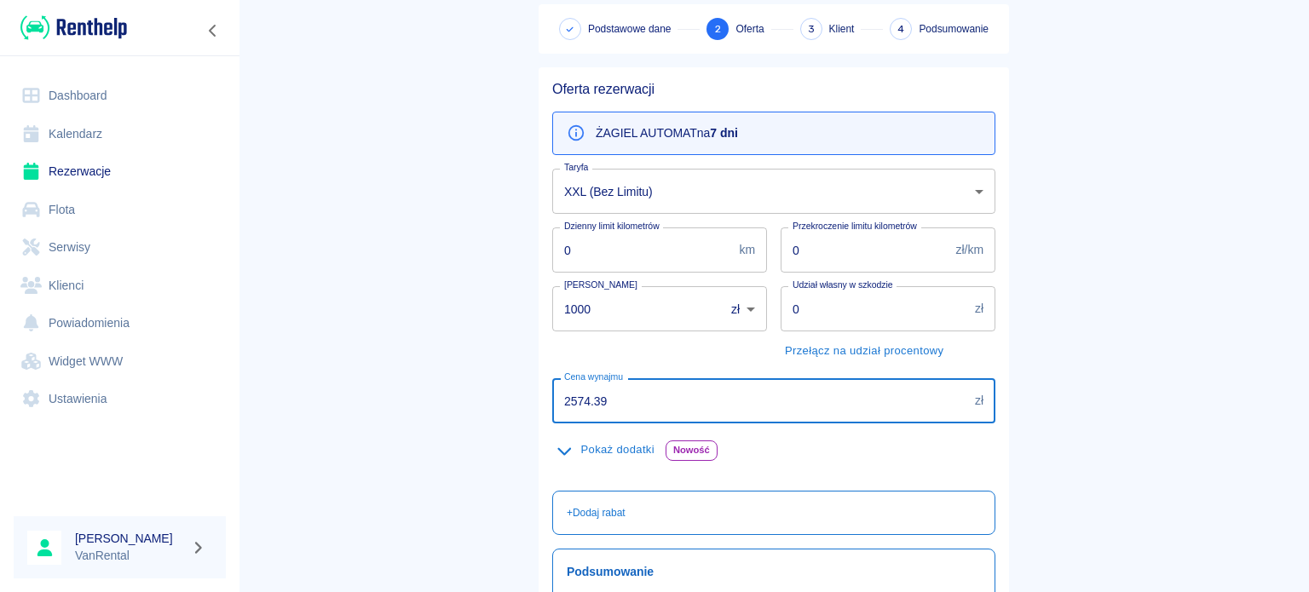
type input "2574.39"
click at [609, 457] on button "Pokaż dodatki" at bounding box center [605, 450] width 107 height 26
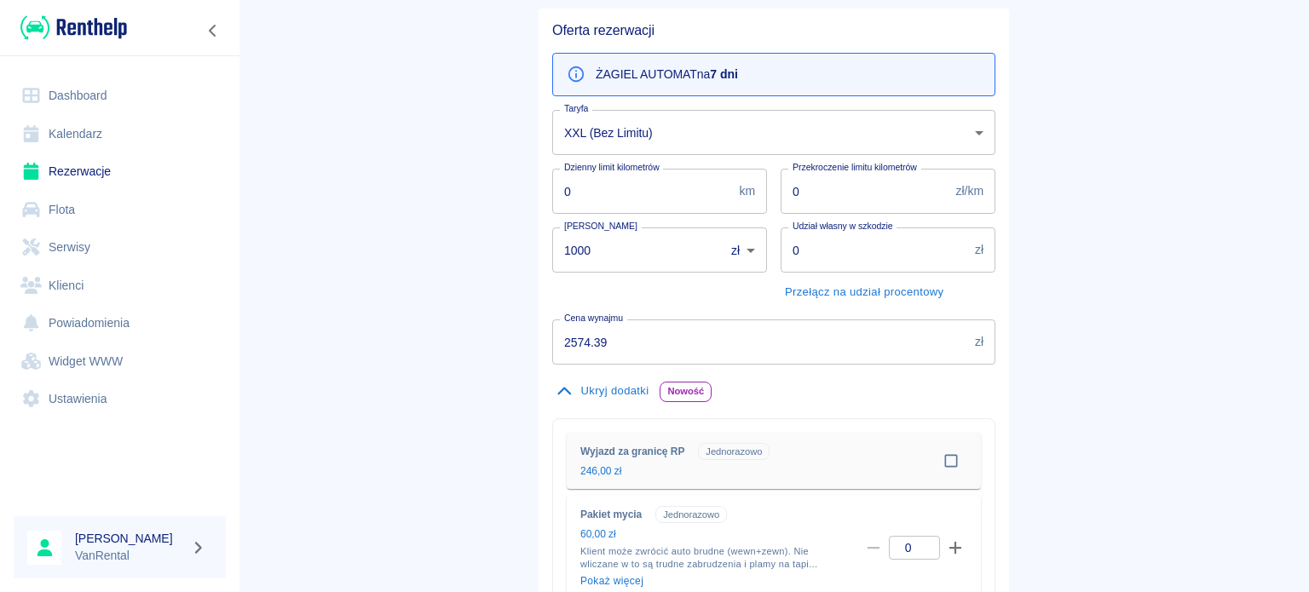
scroll to position [171, 0]
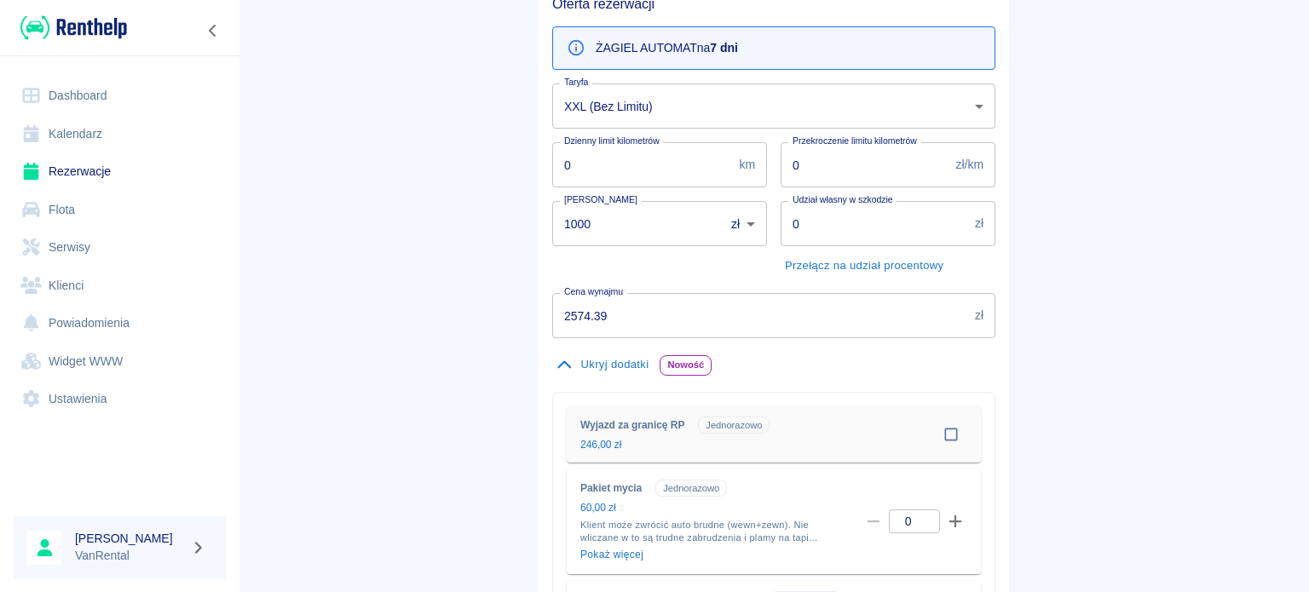
click at [945, 437] on input "checkbox" at bounding box center [951, 435] width 32 height 32
checkbox input "true"
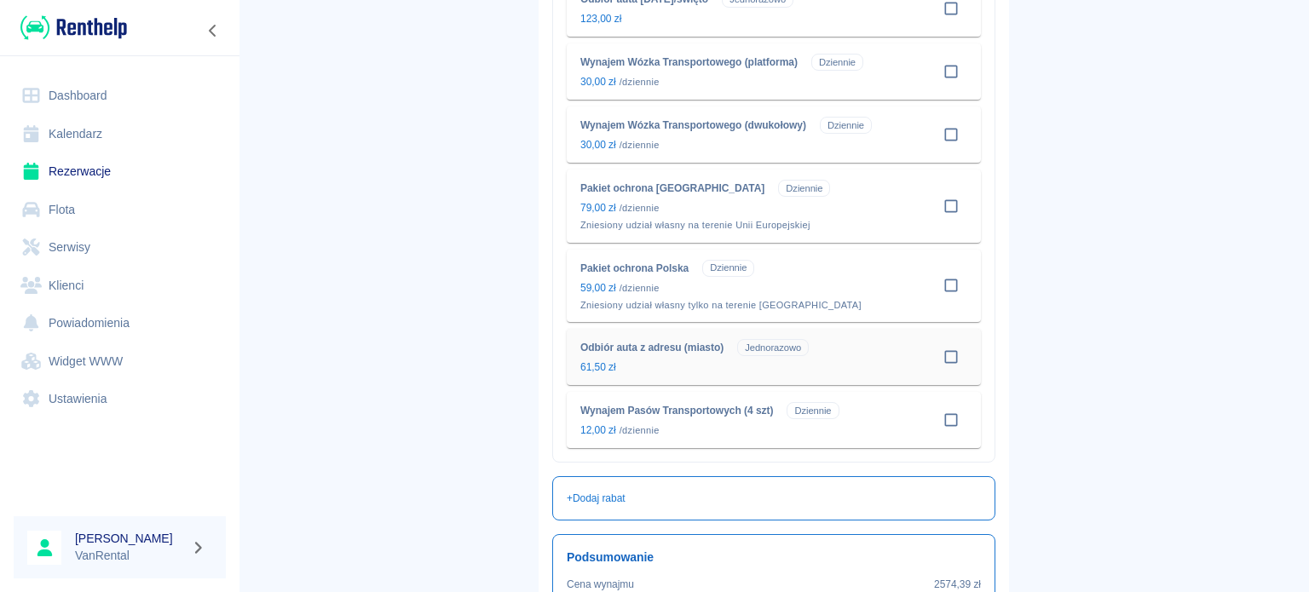
scroll to position [938, 0]
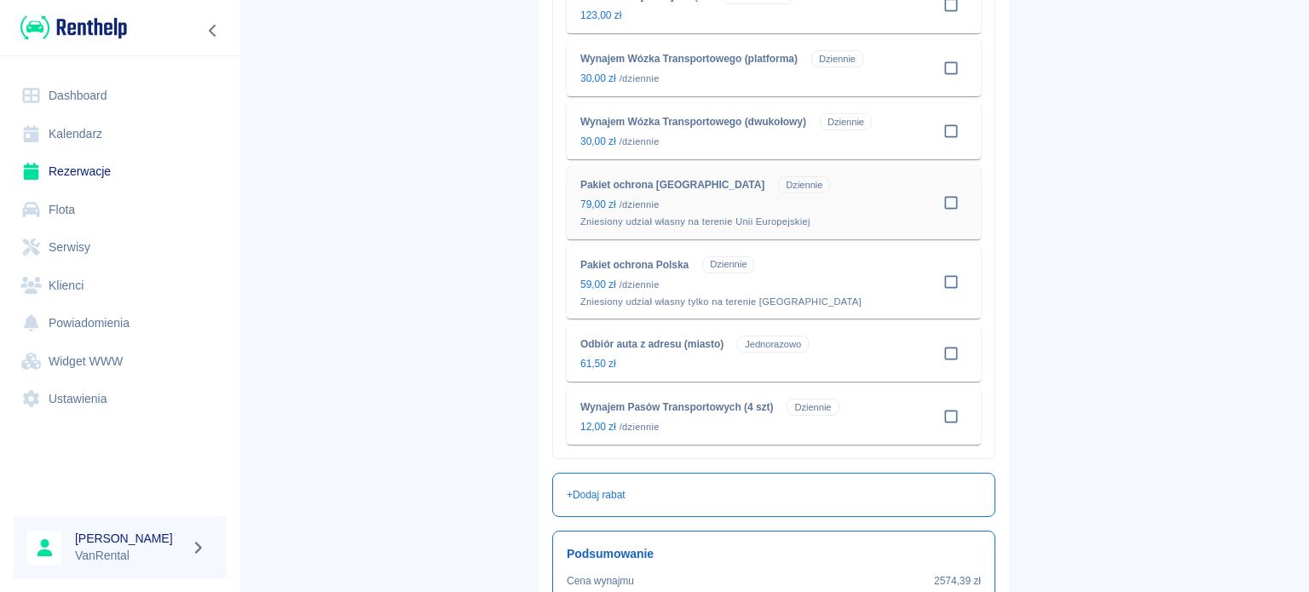
click at [937, 213] on input "checkbox" at bounding box center [951, 203] width 32 height 32
checkbox input "true"
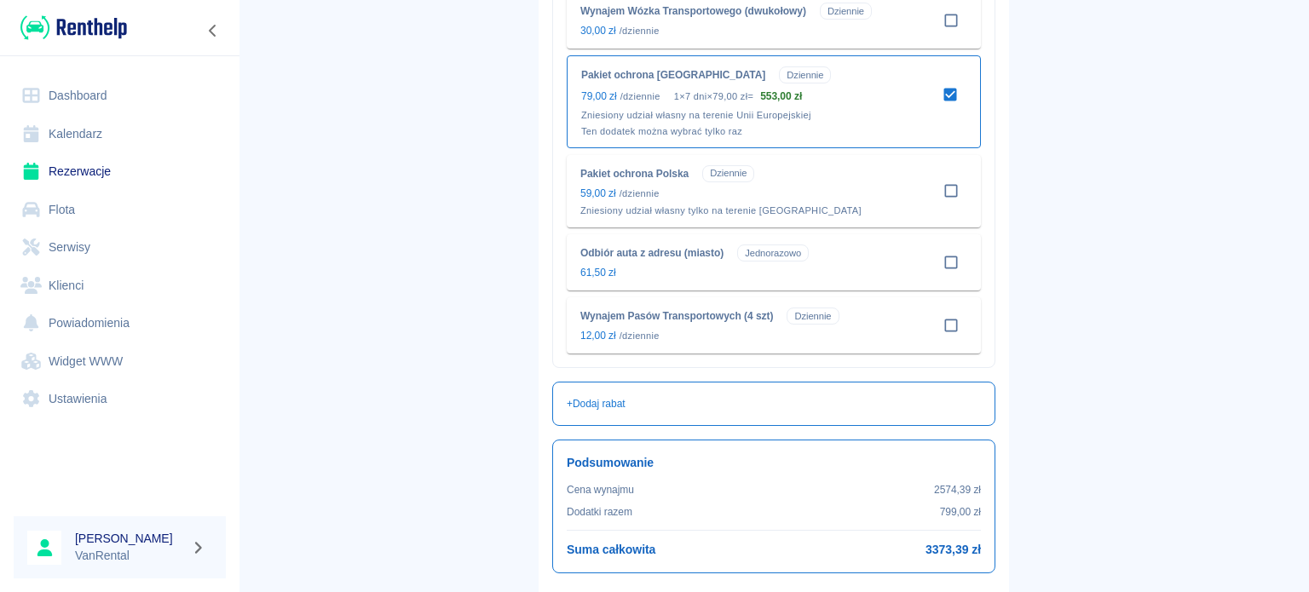
scroll to position [1175, 0]
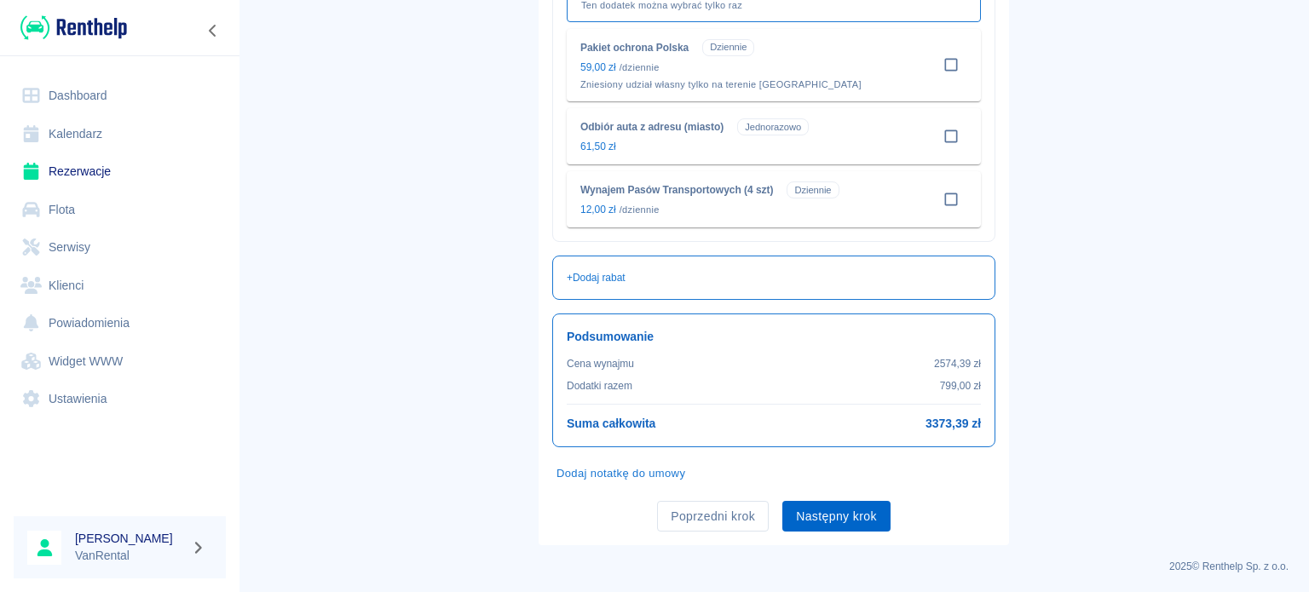
click at [863, 511] on button "Następny krok" at bounding box center [837, 517] width 108 height 32
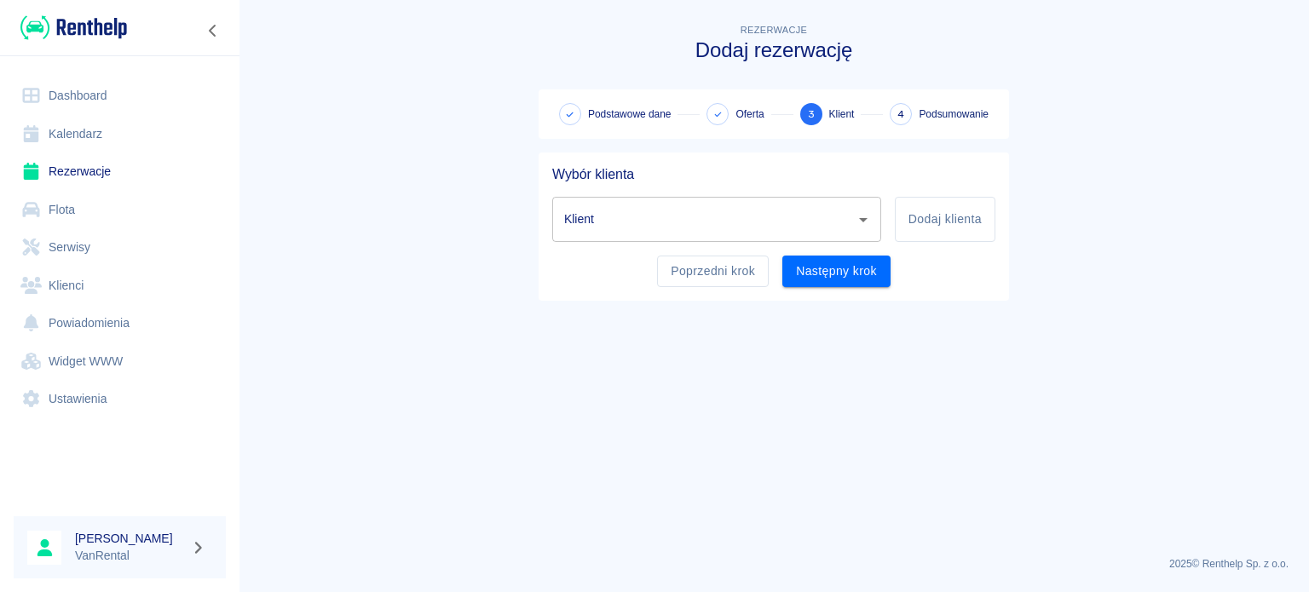
scroll to position [0, 0]
click at [707, 225] on input "Klient" at bounding box center [704, 220] width 288 height 30
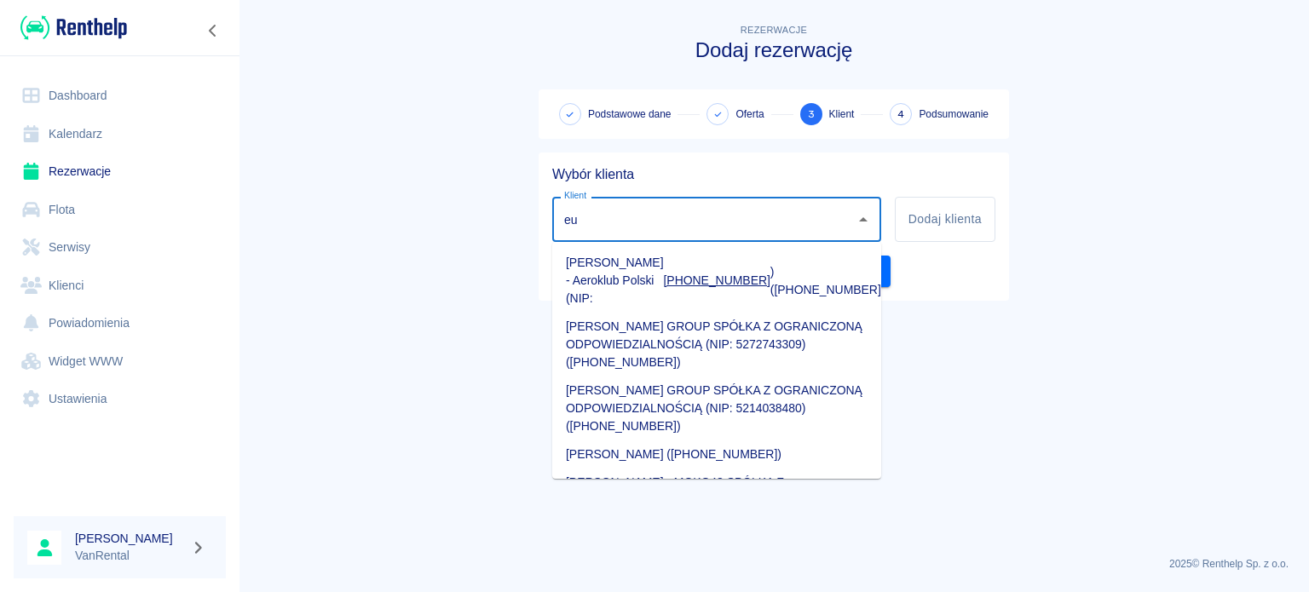
type input "e"
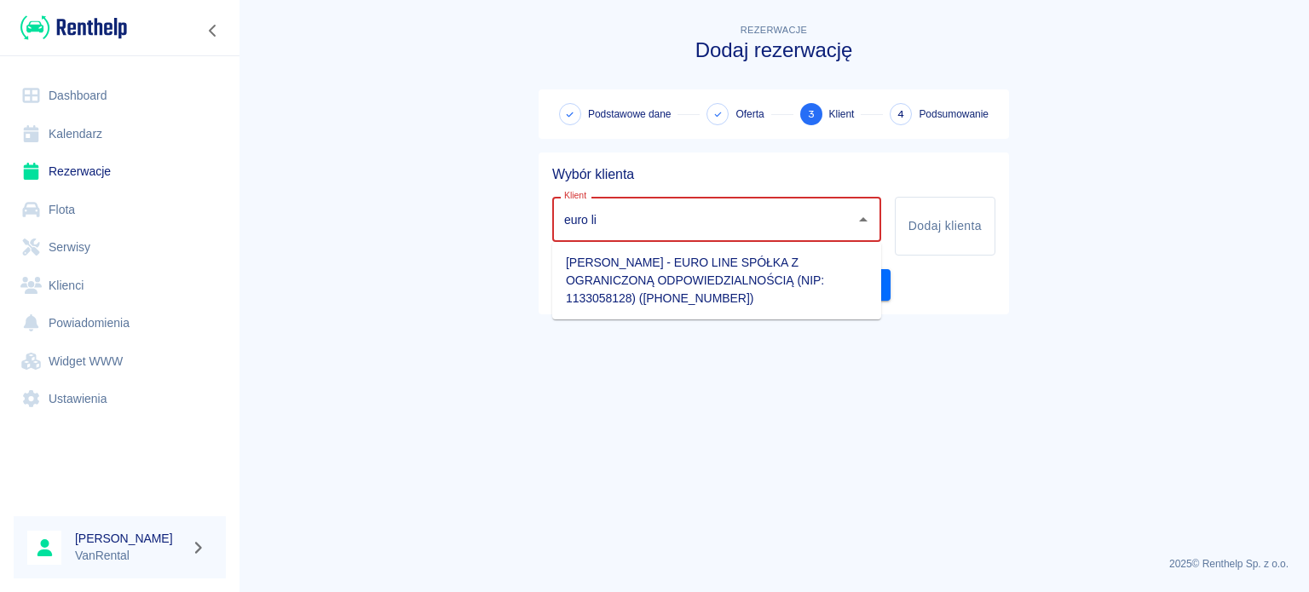
click at [723, 269] on li "[PERSON_NAME] - EURO LINE SPÓŁKA Z OGRANICZONĄ ODPOWIEDZIALNOŚCIĄ (NIP: 1133058…" at bounding box center [716, 281] width 329 height 64
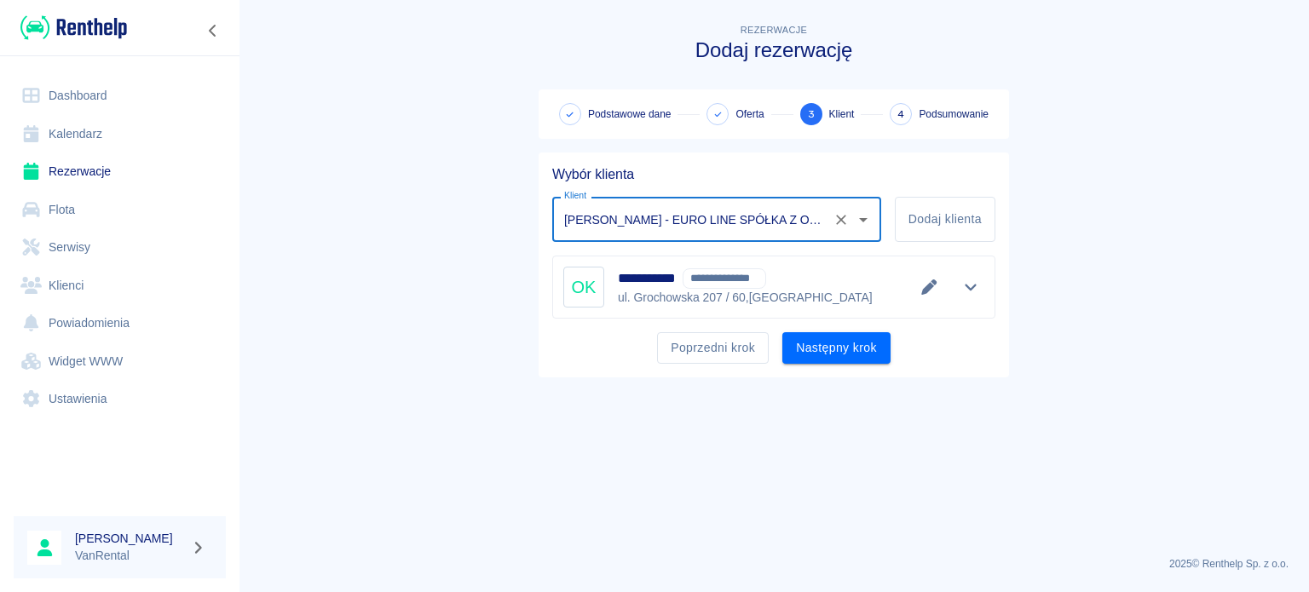
type input "[PERSON_NAME] - EURO LINE SPÓŁKA Z OGRANICZONĄ ODPOWIEDZIALNOŚCIĄ (NIP: 1133058…"
click at [818, 337] on button "Następny krok" at bounding box center [837, 348] width 108 height 32
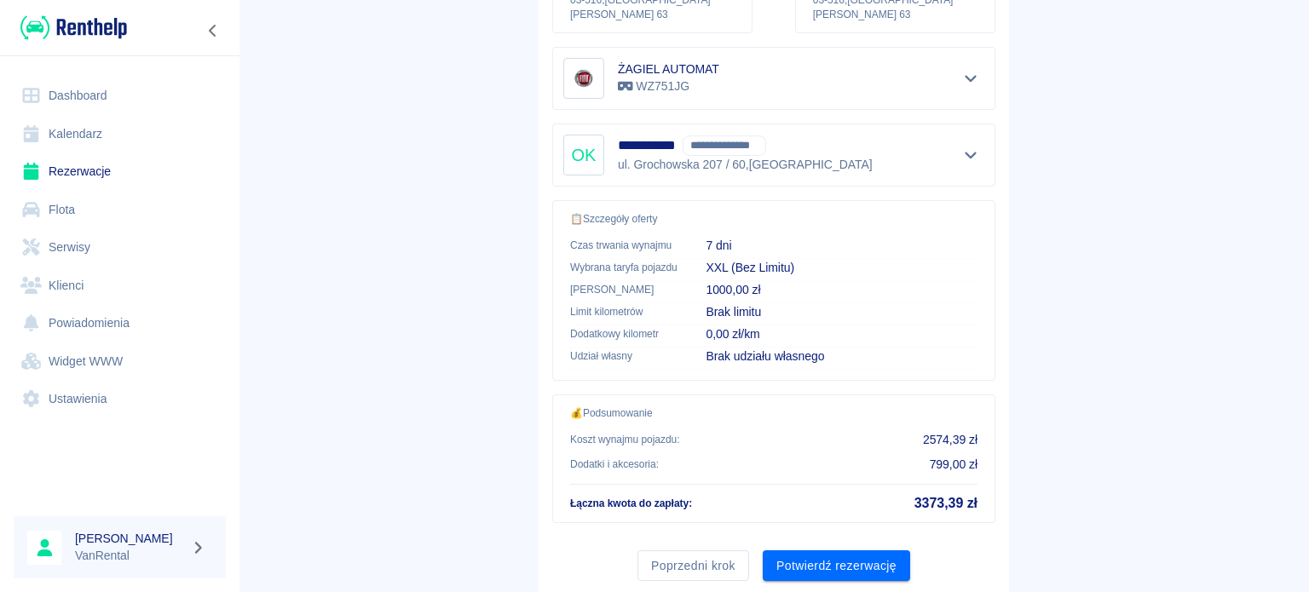
scroll to position [349, 0]
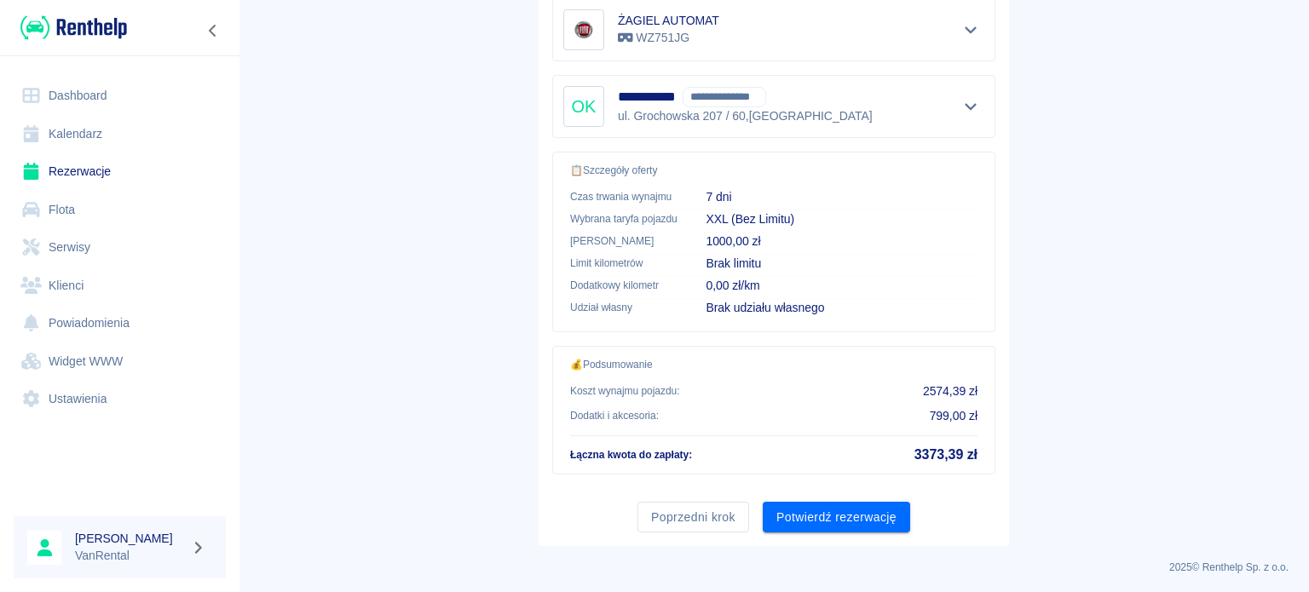
click at [860, 512] on button "Potwierdź rezerwację" at bounding box center [836, 518] width 147 height 32
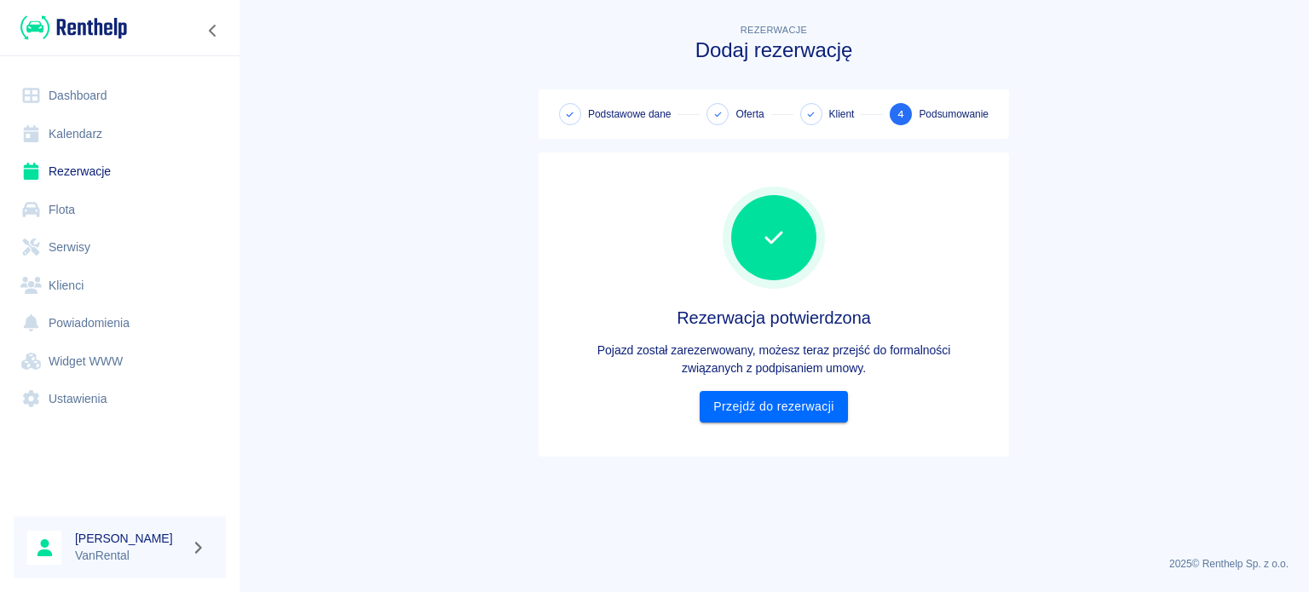
scroll to position [0, 0]
click at [772, 426] on div "Rezerwacja potwierdzona Pojazd został zarezerwowany, możesz teraz przejść do fo…" at bounding box center [773, 304] width 443 height 277
click at [773, 413] on link "Przejdź do rezerwacji" at bounding box center [773, 407] width 147 height 32
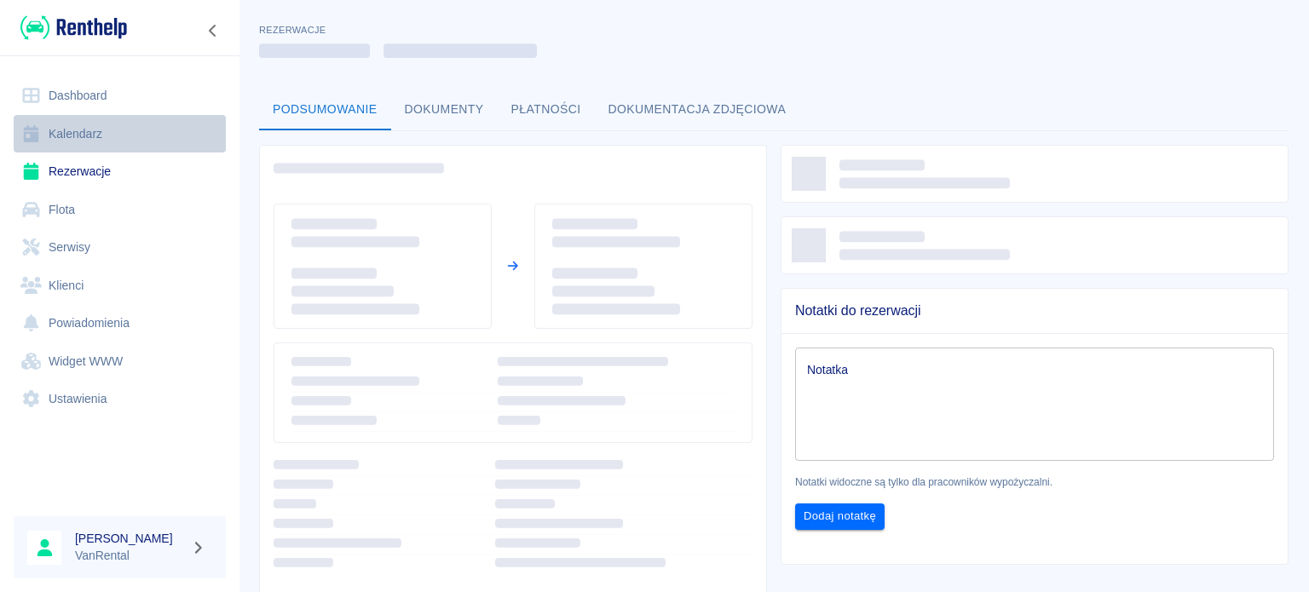
click at [65, 136] on link "Kalendarz" at bounding box center [120, 134] width 212 height 38
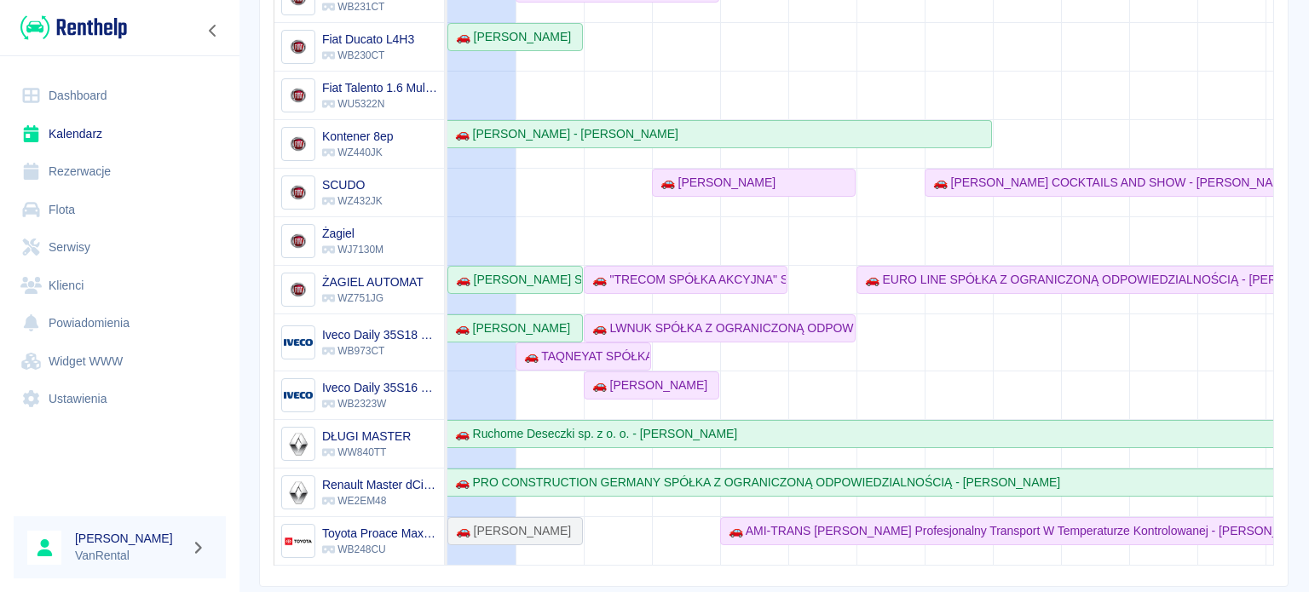
scroll to position [341, 0]
